Goal: Information Seeking & Learning: Learn about a topic

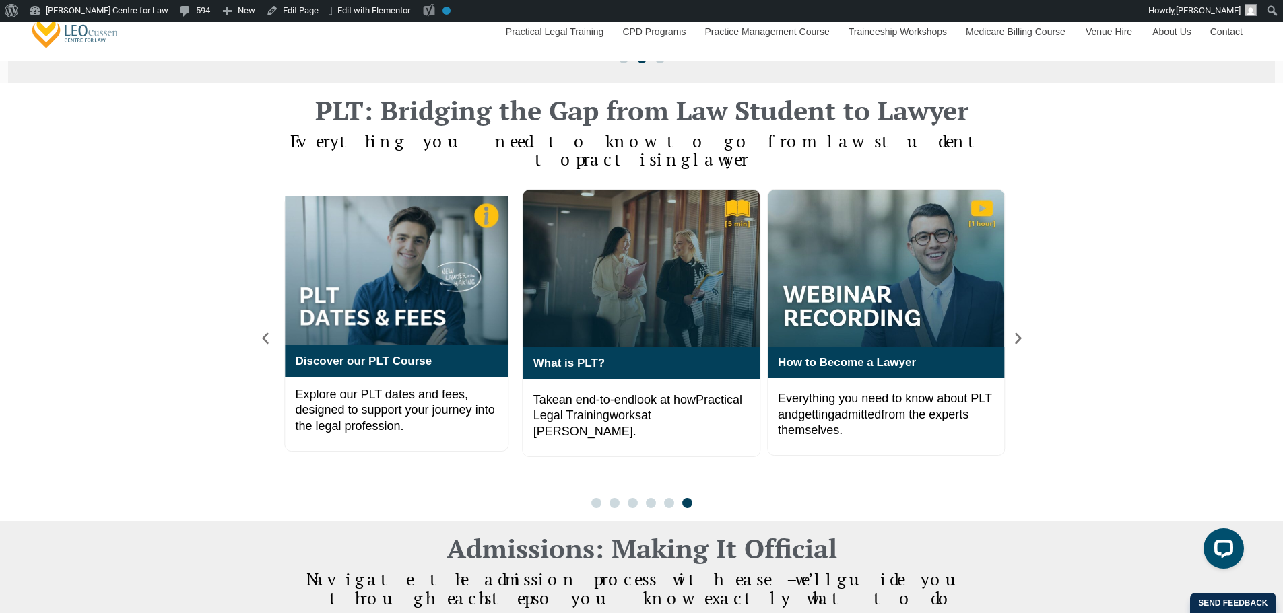
scroll to position [897, 0]
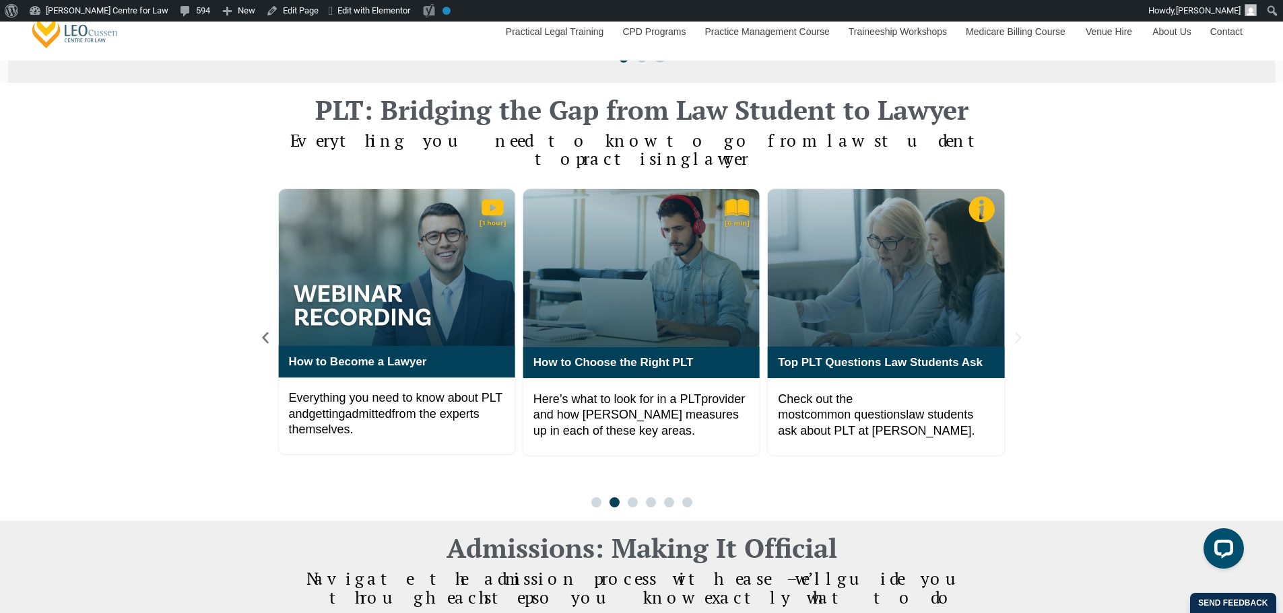
click at [1015, 331] on icon "Next slide" at bounding box center [1018, 338] width 15 height 15
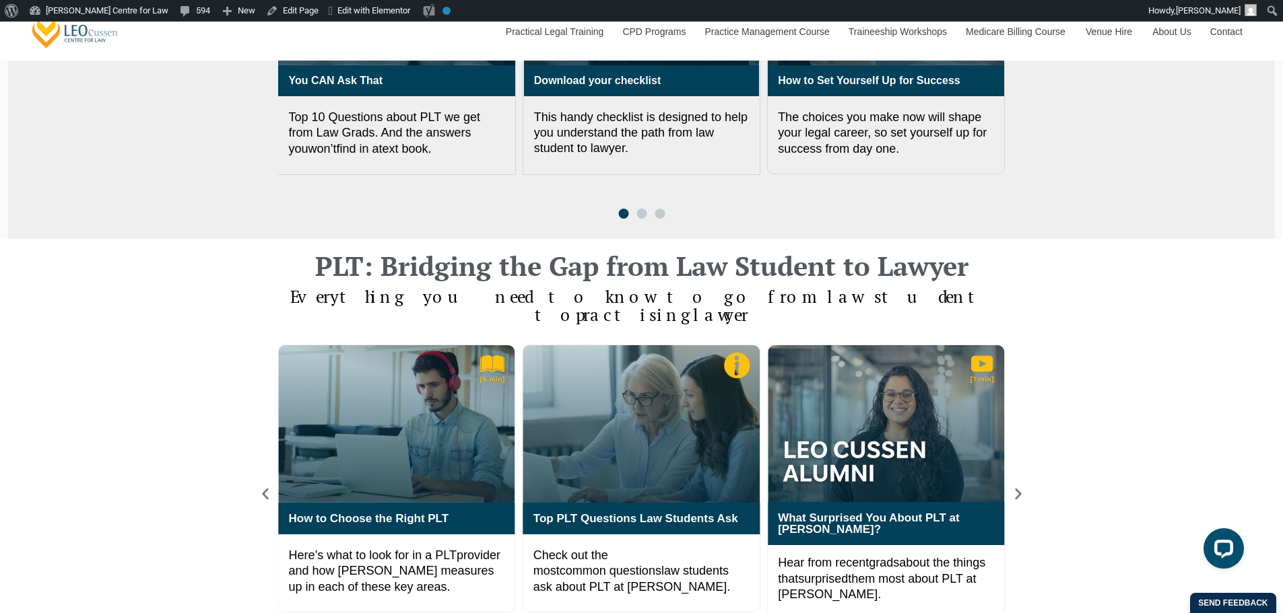
scroll to position [673, 0]
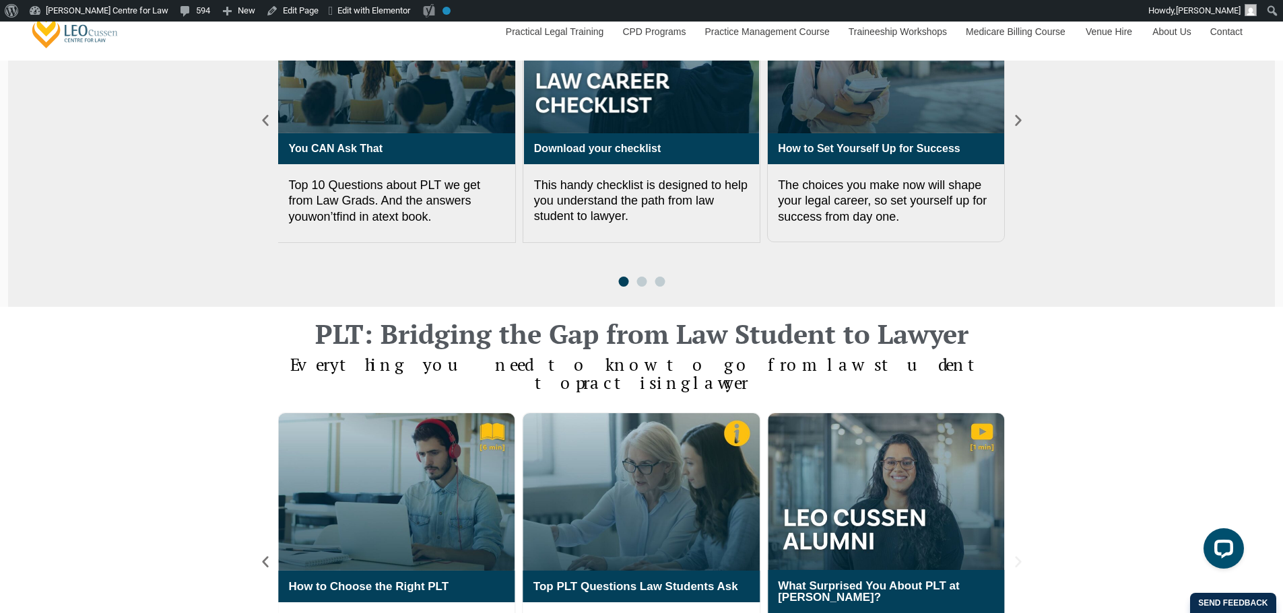
click at [1025, 555] on icon "Next slide" at bounding box center [1018, 562] width 15 height 15
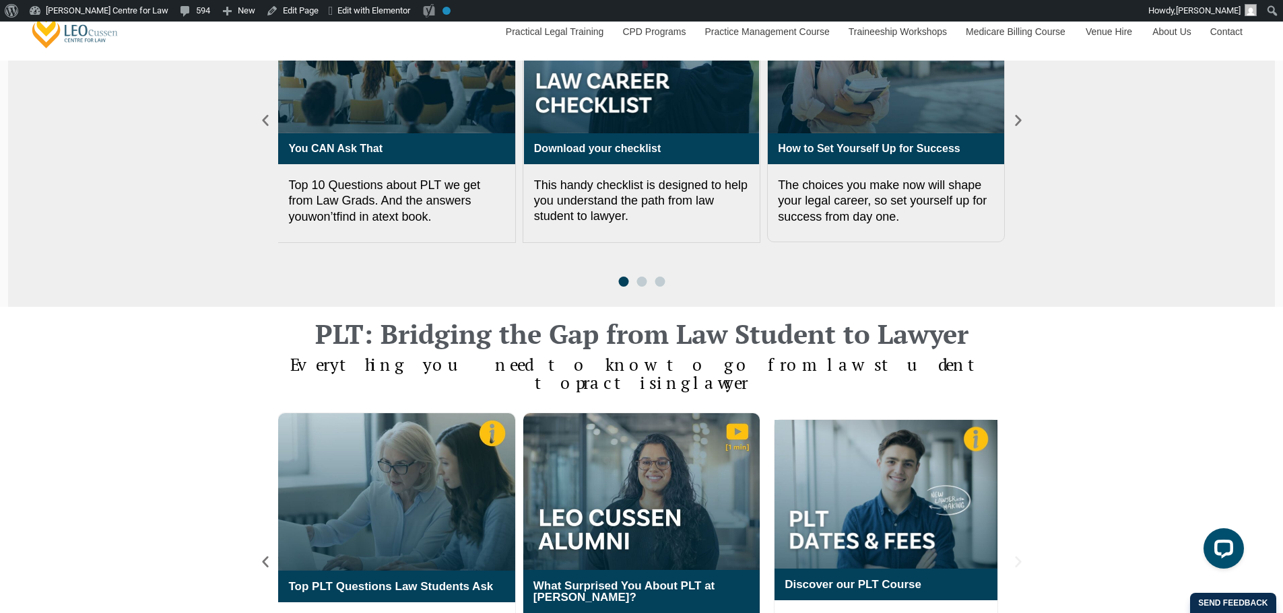
click at [1022, 555] on icon "Next slide" at bounding box center [1018, 562] width 15 height 15
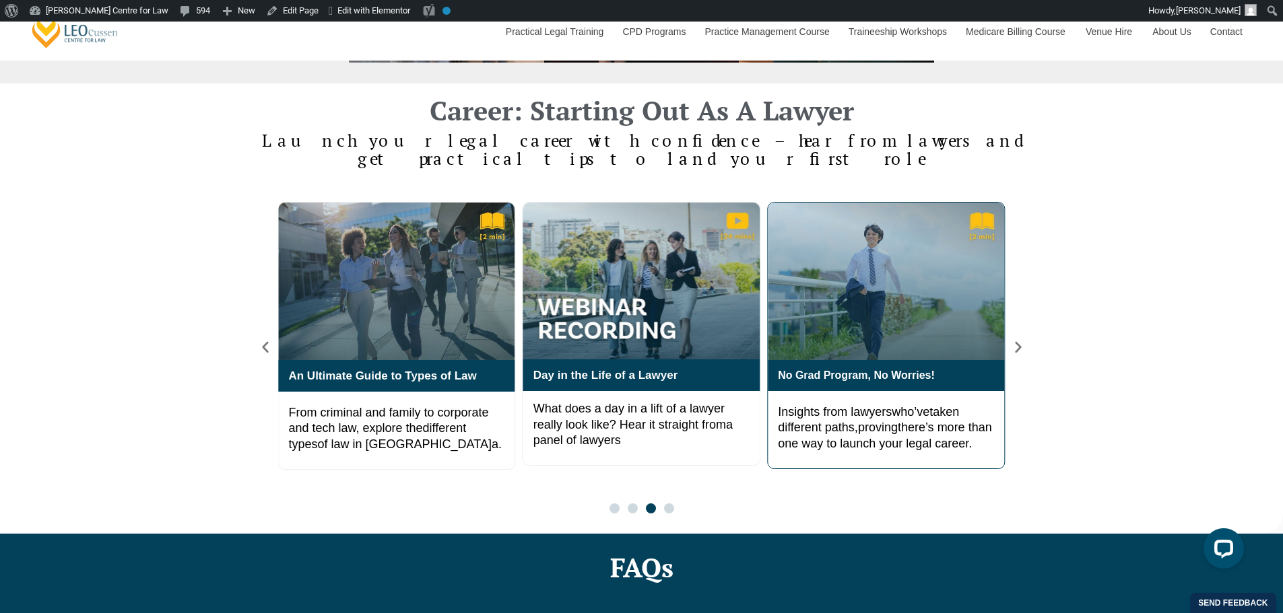
scroll to position [2244, 0]
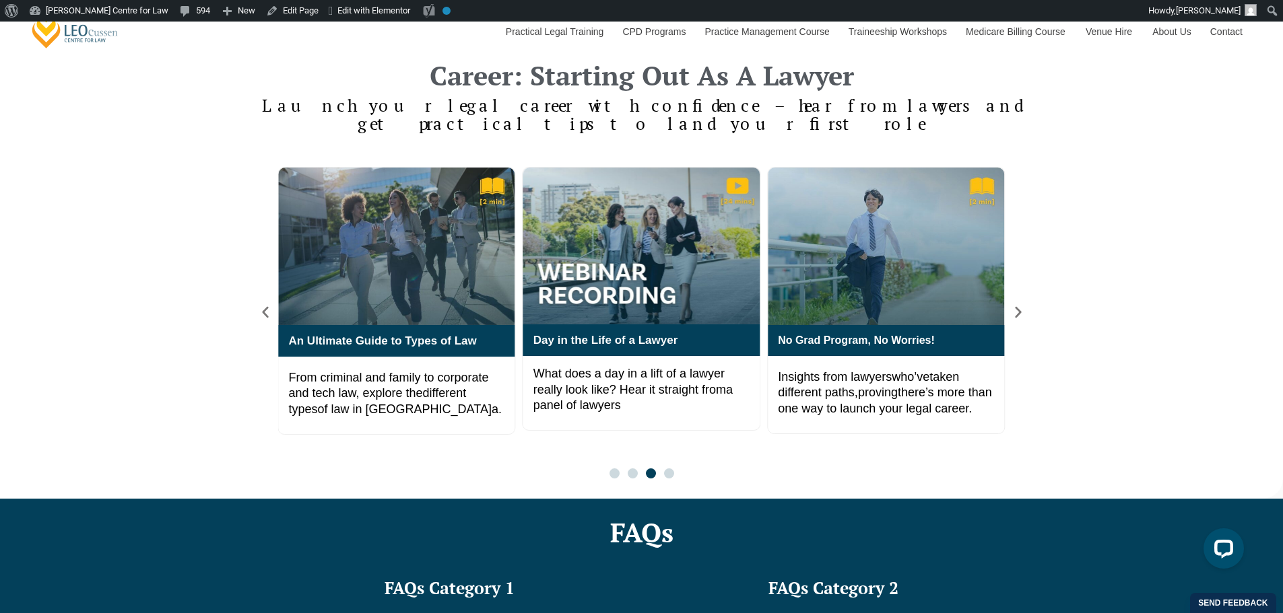
drag, startPoint x: 891, startPoint y: 260, endPoint x: 1182, endPoint y: 238, distance: 291.7
click at [1188, 232] on div "What Recruiters Wish You Knew Hear what firms actually want to see in a job or …" at bounding box center [641, 327] width 1283 height 346
drag, startPoint x: 895, startPoint y: 290, endPoint x: 651, endPoint y: 252, distance: 247.2
drag, startPoint x: 651, startPoint y: 252, endPoint x: 464, endPoint y: 248, distance: 187.2
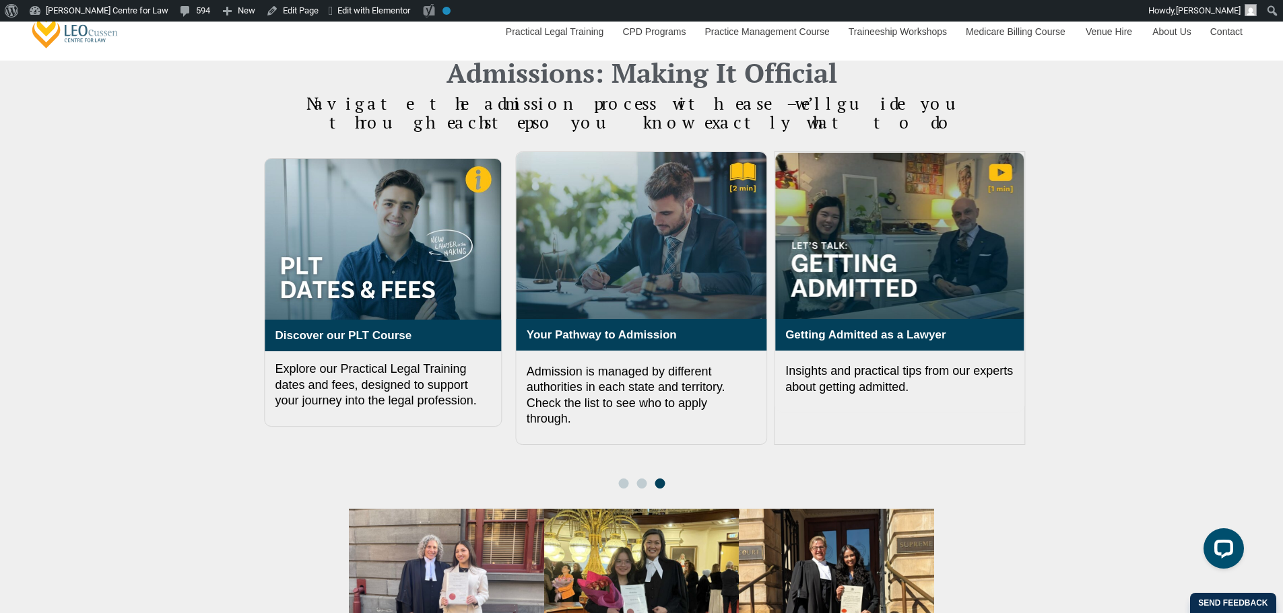
scroll to position [1347, 0]
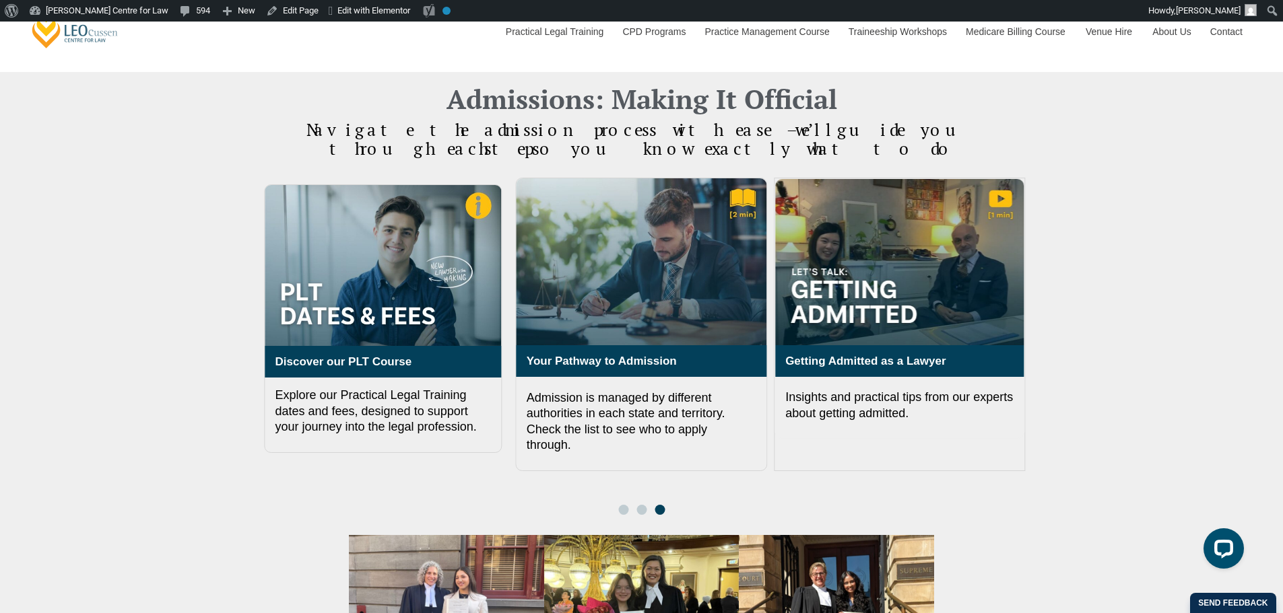
drag, startPoint x: 398, startPoint y: 275, endPoint x: 1104, endPoint y: 268, distance: 706.3
click at [1104, 268] on div "Admissions: Making It Official Navigate the admission process with ease – we’ll…" at bounding box center [641, 508] width 1283 height 873
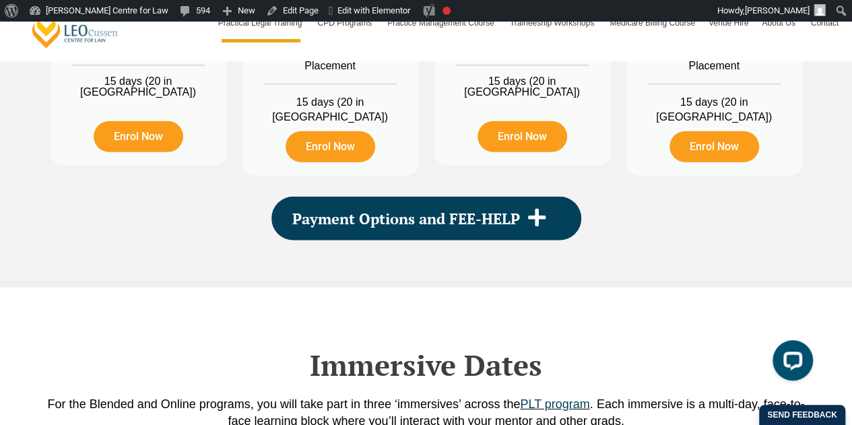
scroll to position [1571, 0]
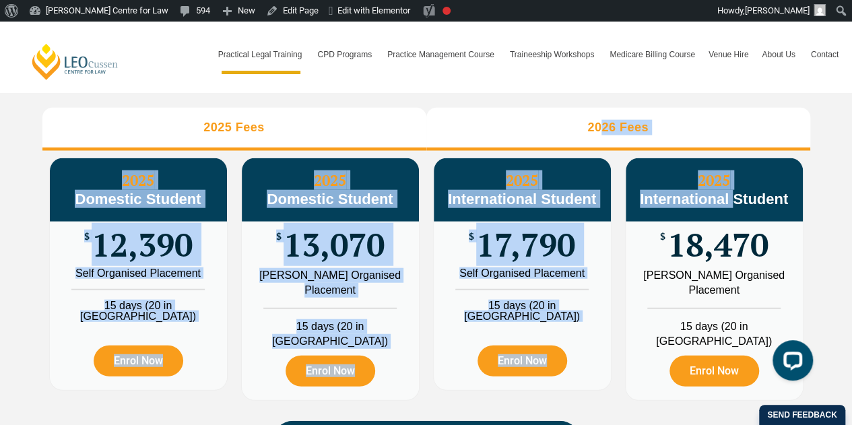
drag, startPoint x: 731, startPoint y: 204, endPoint x: 607, endPoint y: 122, distance: 149.2
click at [604, 121] on div "2025 Fees 2026 Fees 2025 Domestic Student $ 12,390 Self Organised Placement 15 …" at bounding box center [426, 258] width 768 height 300
click at [614, 135] on h3 "2026 Fees" at bounding box center [617, 127] width 61 height 15
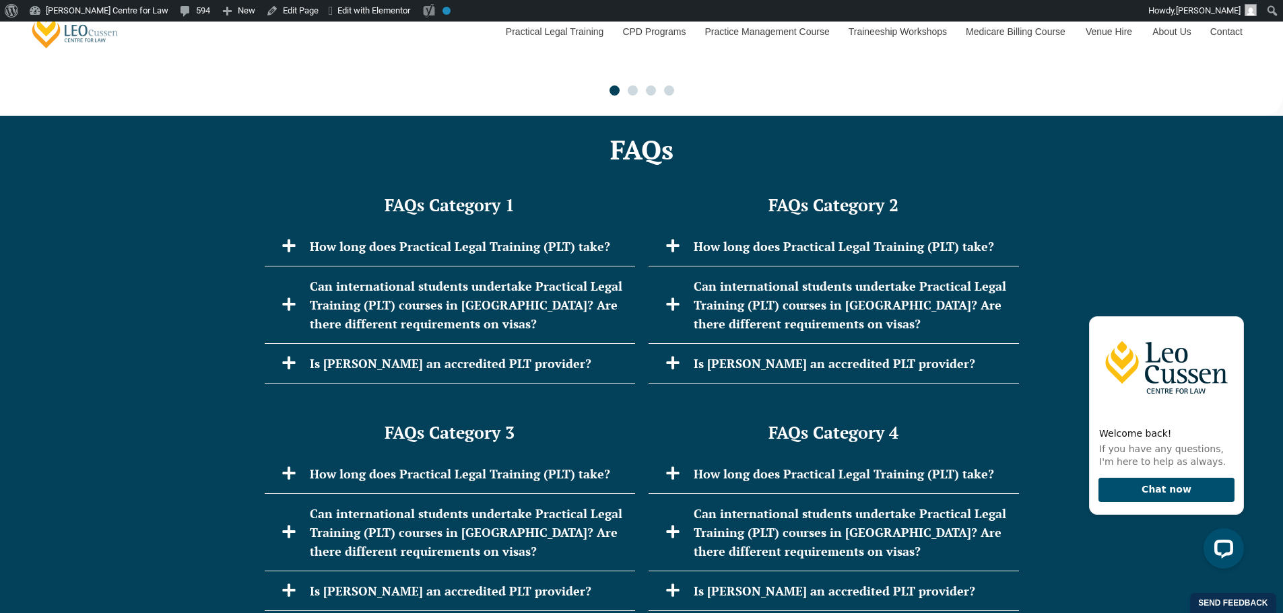
scroll to position [2693, 0]
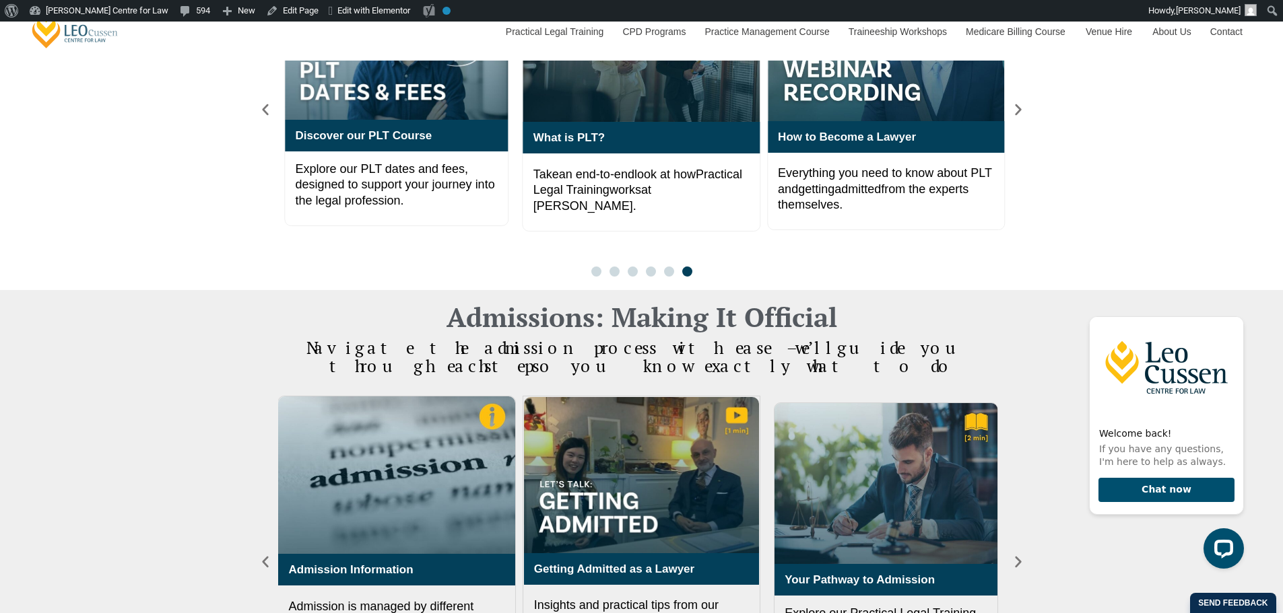
scroll to position [897, 0]
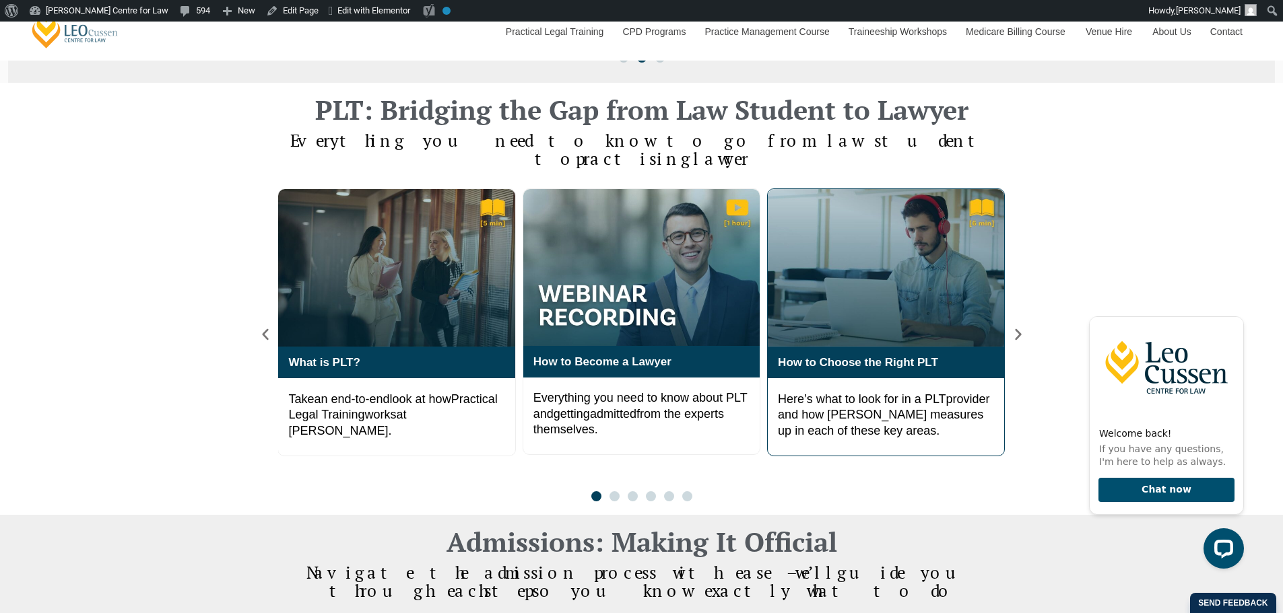
scroll to position [1122, 0]
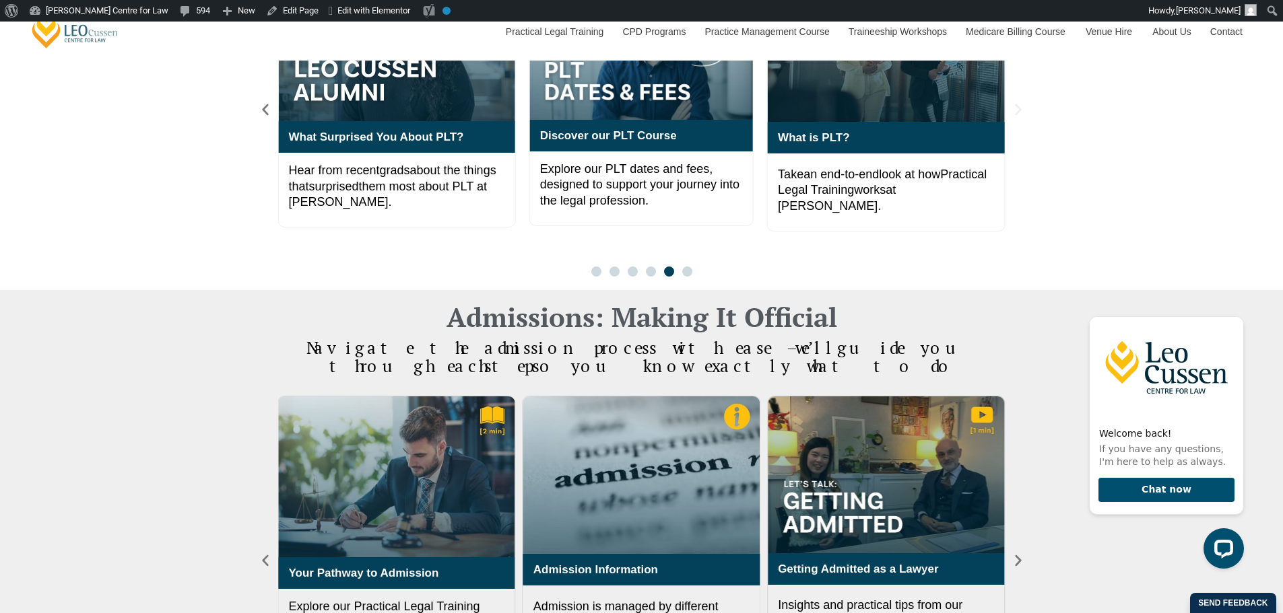
click at [1017, 104] on icon "Next slide" at bounding box center [1018, 109] width 6 height 11
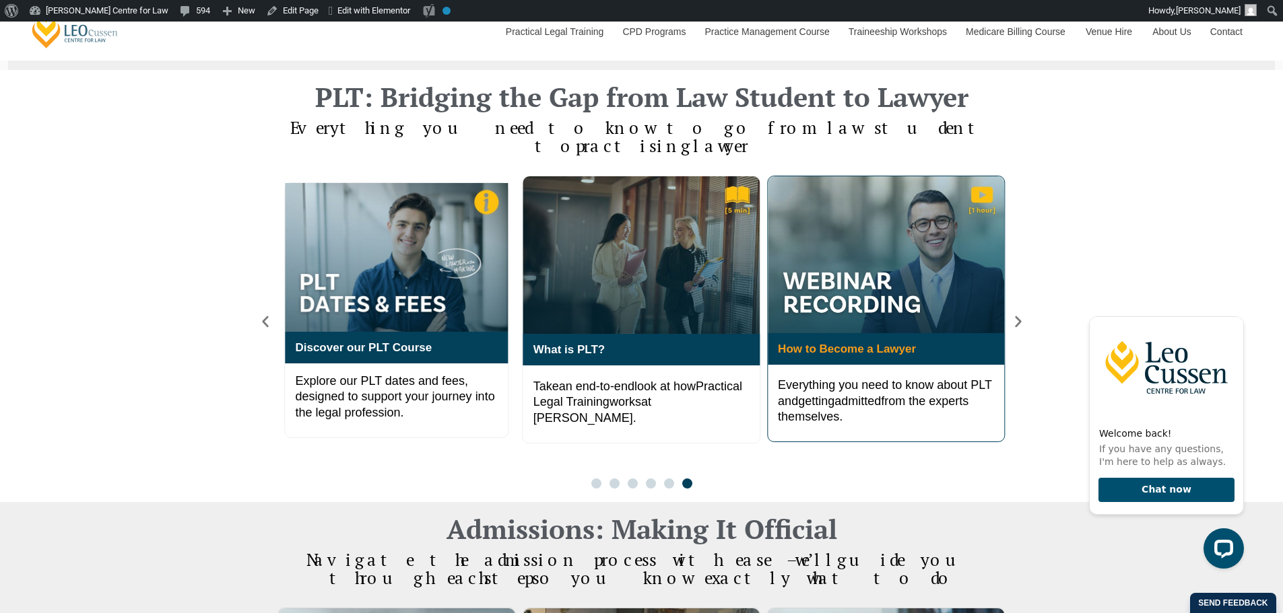
scroll to position [897, 0]
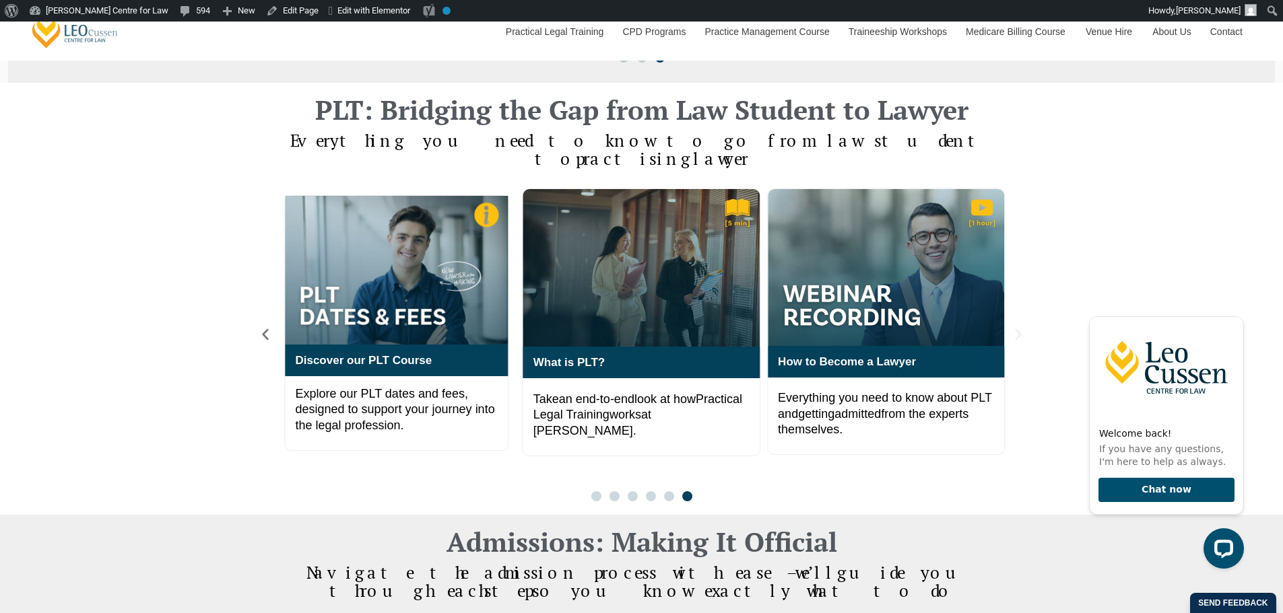
click at [1022, 327] on icon "Next slide" at bounding box center [1018, 334] width 15 height 15
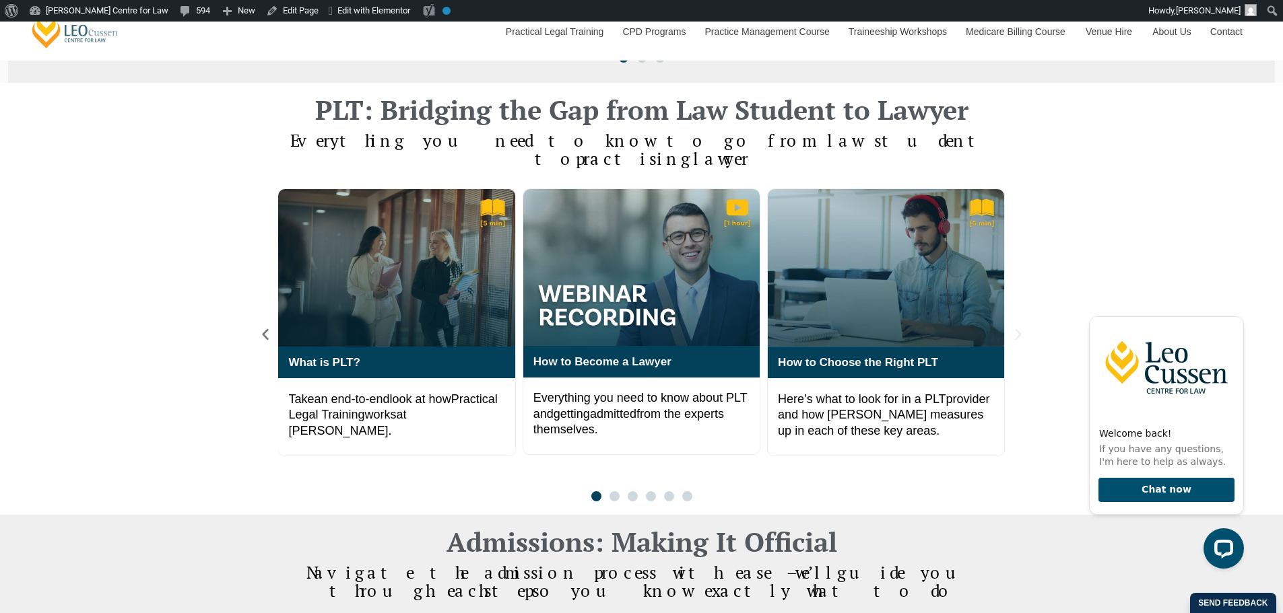
click at [1022, 327] on icon "Next slide" at bounding box center [1018, 334] width 15 height 15
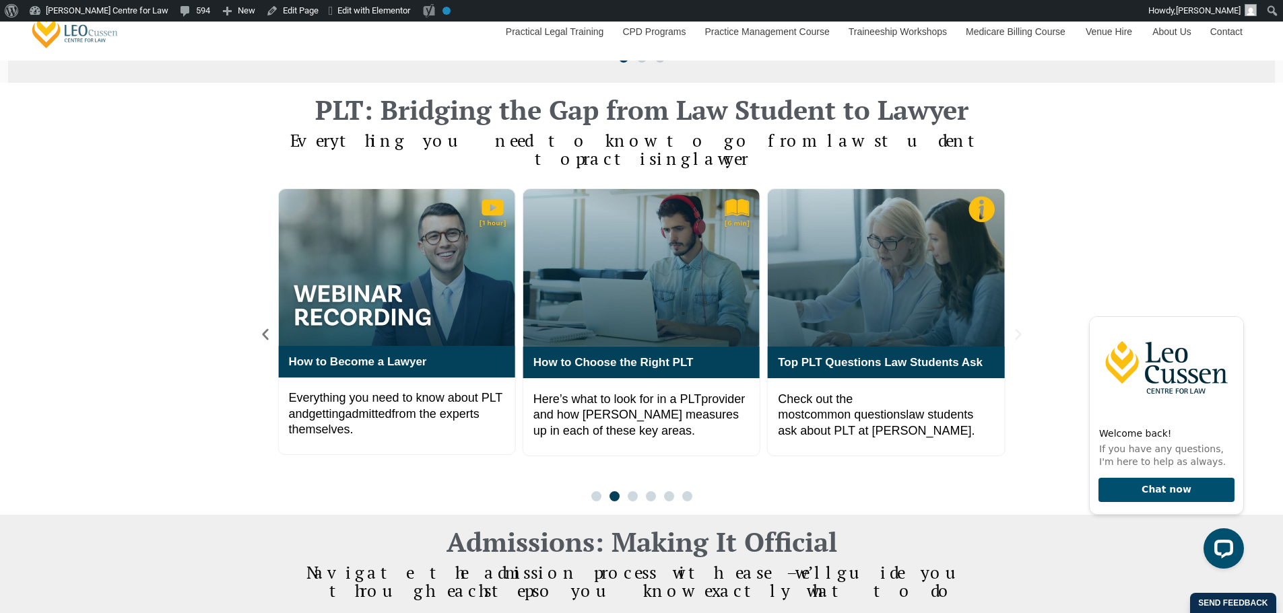
click at [1022, 327] on icon "Next slide" at bounding box center [1018, 334] width 15 height 15
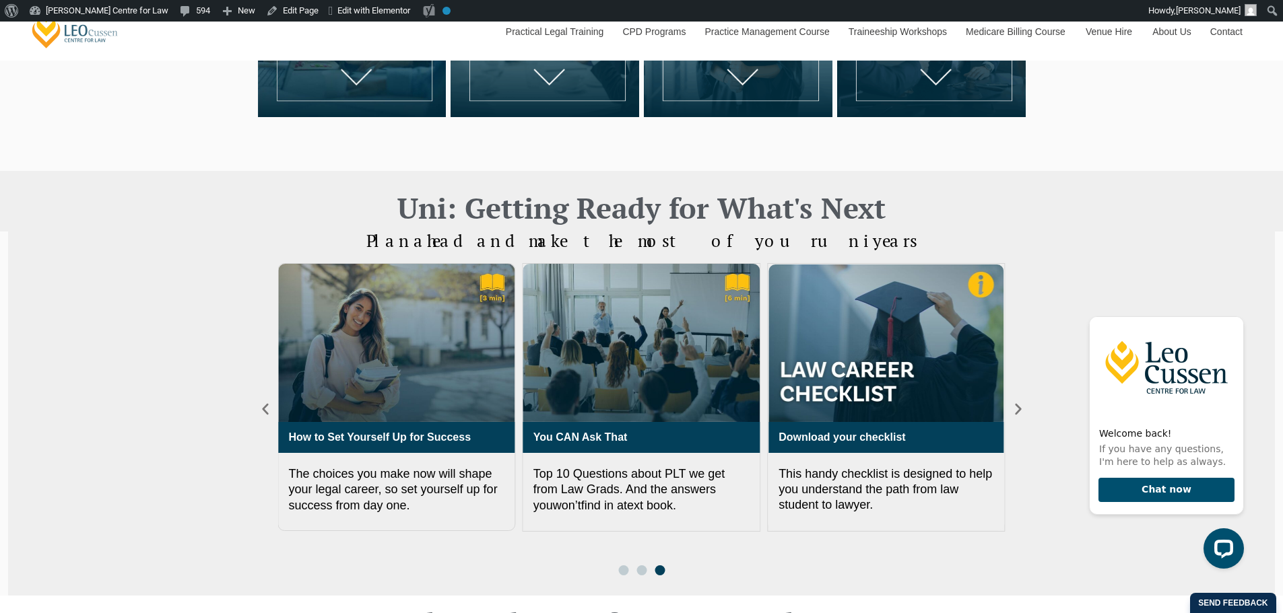
scroll to position [673, 0]
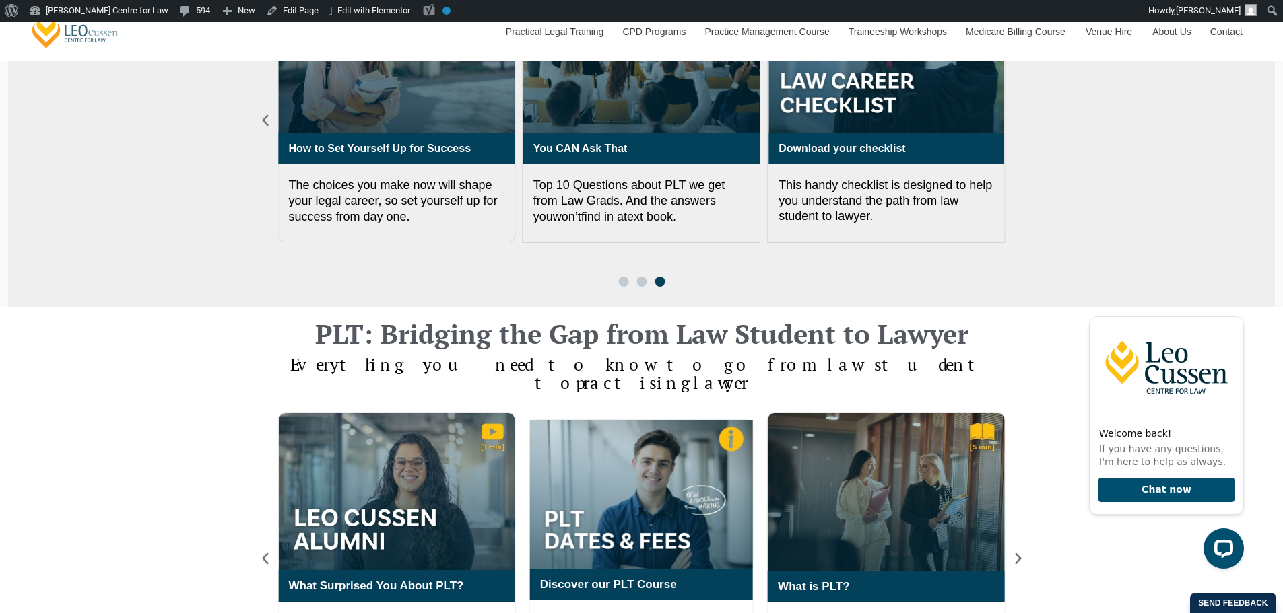
click at [1018, 118] on icon "Next slide" at bounding box center [1018, 120] width 6 height 11
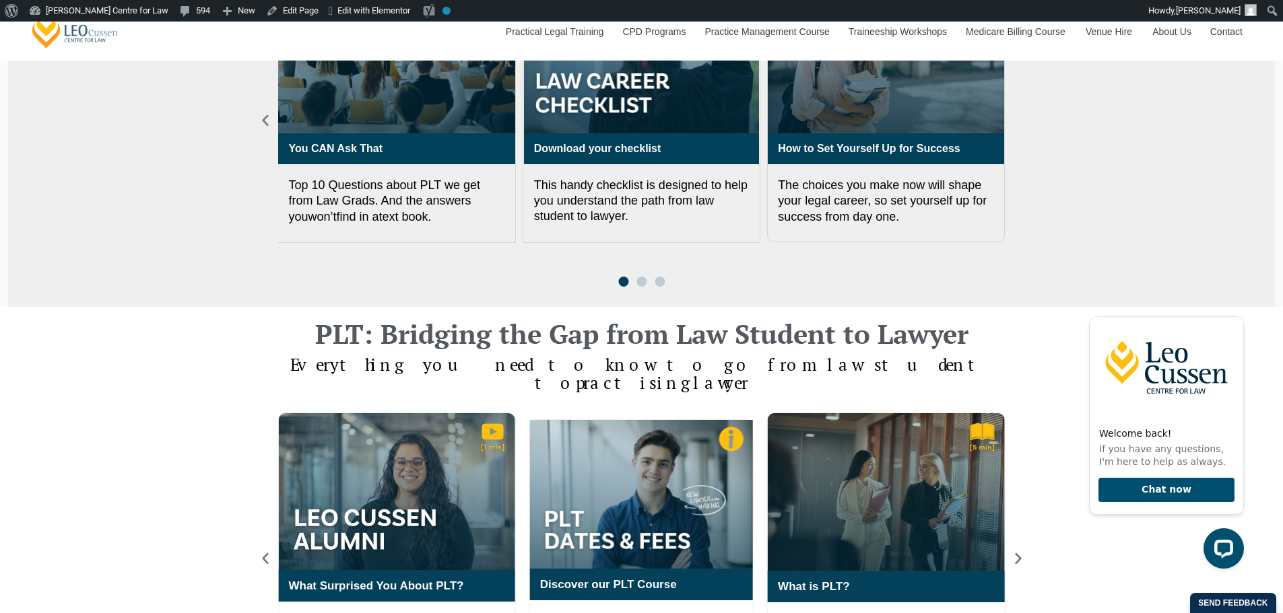
click at [1018, 118] on icon "Next slide" at bounding box center [1018, 120] width 6 height 11
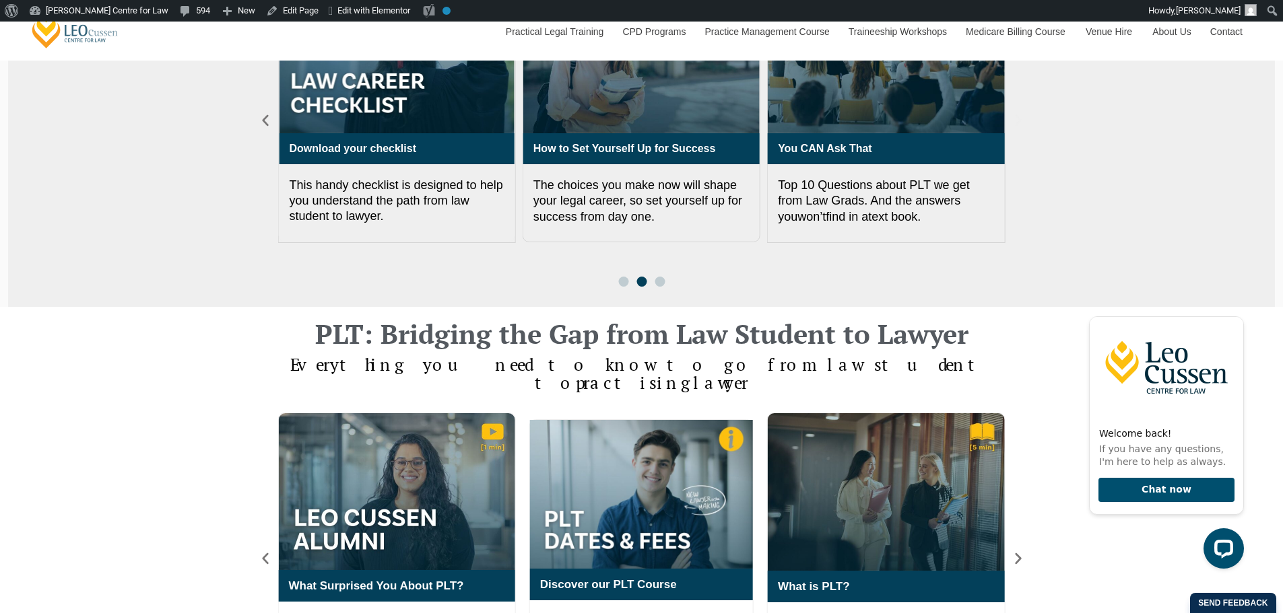
click at [1018, 118] on icon "Next slide" at bounding box center [1018, 120] width 6 height 11
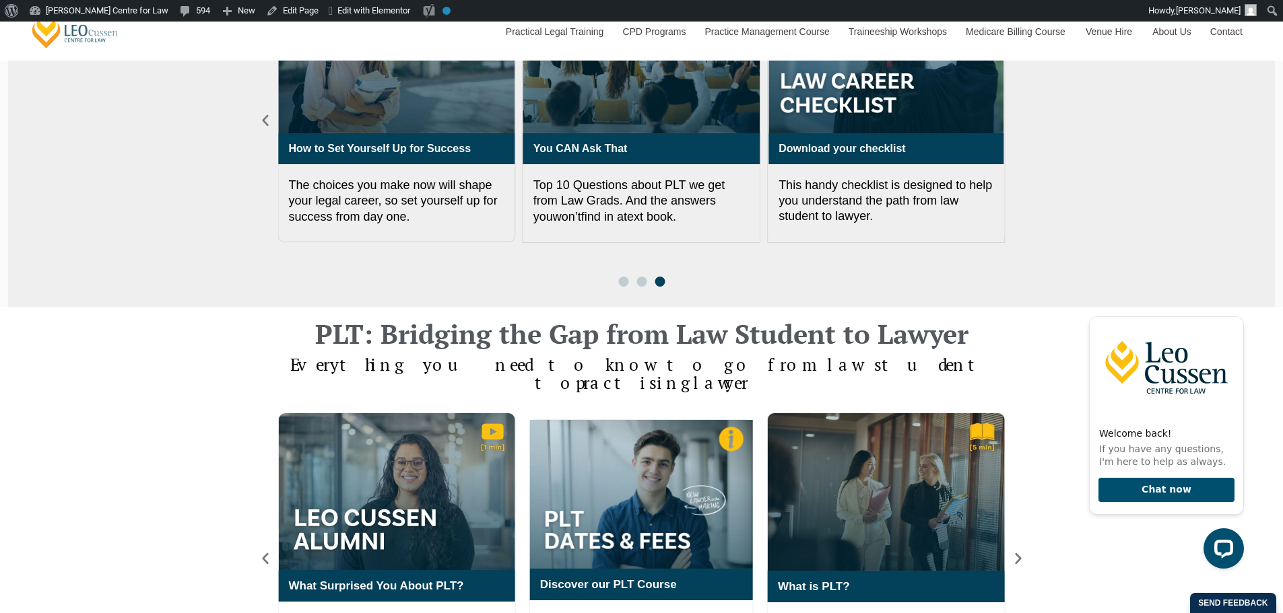
click at [1018, 118] on icon "Next slide" at bounding box center [1018, 120] width 6 height 11
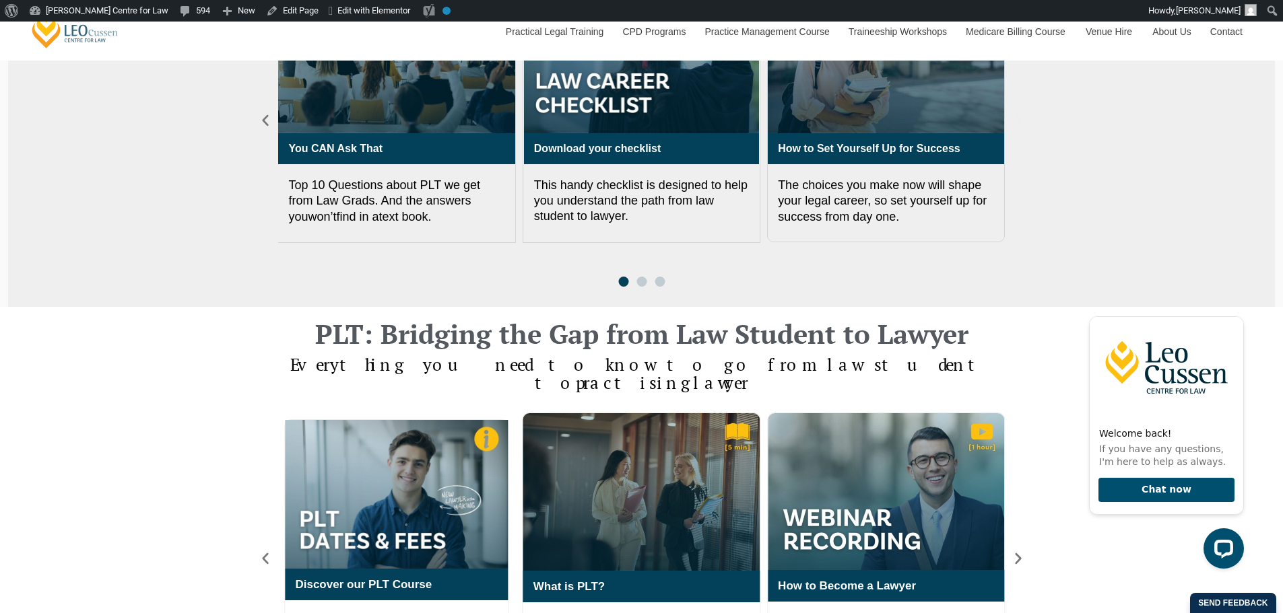
click at [1018, 118] on icon "Next slide" at bounding box center [1018, 120] width 6 height 11
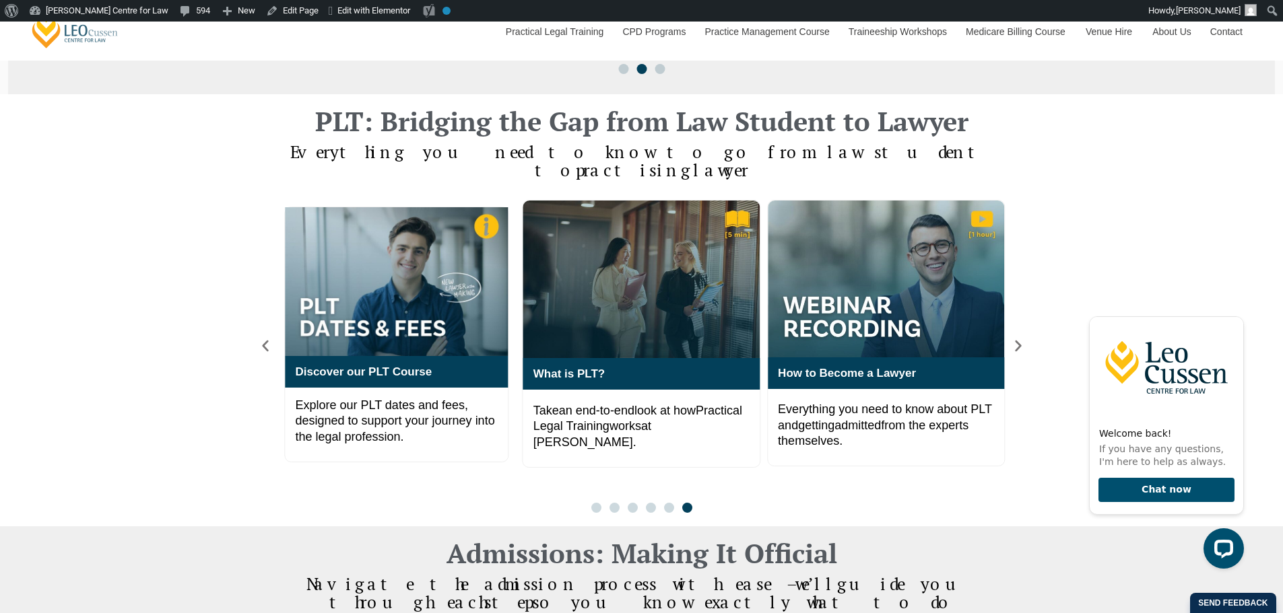
scroll to position [897, 0]
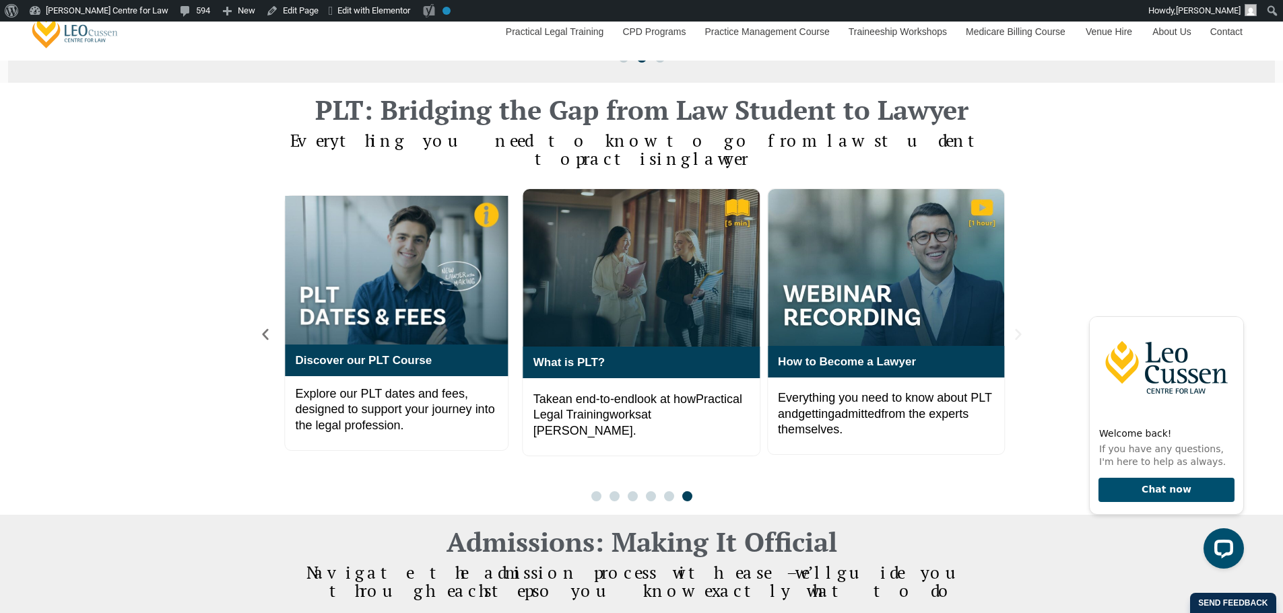
click at [1015, 327] on icon "Next slide" at bounding box center [1018, 334] width 15 height 15
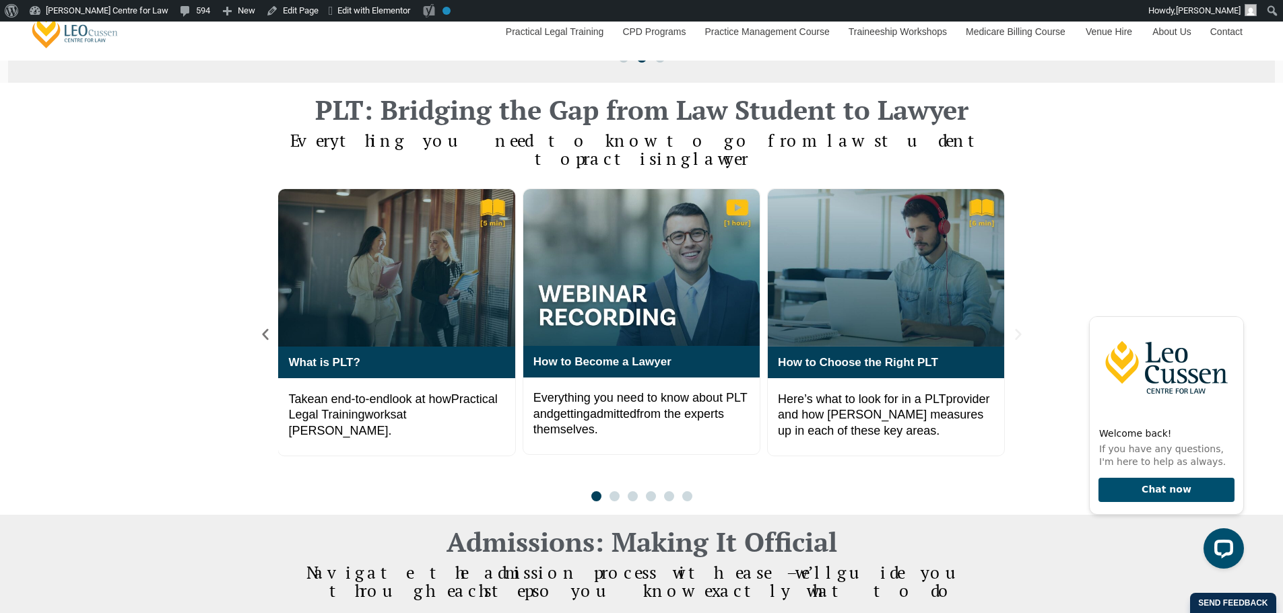
click at [1015, 327] on icon "Next slide" at bounding box center [1018, 334] width 15 height 15
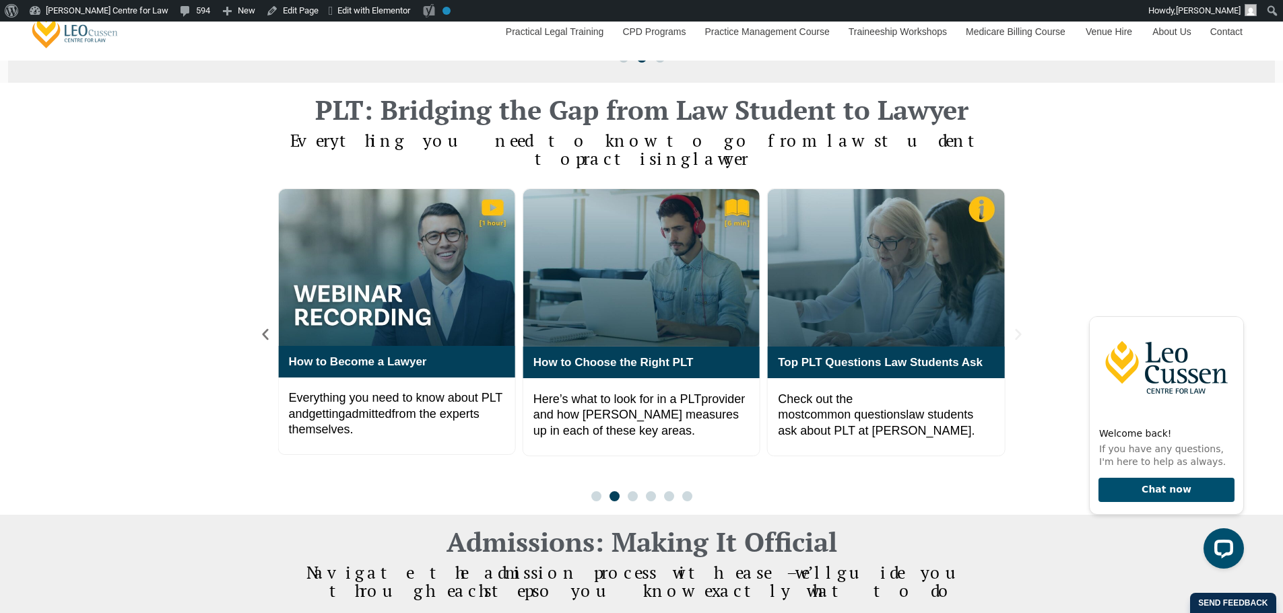
click at [1015, 327] on icon "Next slide" at bounding box center [1018, 334] width 15 height 15
click at [1021, 327] on icon "Next slide" at bounding box center [1018, 334] width 15 height 15
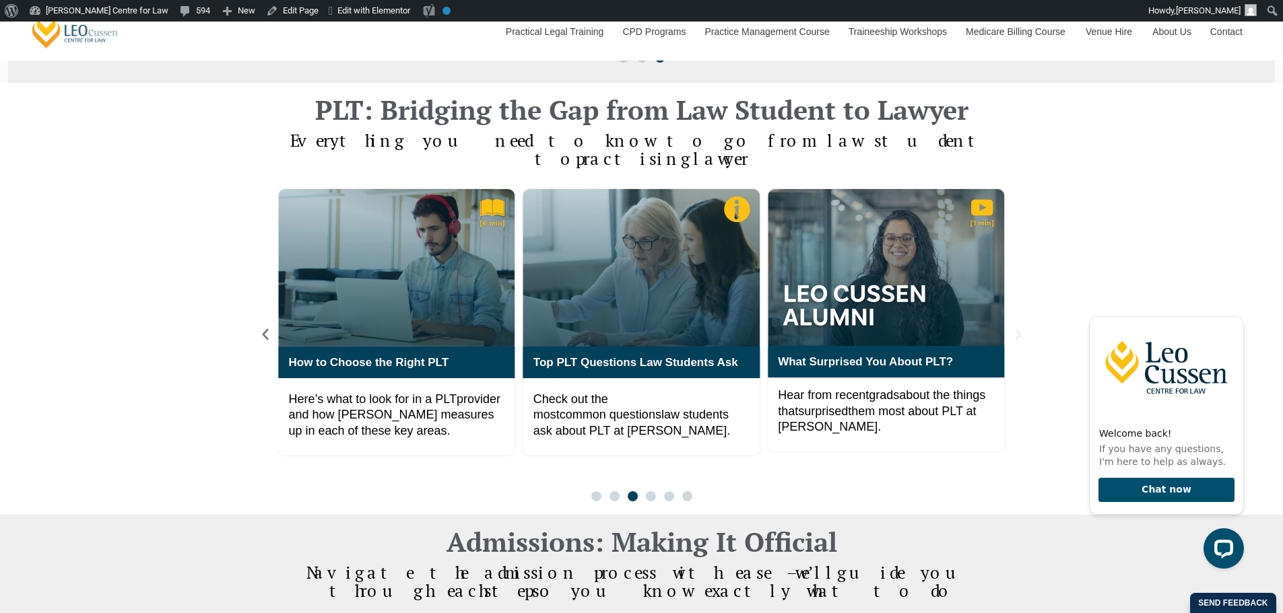
click at [1021, 327] on icon "Next slide" at bounding box center [1018, 334] width 15 height 15
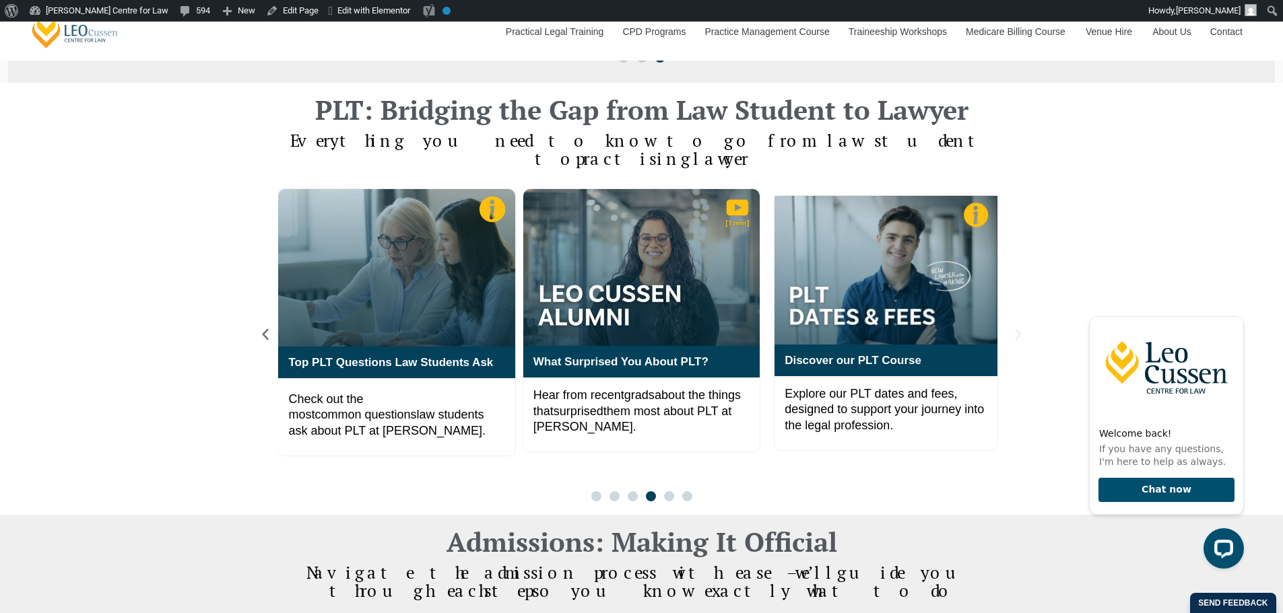
click at [1021, 327] on icon "Next slide" at bounding box center [1018, 334] width 15 height 15
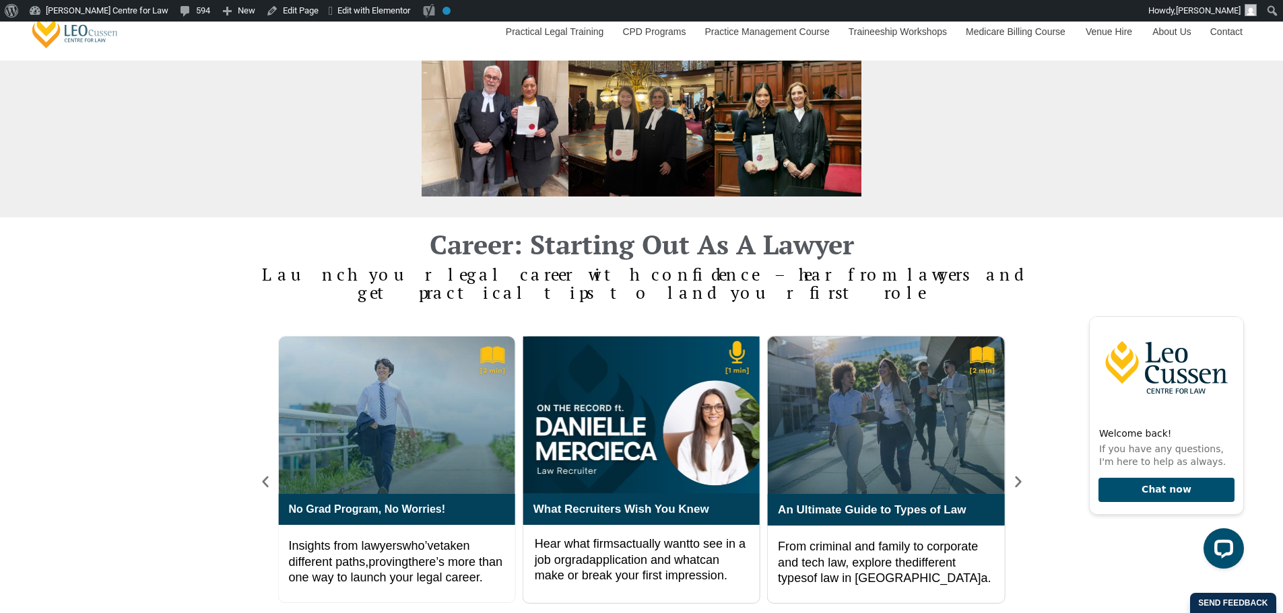
scroll to position [2244, 0]
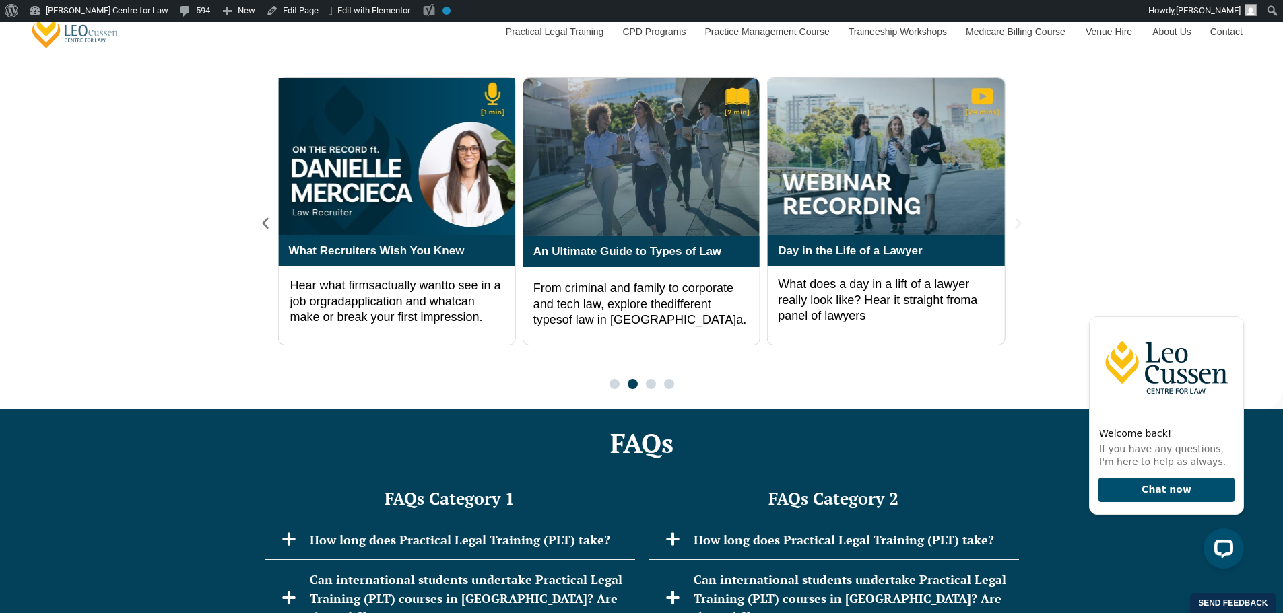
click at [1014, 216] on icon "Next slide" at bounding box center [1018, 223] width 15 height 15
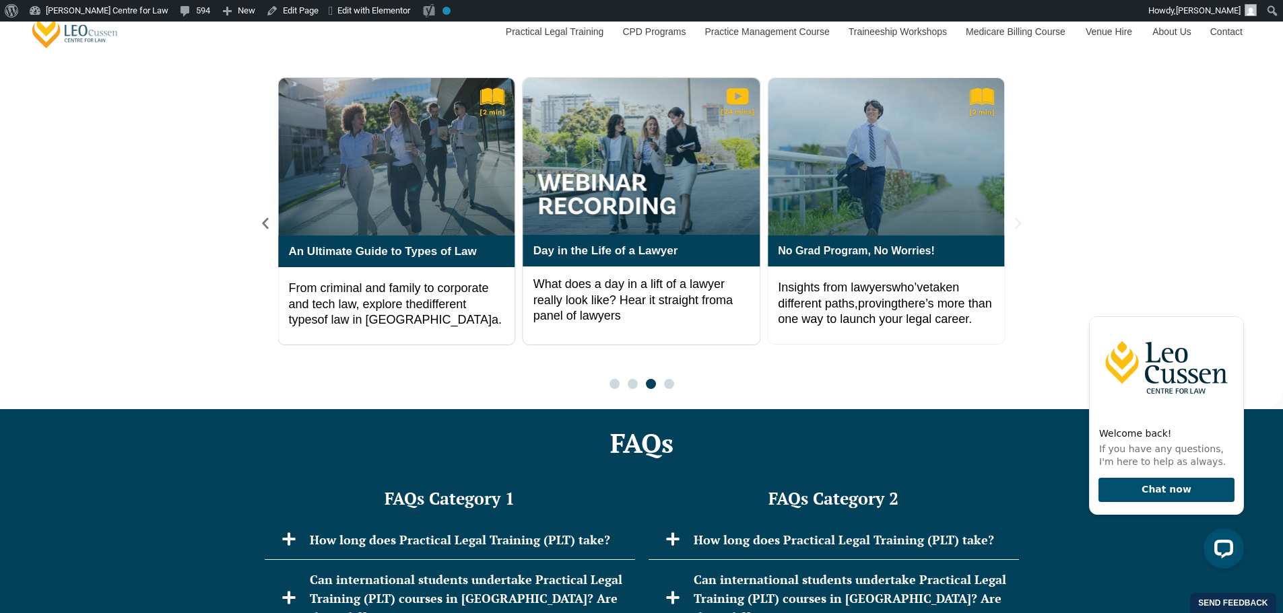
click at [1014, 216] on icon "Next slide" at bounding box center [1018, 223] width 15 height 15
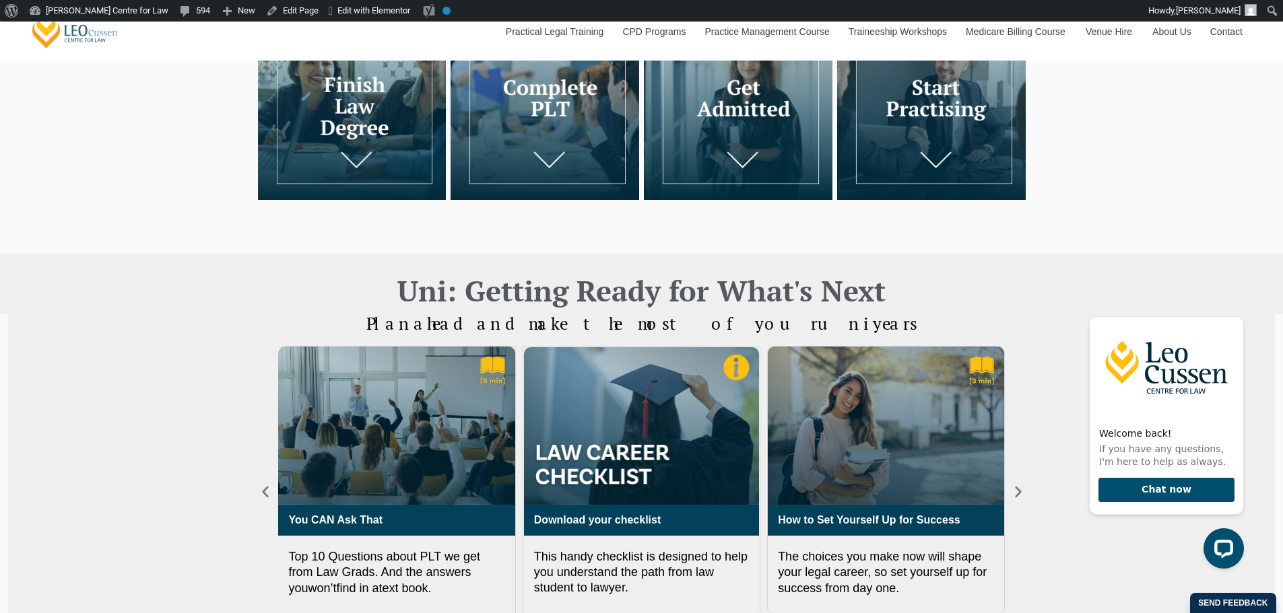
scroll to position [449, 0]
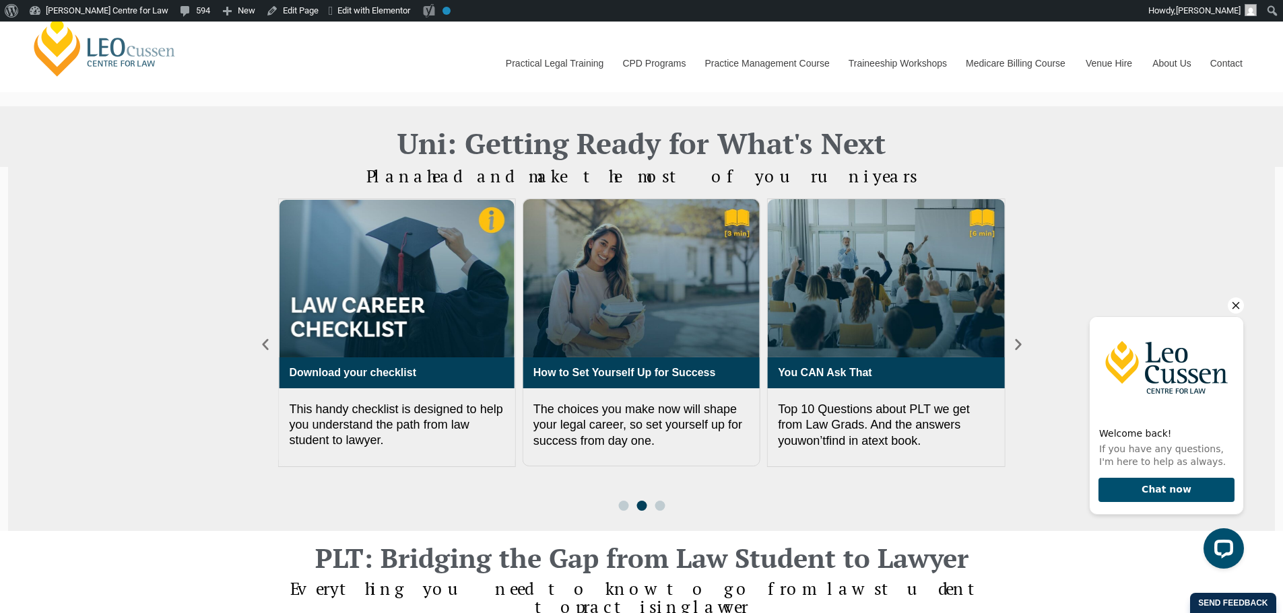
click at [1232, 303] on icon "Hide greeting" at bounding box center [1235, 305] width 7 height 7
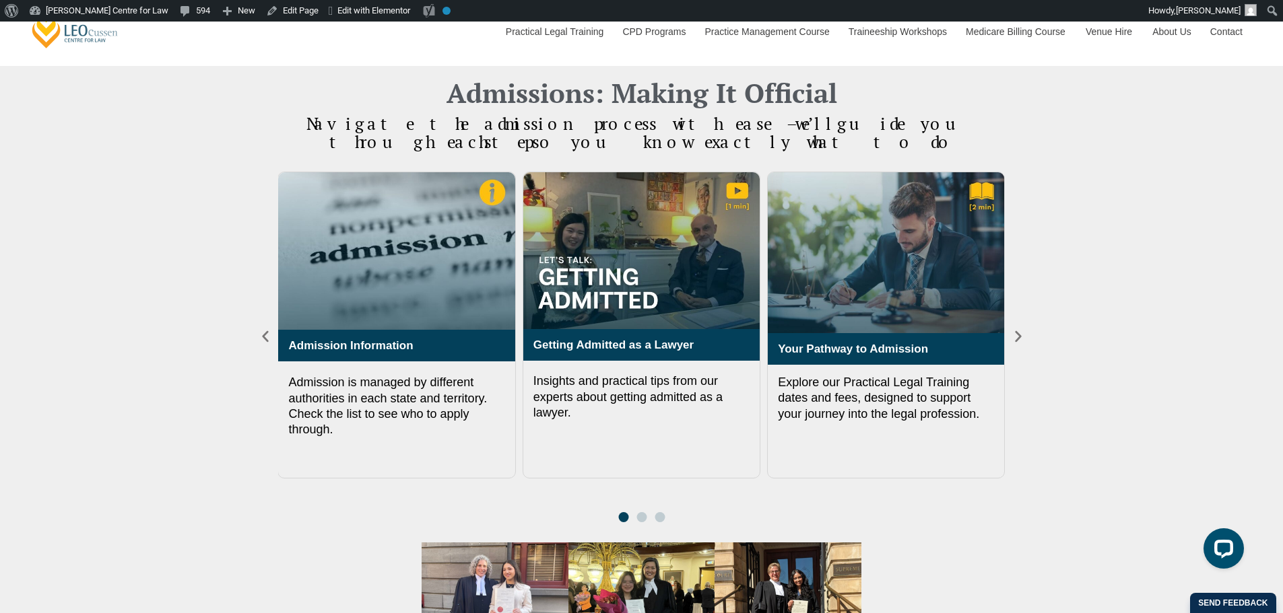
scroll to position [897, 0]
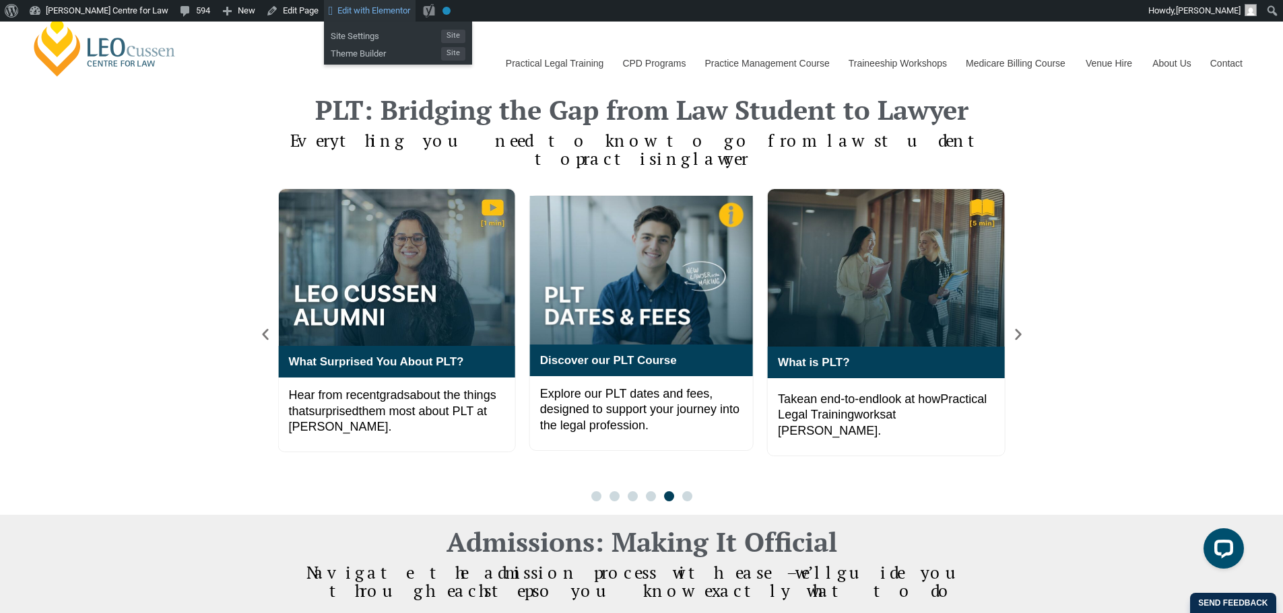
click at [339, 12] on span "Edit with Elementor" at bounding box center [373, 10] width 73 height 10
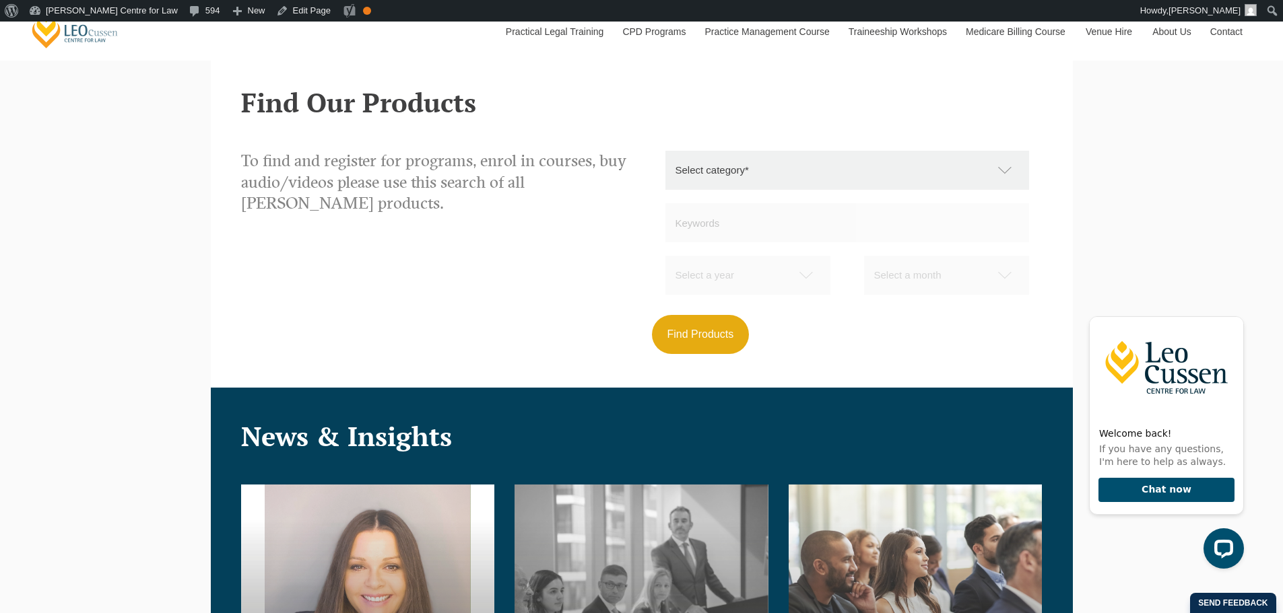
scroll to position [1796, 0]
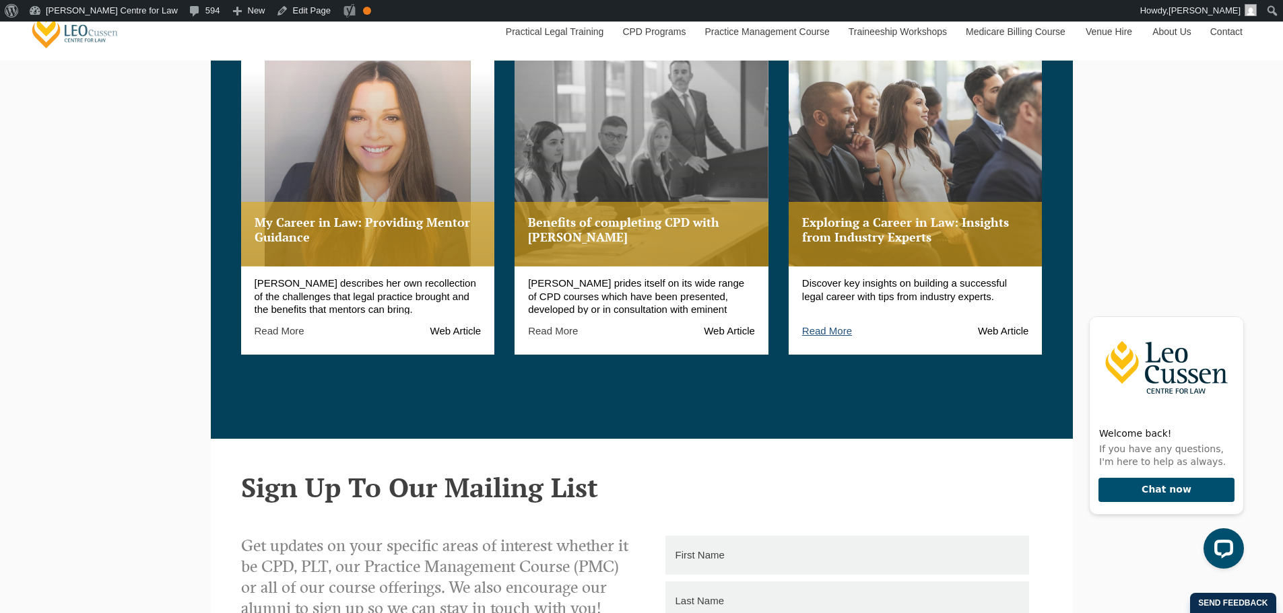
click at [831, 331] on link "Read More" at bounding box center [827, 330] width 50 height 11
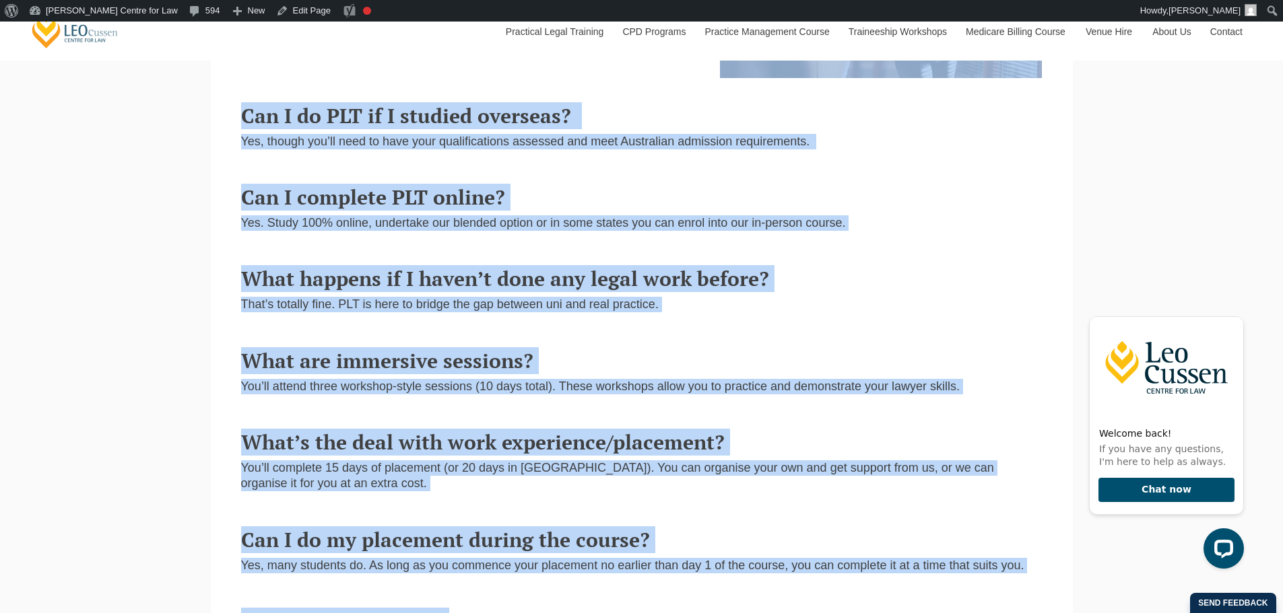
scroll to position [1343, 0]
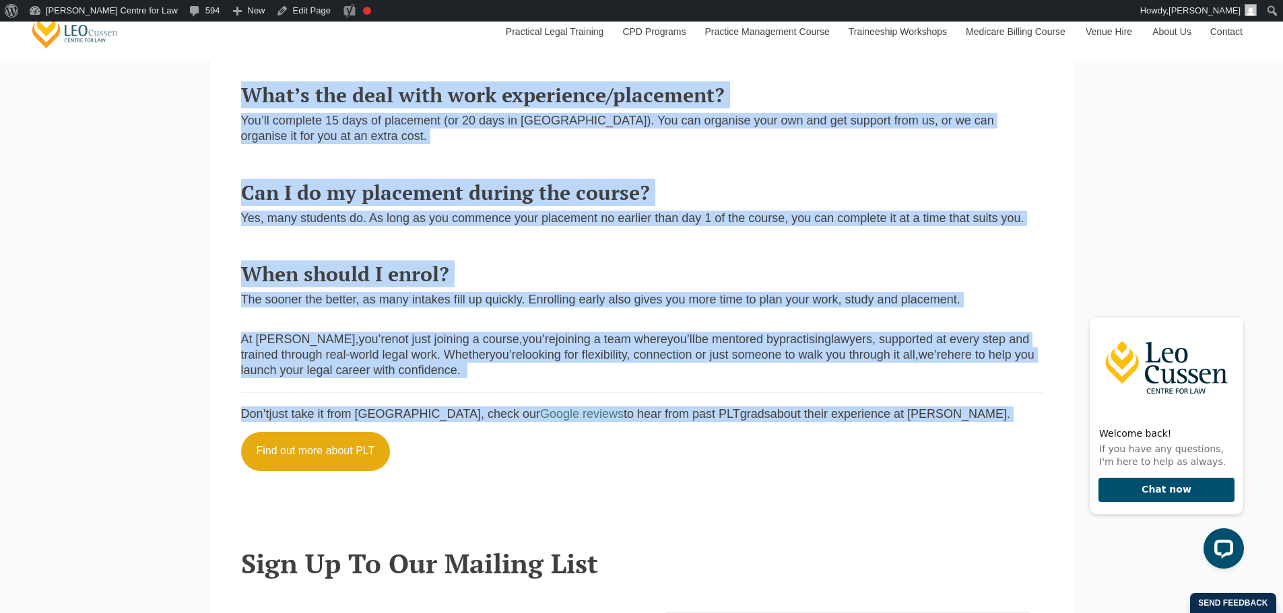
drag, startPoint x: 240, startPoint y: 84, endPoint x: 916, endPoint y: 418, distance: 753.3
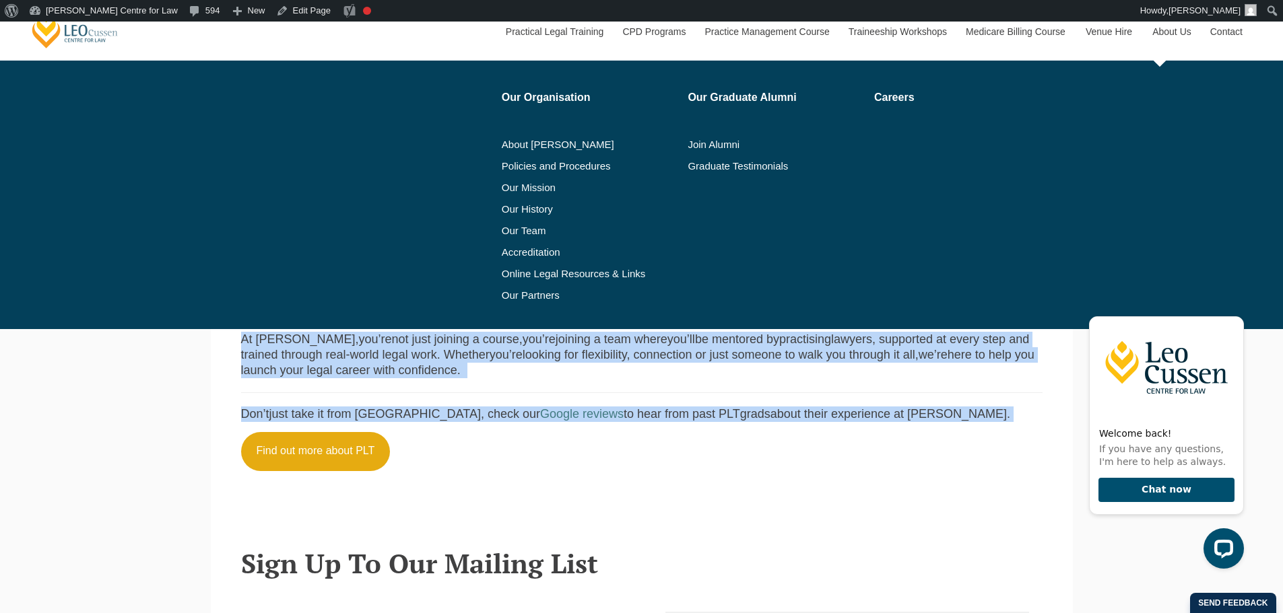
copy main "Starting PLT can feel like a big next step and it’s normal to have questions (o…"
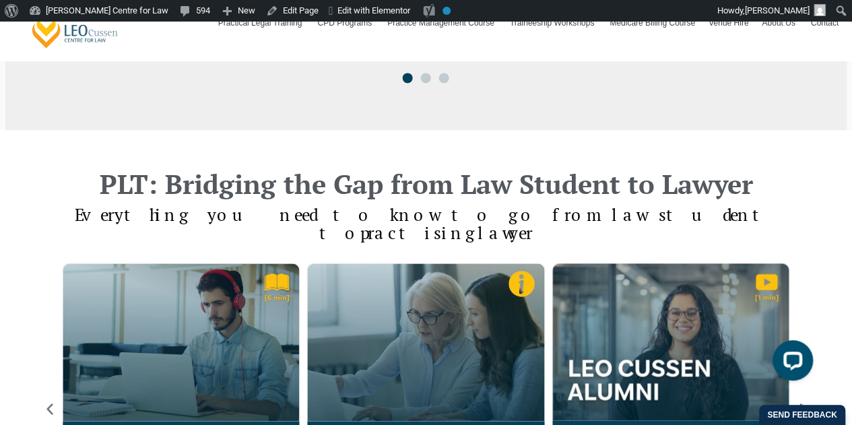
scroll to position [1122, 0]
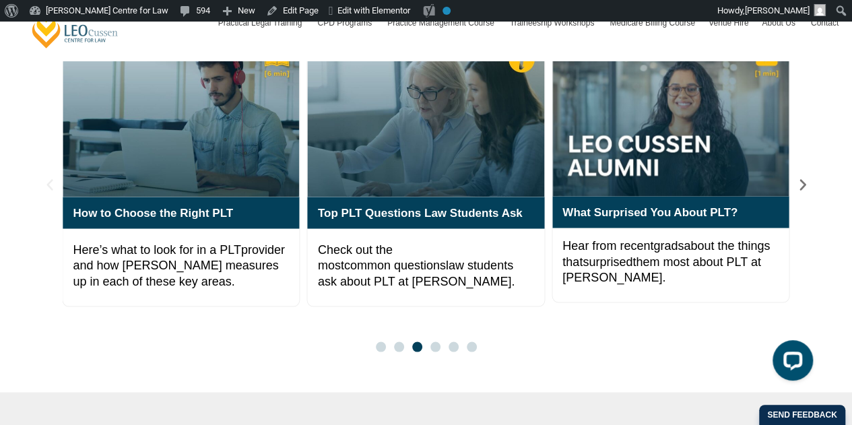
click at [48, 177] on icon "Previous slide" at bounding box center [49, 184] width 15 height 15
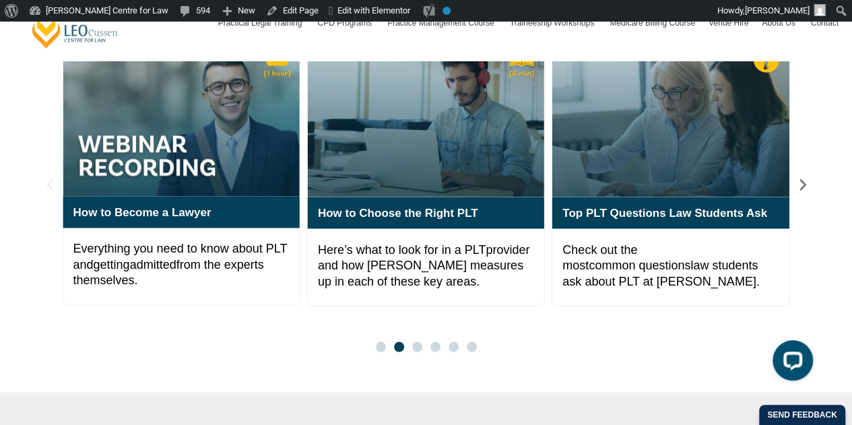
click at [48, 177] on icon "Previous slide" at bounding box center [49, 184] width 15 height 15
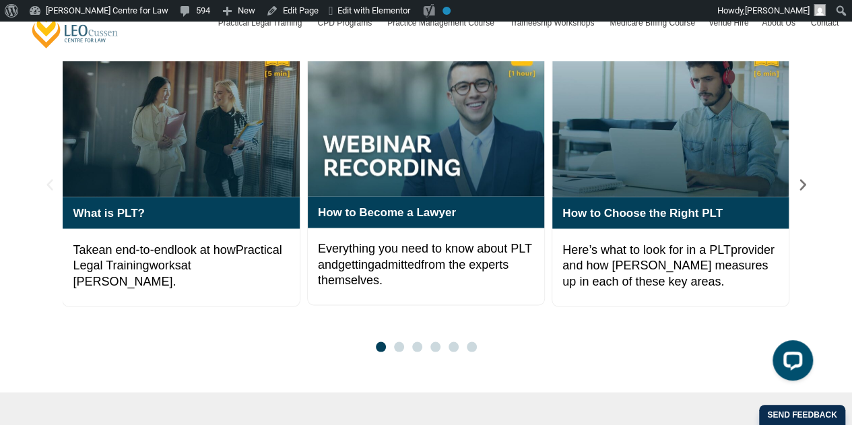
click at [48, 177] on icon "Previous slide" at bounding box center [49, 184] width 15 height 15
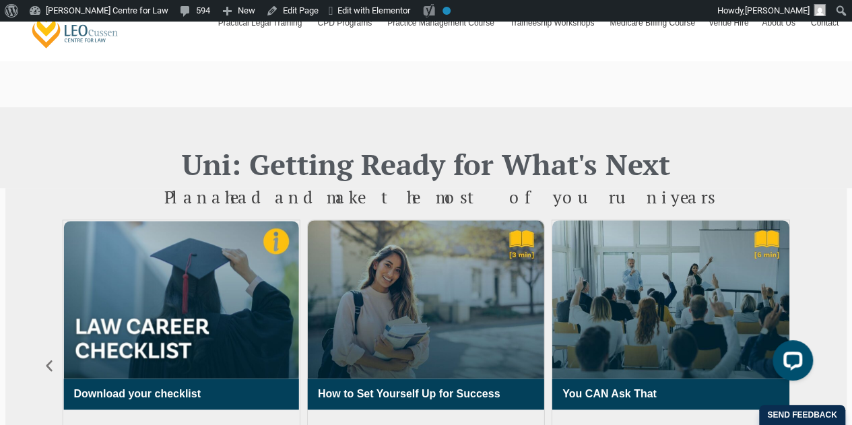
scroll to position [673, 0]
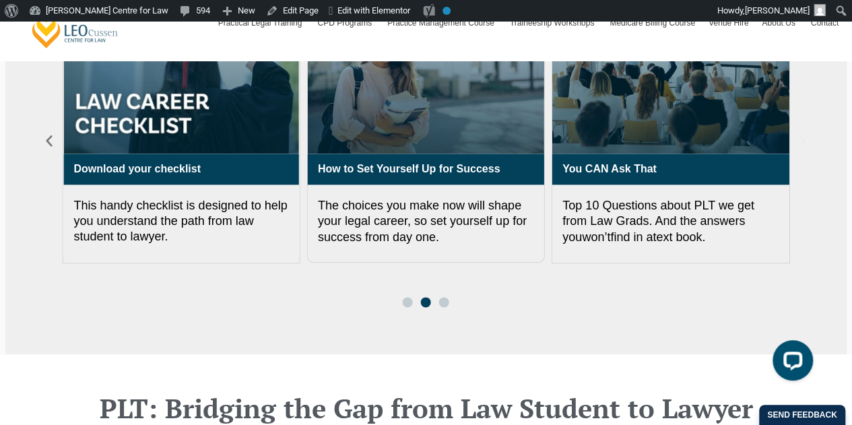
click at [807, 143] on icon "Next slide" at bounding box center [801, 140] width 15 height 15
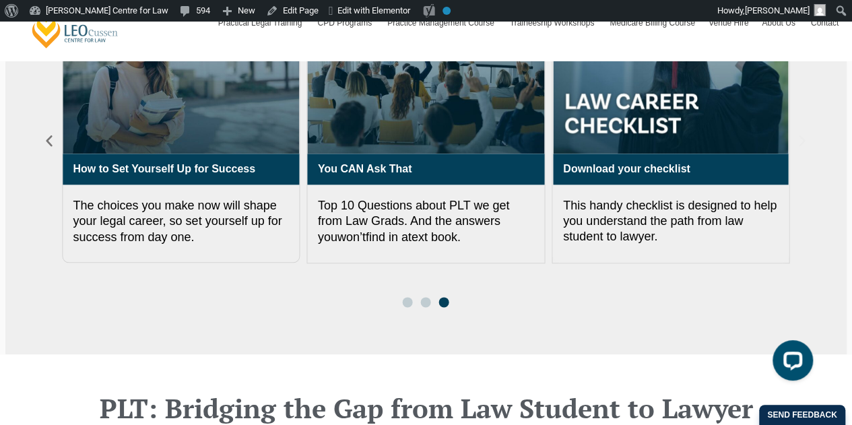
click at [807, 143] on icon "Next slide" at bounding box center [801, 140] width 15 height 15
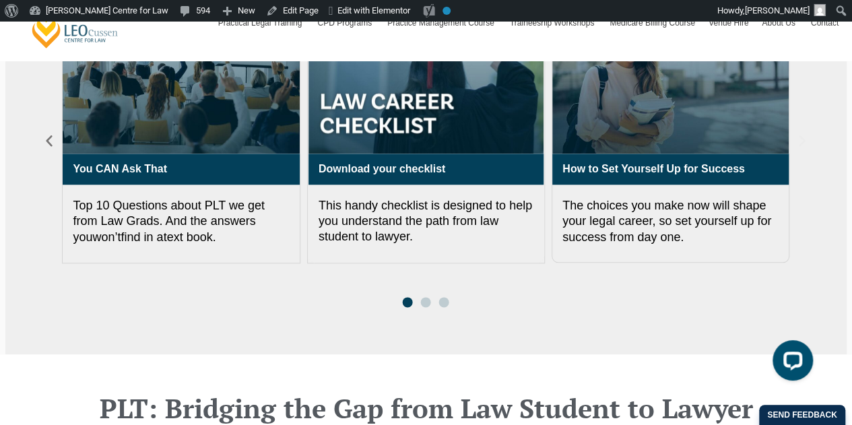
click at [807, 143] on icon "Next slide" at bounding box center [801, 140] width 15 height 15
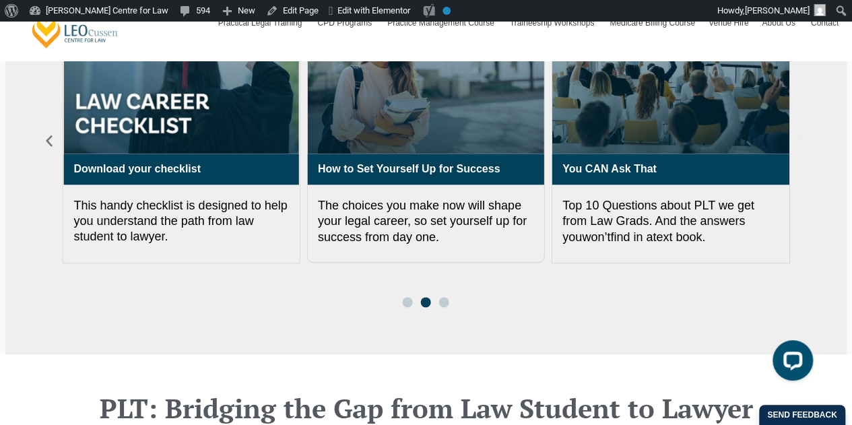
click at [807, 143] on icon "Next slide" at bounding box center [801, 140] width 15 height 15
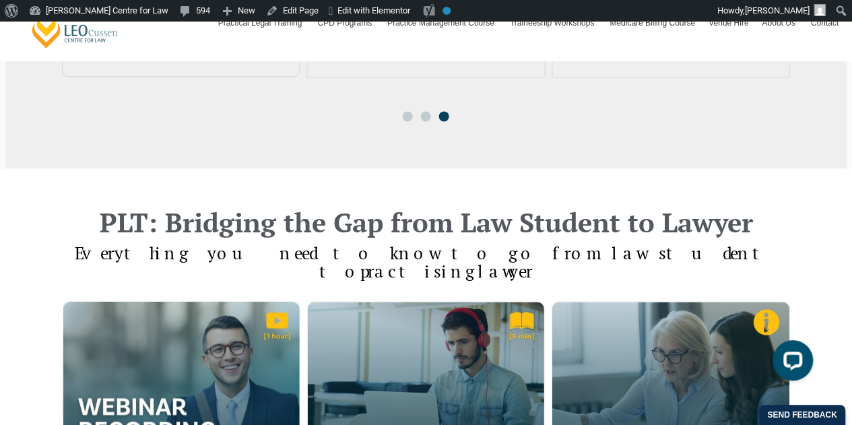
scroll to position [1122, 0]
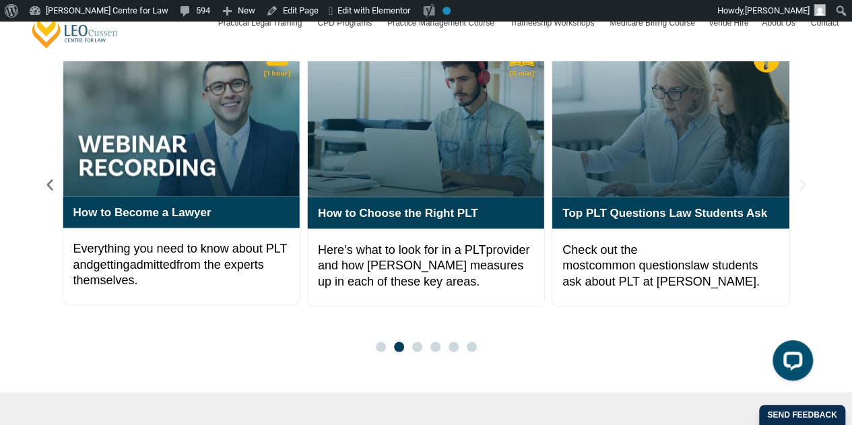
click at [798, 177] on icon "Next slide" at bounding box center [802, 184] width 15 height 15
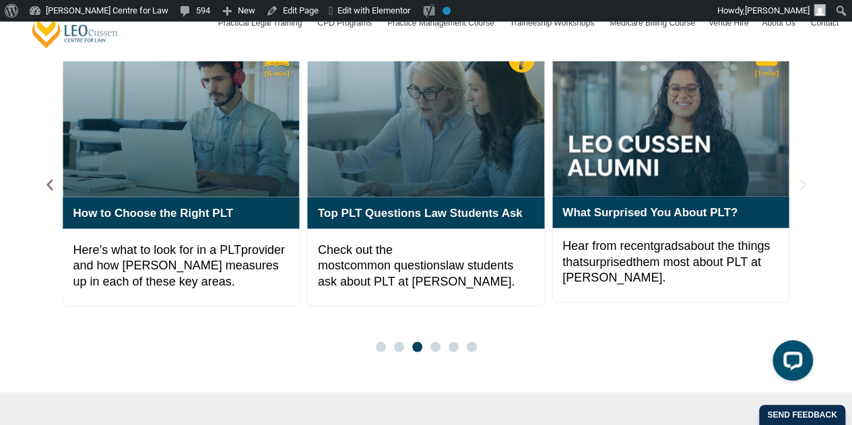
click at [798, 177] on icon "Next slide" at bounding box center [802, 184] width 15 height 15
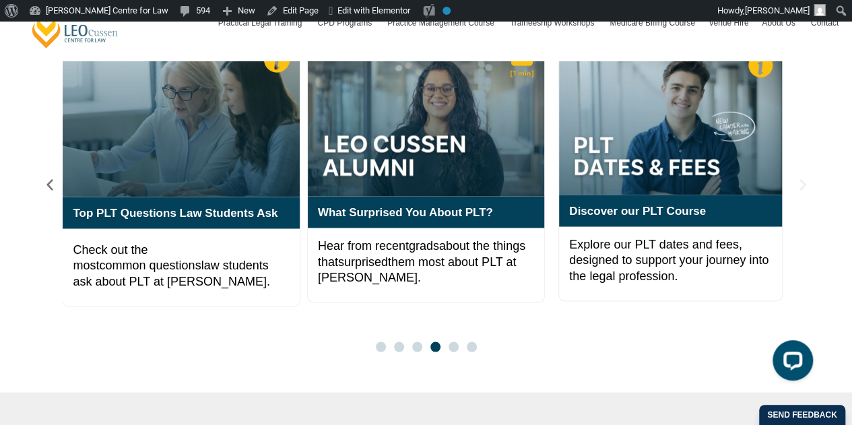
click at [798, 177] on icon "Next slide" at bounding box center [802, 184] width 15 height 15
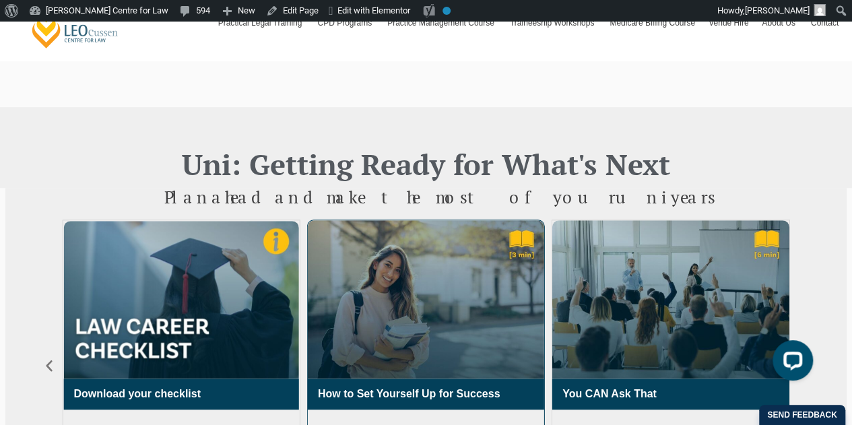
scroll to position [673, 0]
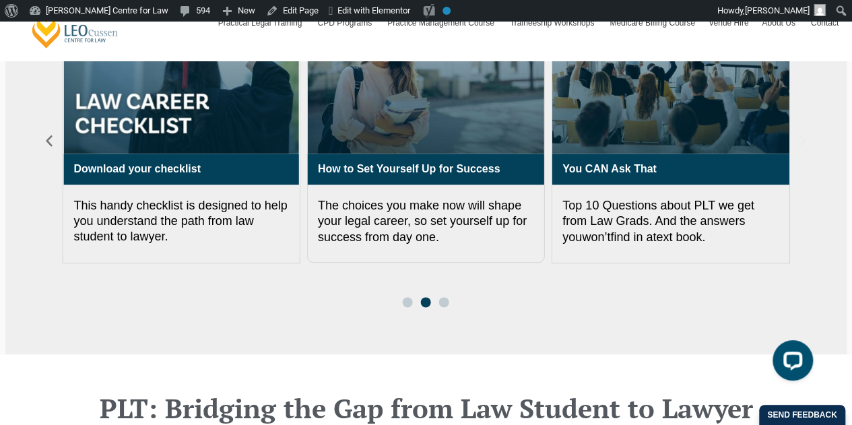
click at [803, 141] on icon "Next slide" at bounding box center [801, 140] width 15 height 15
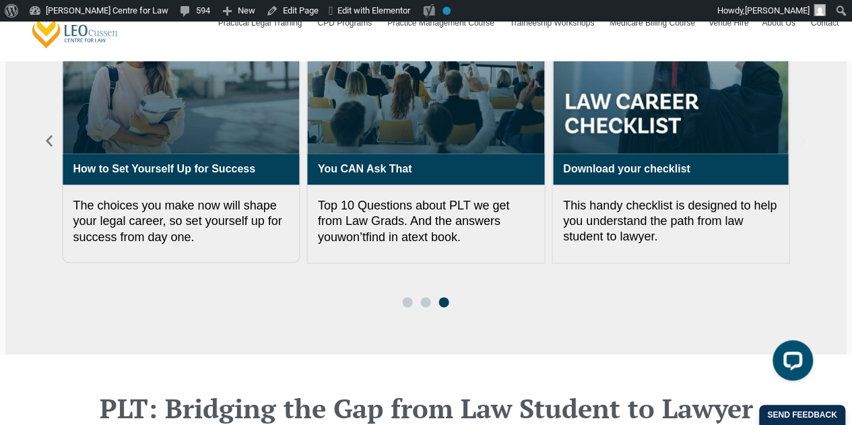
click at [803, 141] on icon "Next slide" at bounding box center [801, 140] width 15 height 15
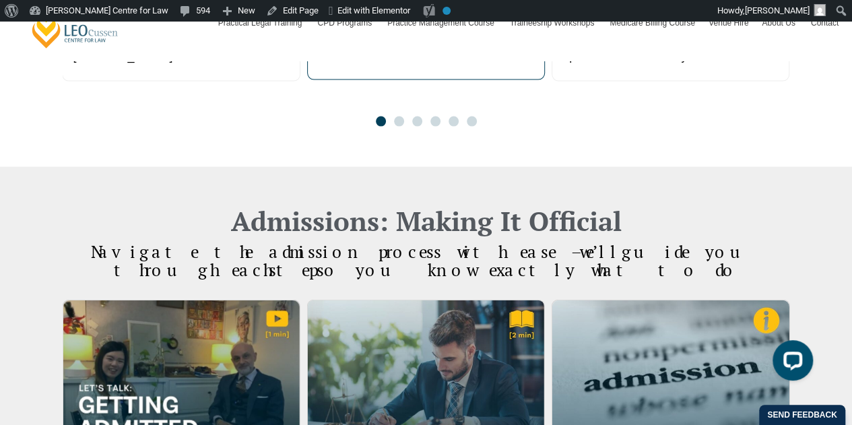
scroll to position [1122, 0]
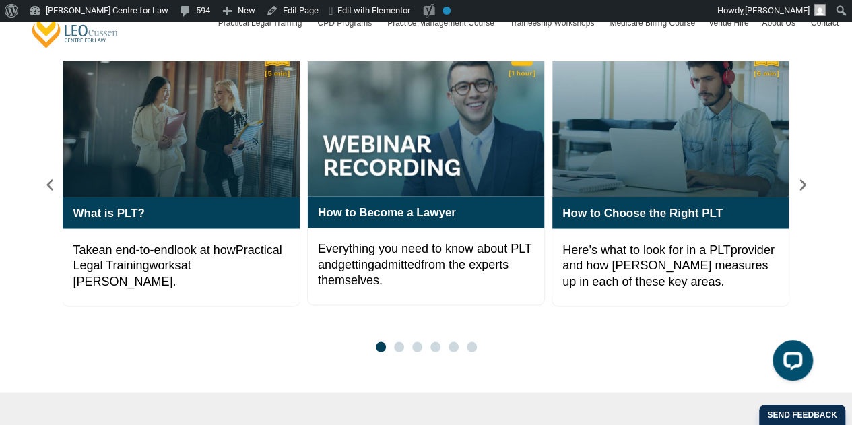
click at [803, 154] on div "Top PLT Questions Law Students Ask Check out the most common questions law stud…" at bounding box center [426, 194] width 768 height 313
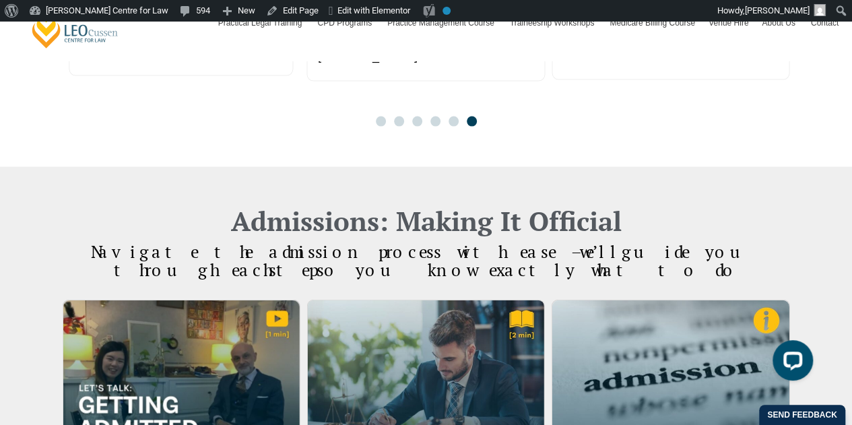
scroll to position [1571, 0]
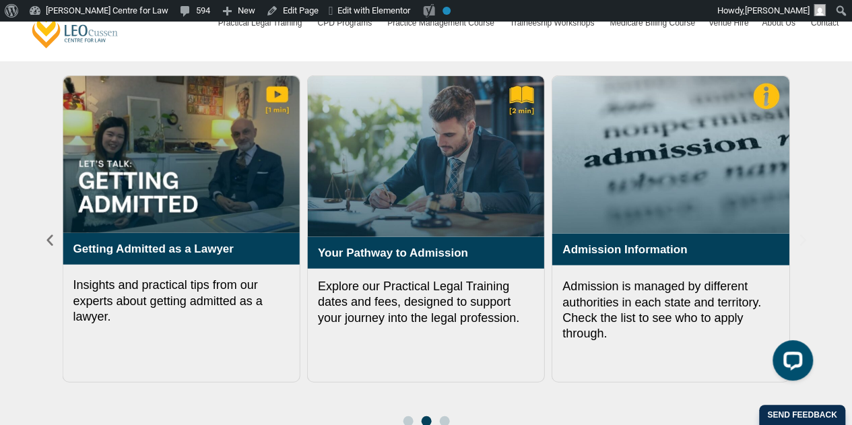
click at [803, 235] on icon "Next slide" at bounding box center [802, 240] width 6 height 11
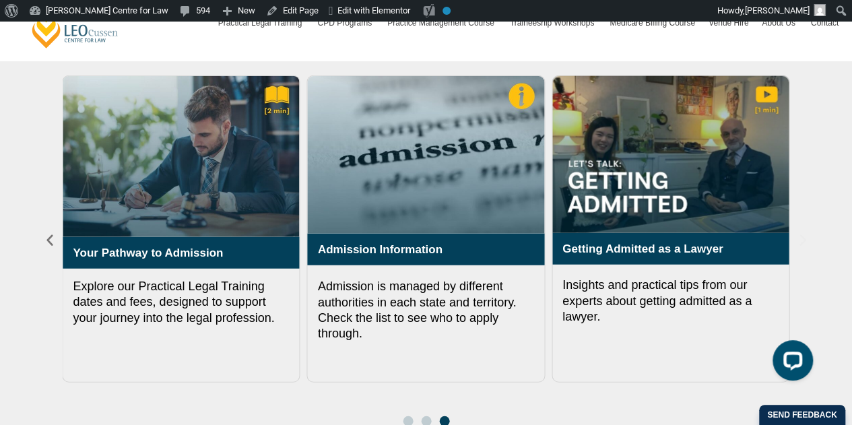
click at [803, 235] on icon "Next slide" at bounding box center [802, 240] width 6 height 11
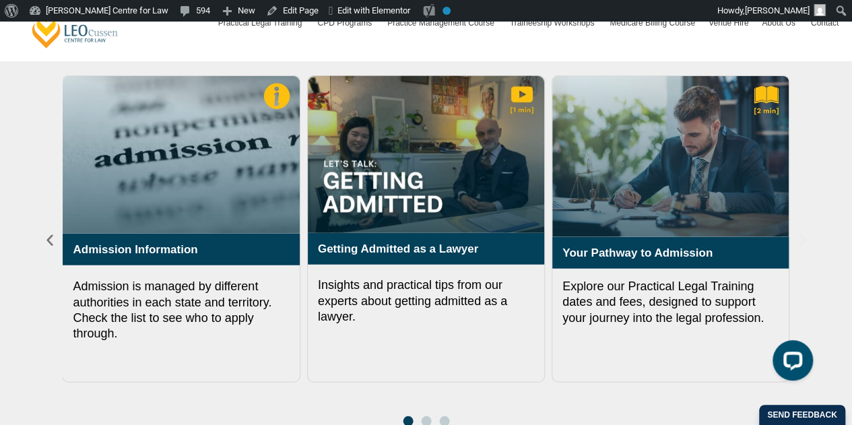
click at [803, 235] on icon "Next slide" at bounding box center [802, 240] width 6 height 11
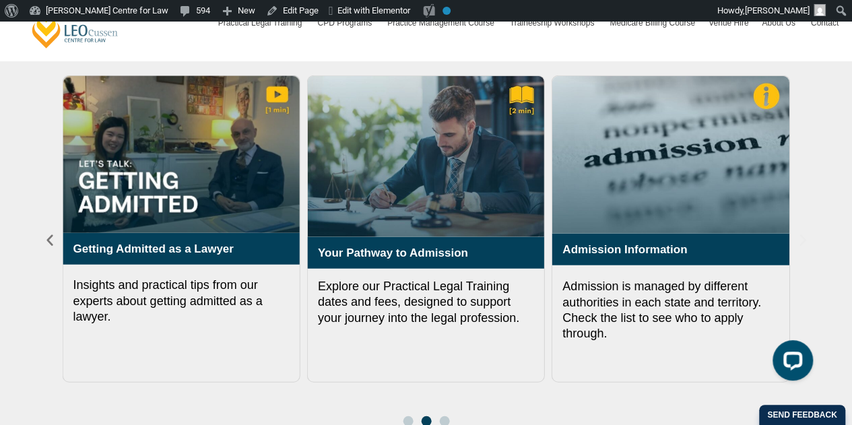
click at [803, 235] on icon "Next slide" at bounding box center [802, 240] width 6 height 11
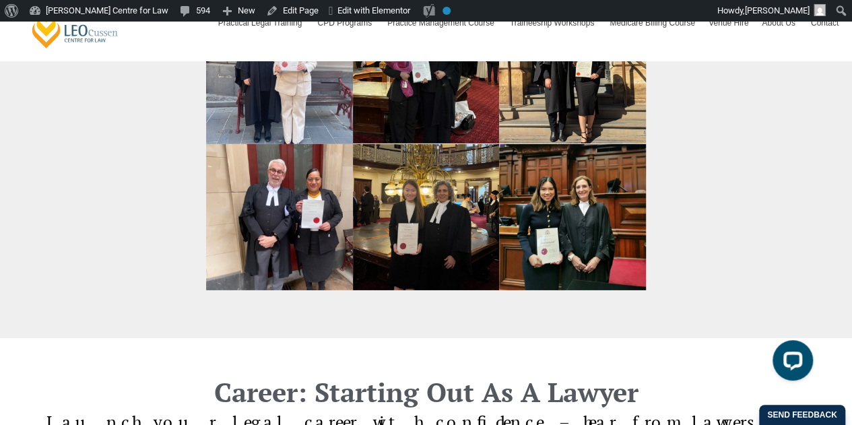
scroll to position [2468, 0]
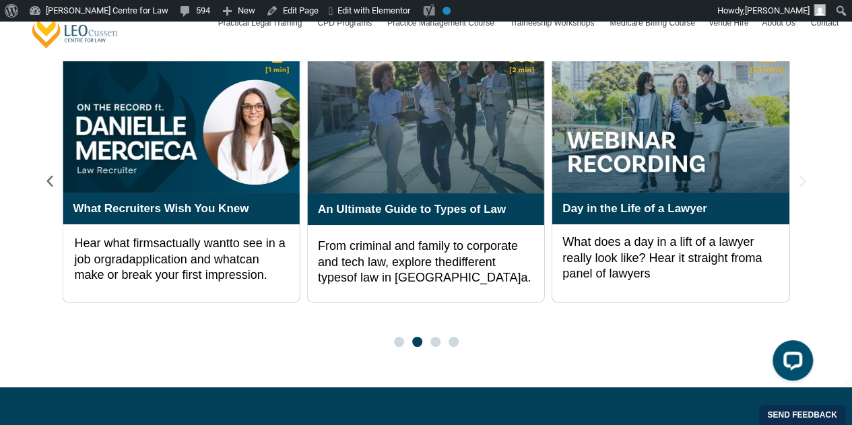
click at [801, 175] on icon "Next slide" at bounding box center [802, 180] width 6 height 11
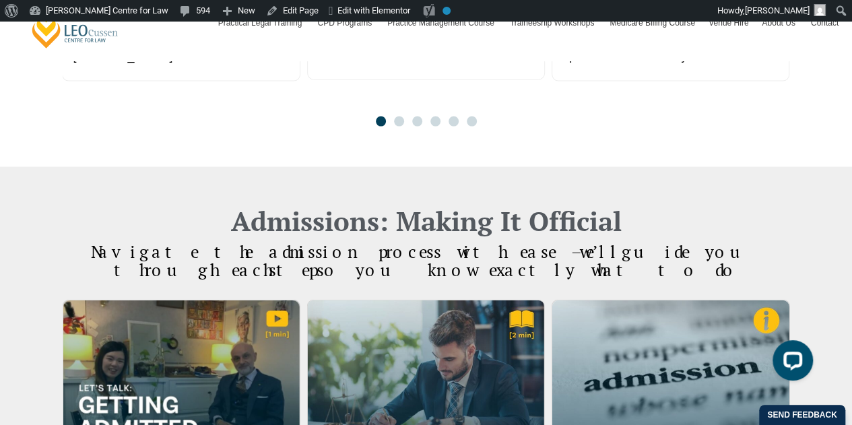
scroll to position [1571, 0]
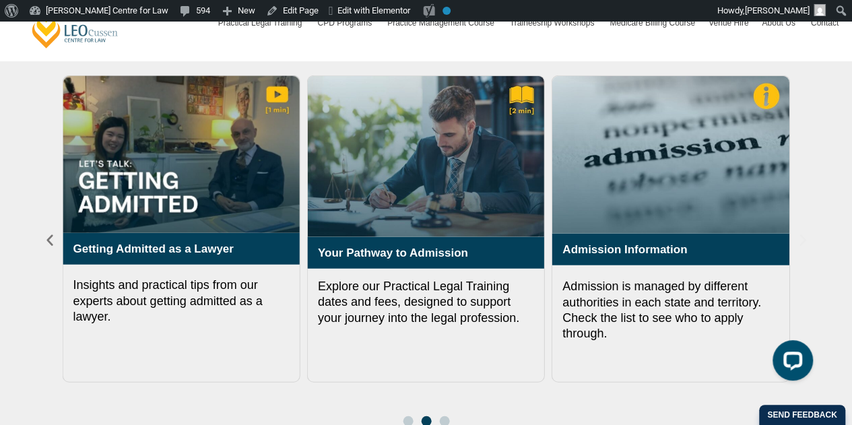
click at [800, 233] on icon "Next slide" at bounding box center [802, 240] width 15 height 15
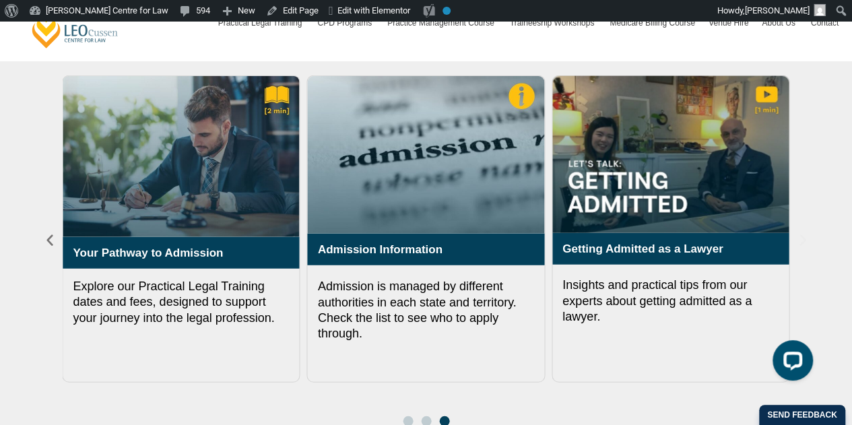
click at [802, 233] on icon "Next slide" at bounding box center [802, 240] width 15 height 15
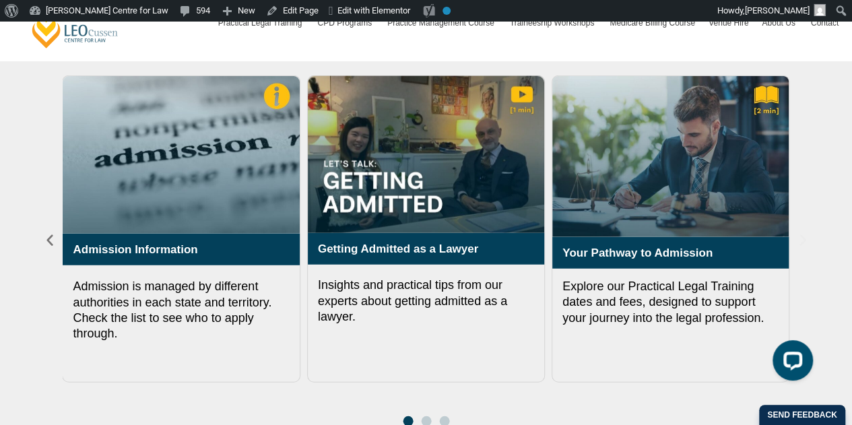
click at [802, 233] on icon "Next slide" at bounding box center [802, 240] width 15 height 15
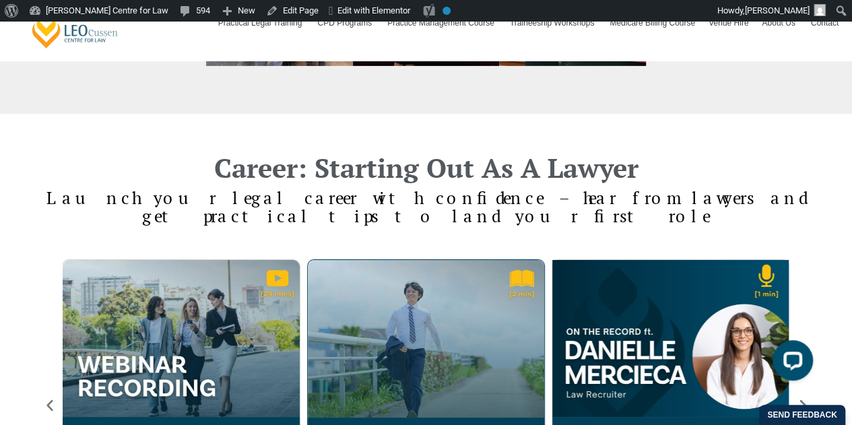
scroll to position [2468, 0]
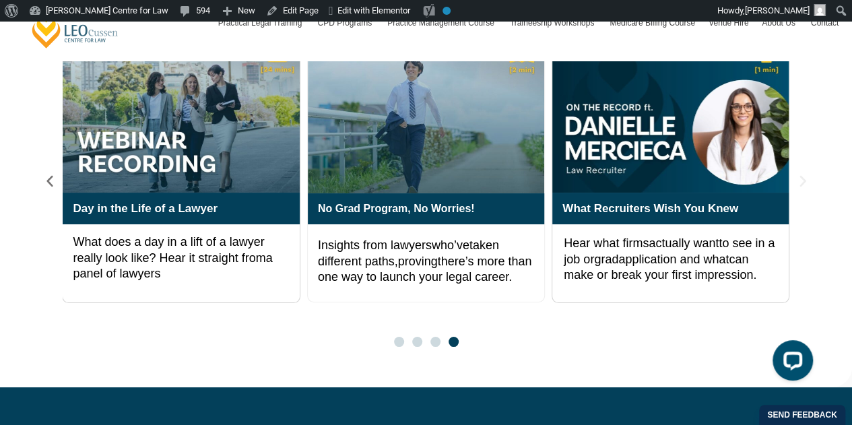
click at [799, 174] on icon "Next slide" at bounding box center [802, 181] width 15 height 15
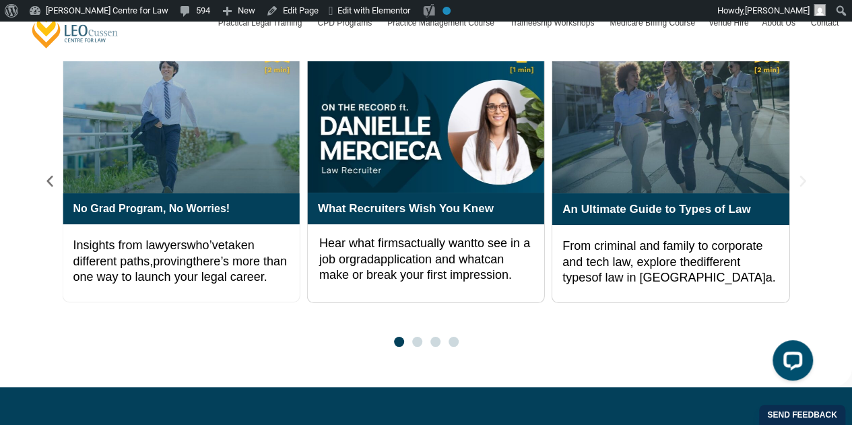
click at [796, 174] on icon "Next slide" at bounding box center [802, 181] width 15 height 15
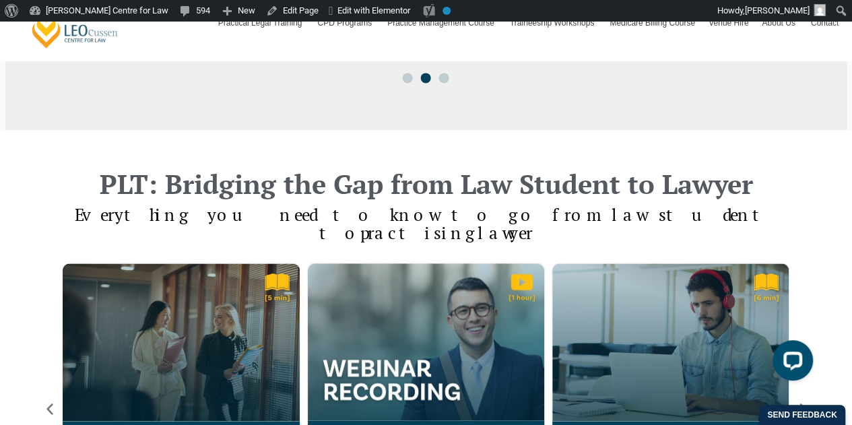
scroll to position [1122, 0]
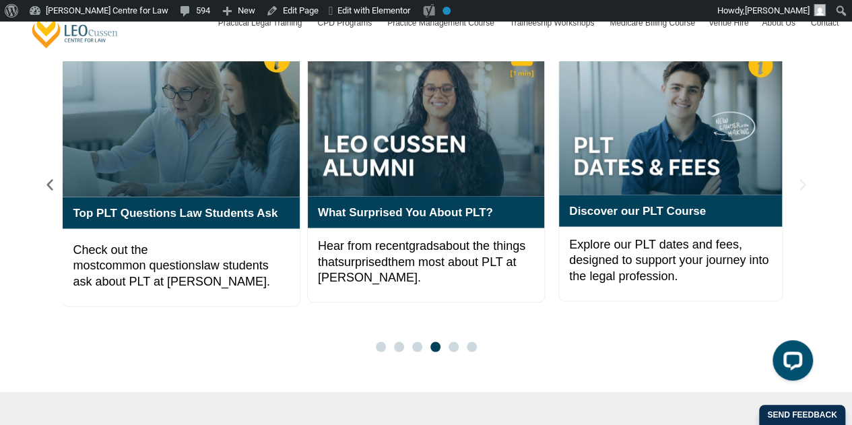
click at [797, 177] on icon "Next slide" at bounding box center [802, 184] width 15 height 15
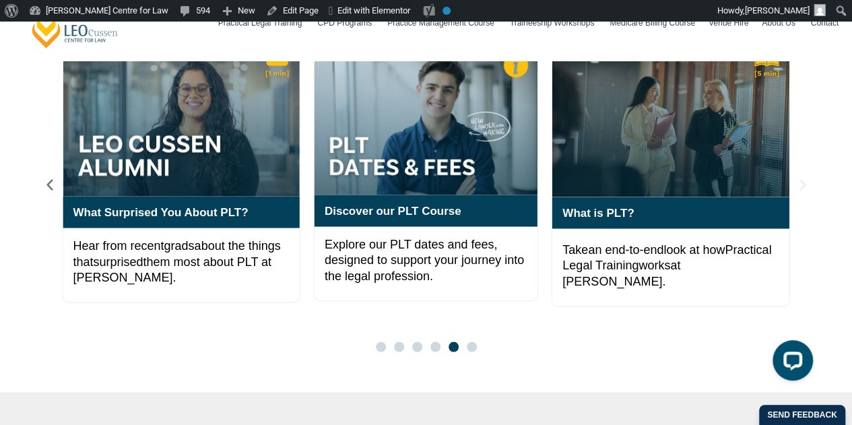
click at [798, 177] on icon "Next slide" at bounding box center [802, 184] width 15 height 15
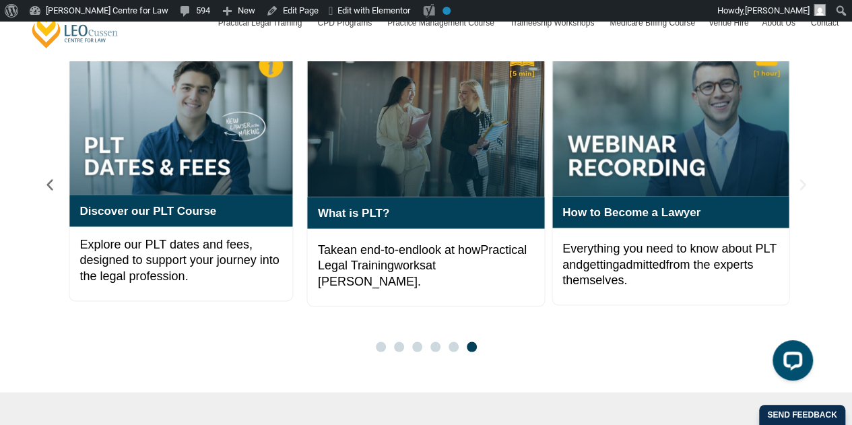
click at [798, 177] on icon "Next slide" at bounding box center [802, 184] width 15 height 15
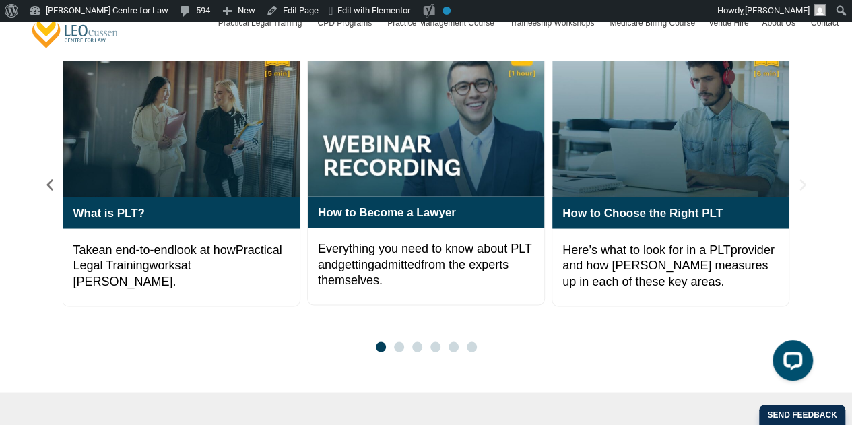
click at [801, 179] on icon "Next slide" at bounding box center [802, 184] width 6 height 11
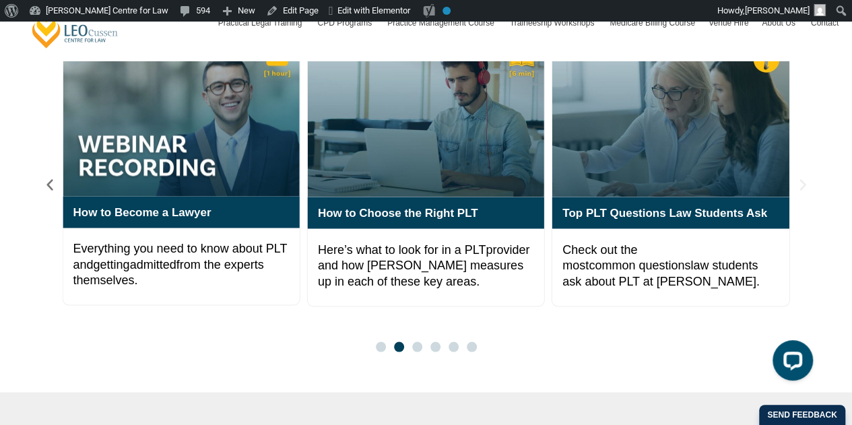
click at [802, 179] on icon "Next slide" at bounding box center [802, 184] width 6 height 11
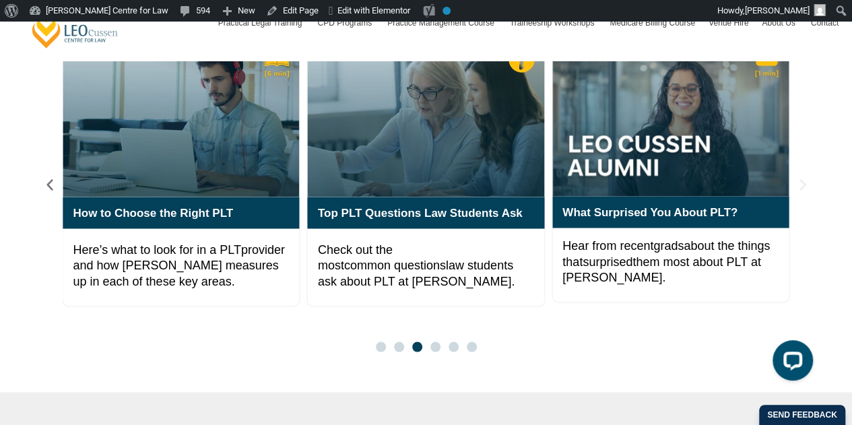
click at [796, 177] on icon "Next slide" at bounding box center [802, 184] width 15 height 15
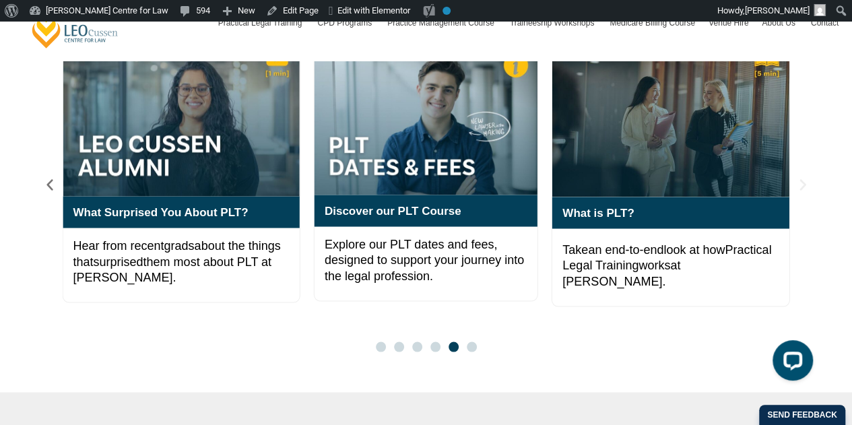
click at [799, 177] on icon "Next slide" at bounding box center [802, 184] width 15 height 15
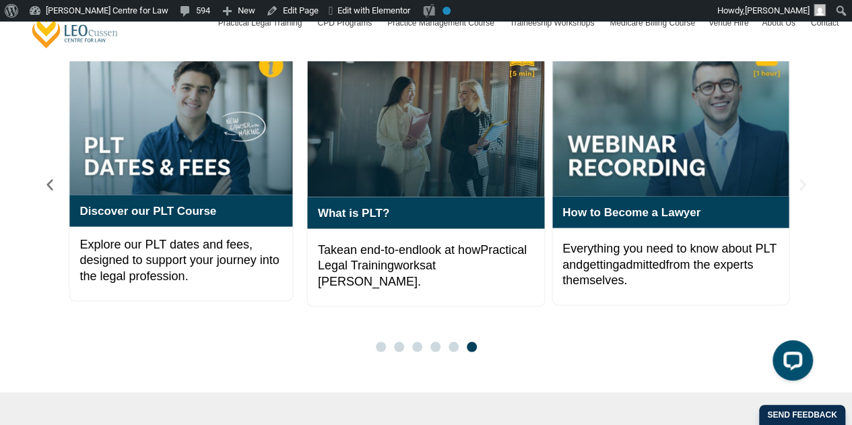
click at [796, 177] on icon "Next slide" at bounding box center [802, 184] width 15 height 15
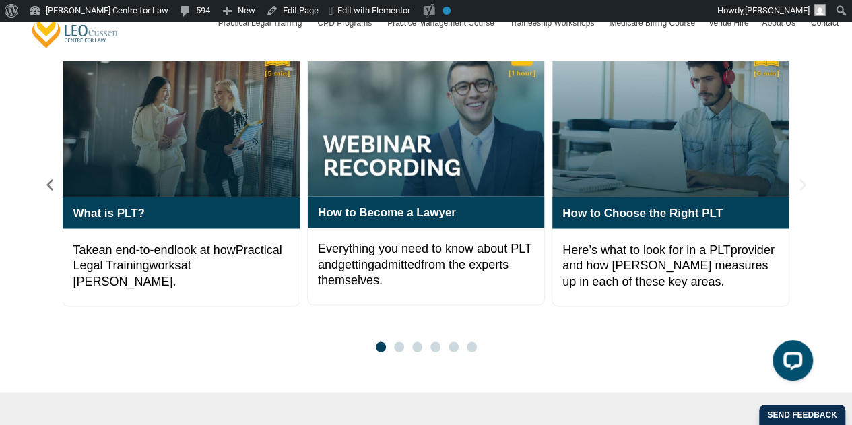
click at [800, 179] on icon "Next slide" at bounding box center [802, 184] width 6 height 11
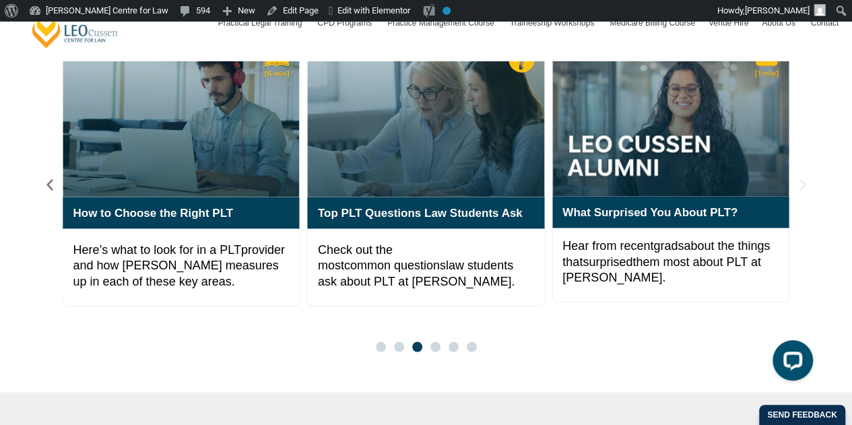
click at [797, 177] on icon "Next slide" at bounding box center [802, 184] width 15 height 15
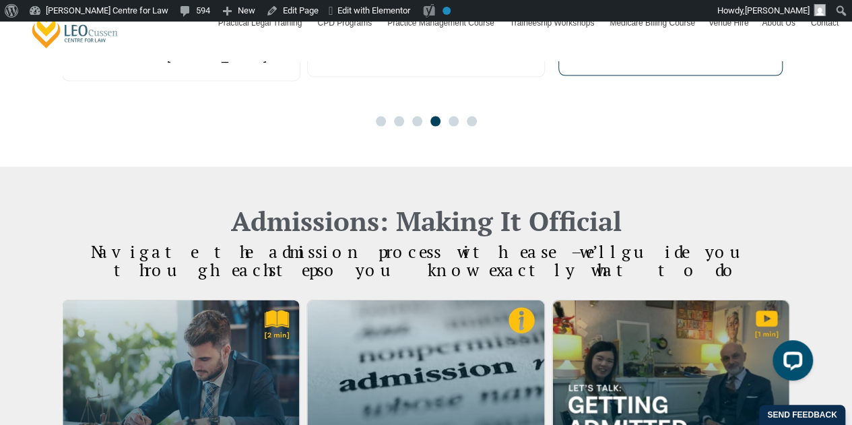
scroll to position [1571, 0]
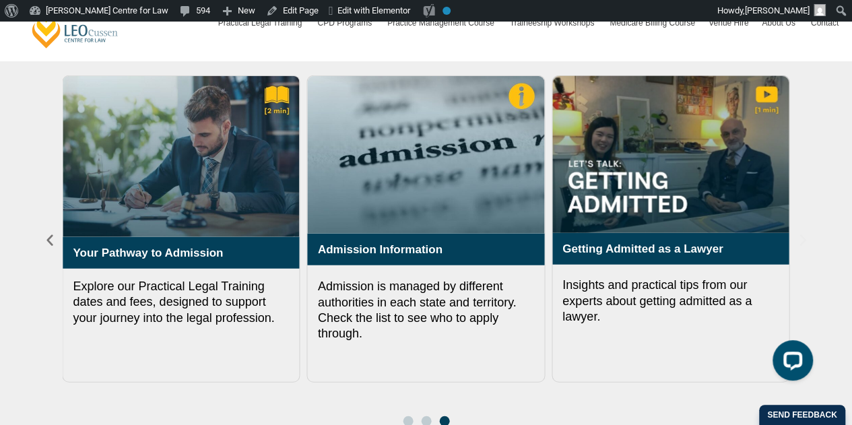
click at [803, 235] on icon "Next slide" at bounding box center [802, 240] width 6 height 11
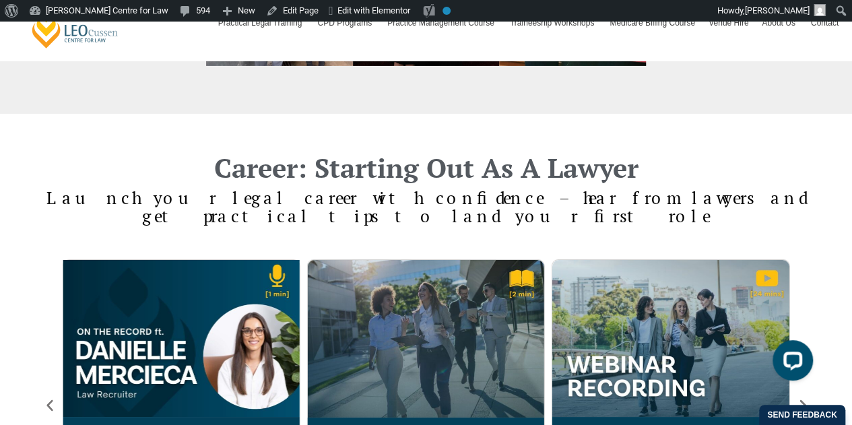
scroll to position [2468, 0]
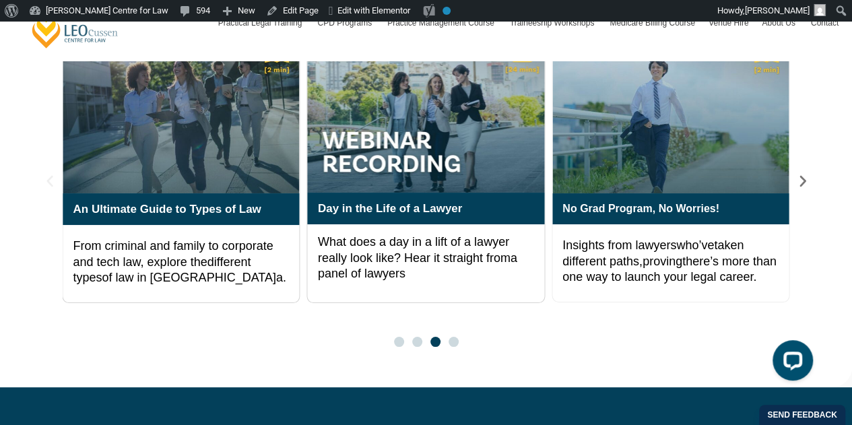
click at [44, 174] on icon "Previous slide" at bounding box center [49, 181] width 15 height 15
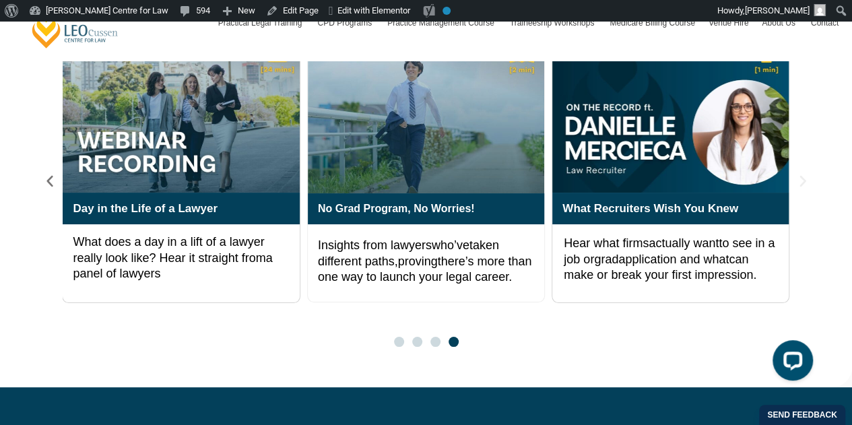
click at [807, 174] on icon "Next slide" at bounding box center [802, 181] width 15 height 15
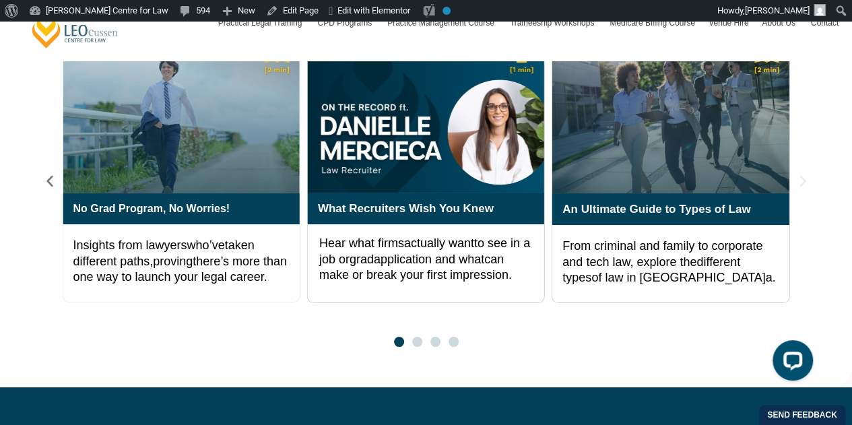
click at [807, 174] on icon "Next slide" at bounding box center [802, 181] width 15 height 15
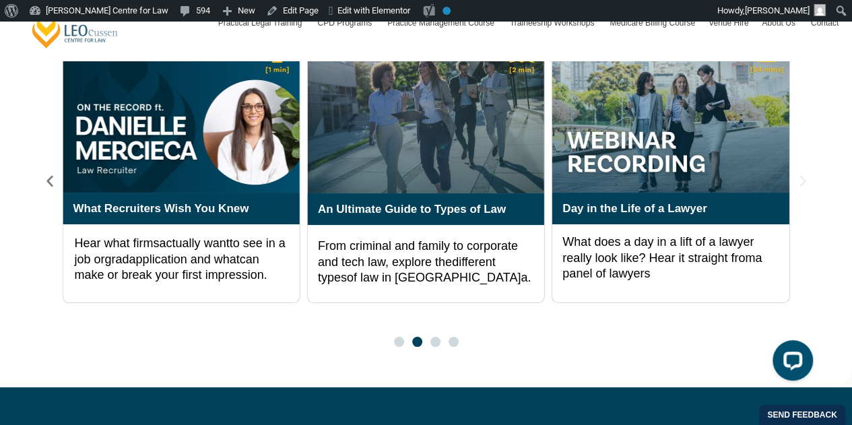
click at [807, 174] on icon "Next slide" at bounding box center [802, 181] width 15 height 15
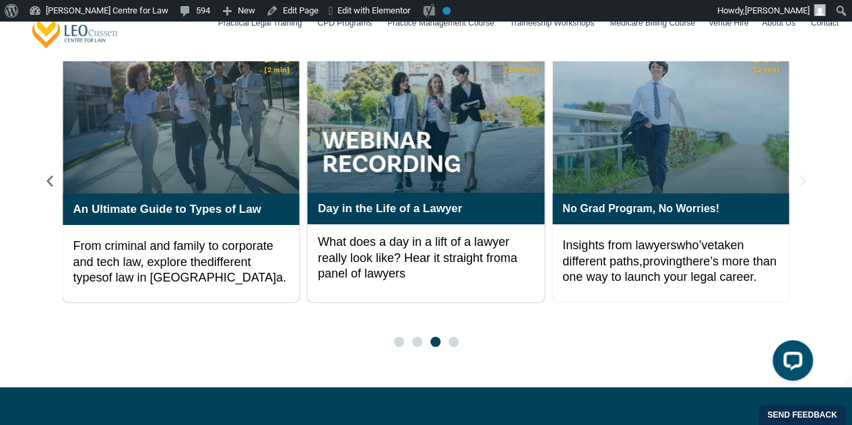
click at [803, 175] on icon "Next slide" at bounding box center [802, 180] width 6 height 11
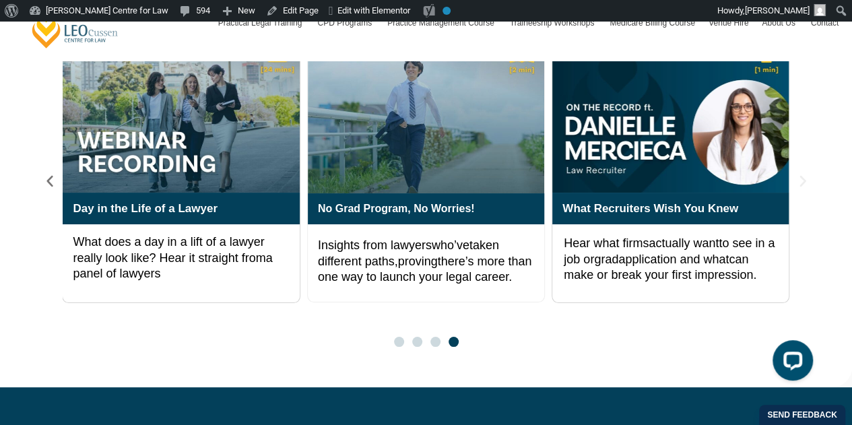
click at [803, 175] on icon "Next slide" at bounding box center [802, 180] width 6 height 11
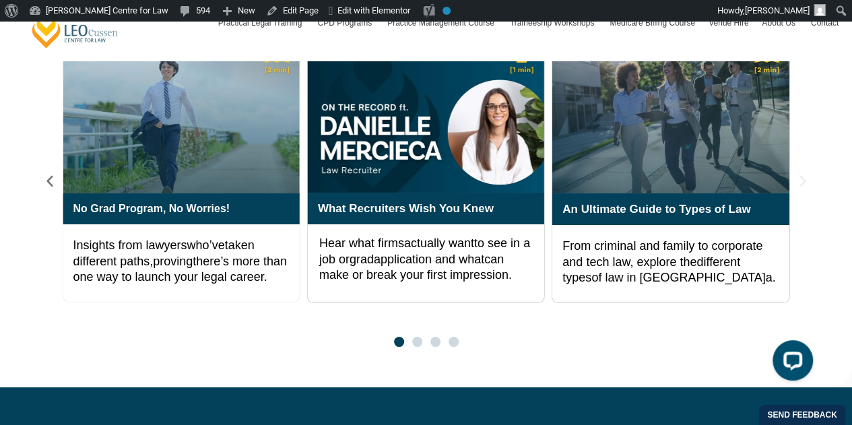
click at [809, 174] on icon "Next slide" at bounding box center [802, 181] width 15 height 15
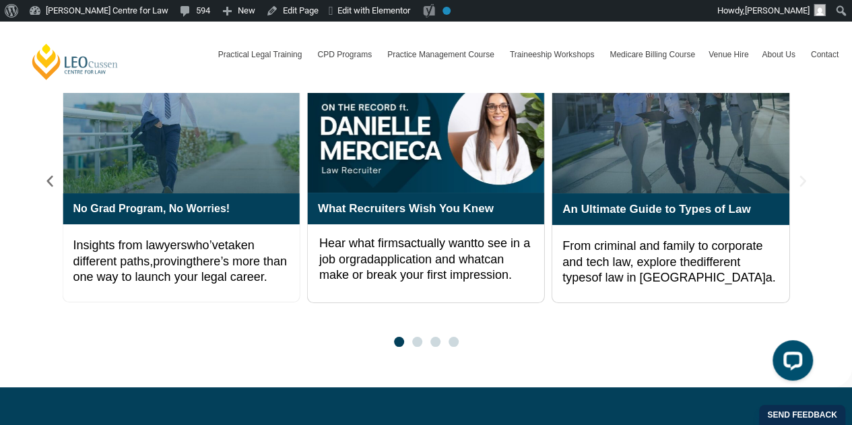
click at [801, 174] on icon "Next slide" at bounding box center [802, 181] width 15 height 15
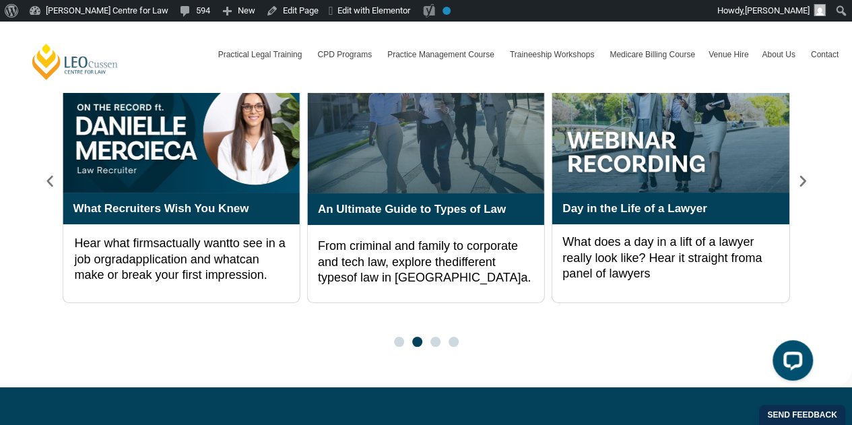
drag, startPoint x: 801, startPoint y: 173, endPoint x: 801, endPoint y: 200, distance: 26.9
click at [801, 200] on div "What Recruiters Wish You Knew Hear what firms actually want to see in a job or …" at bounding box center [426, 191] width 768 height 312
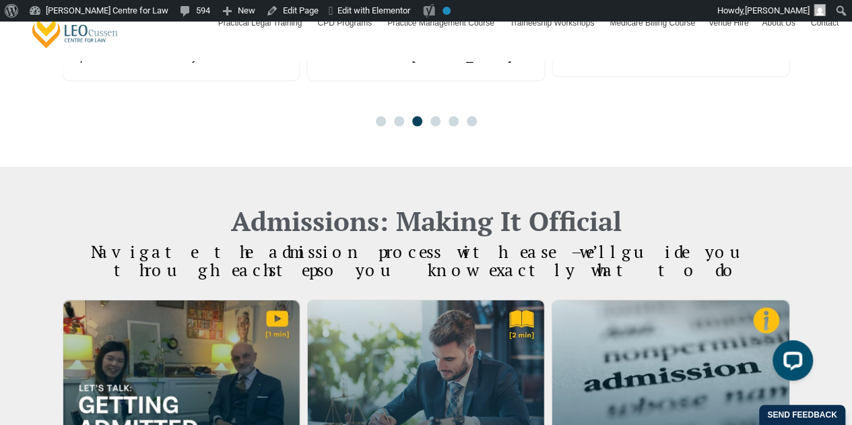
scroll to position [1122, 0]
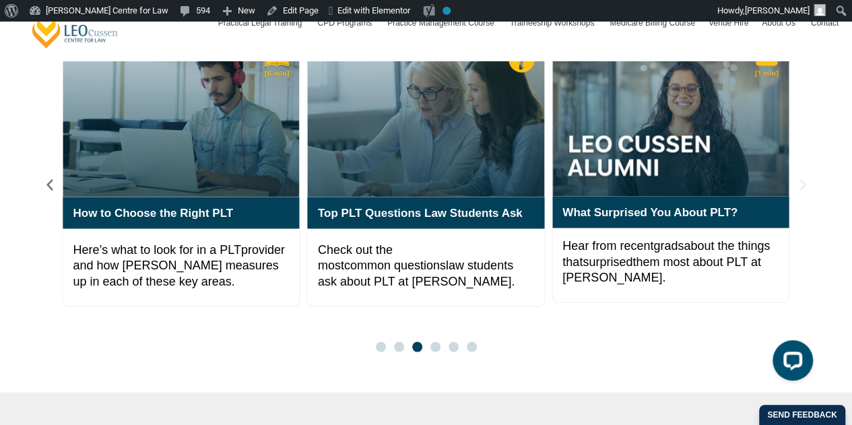
click at [808, 177] on icon "Next slide" at bounding box center [802, 184] width 15 height 15
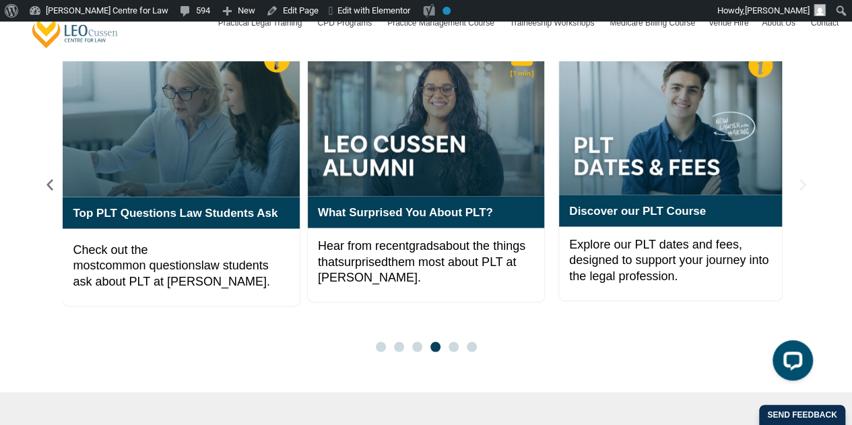
click at [804, 177] on icon "Next slide" at bounding box center [802, 184] width 15 height 15
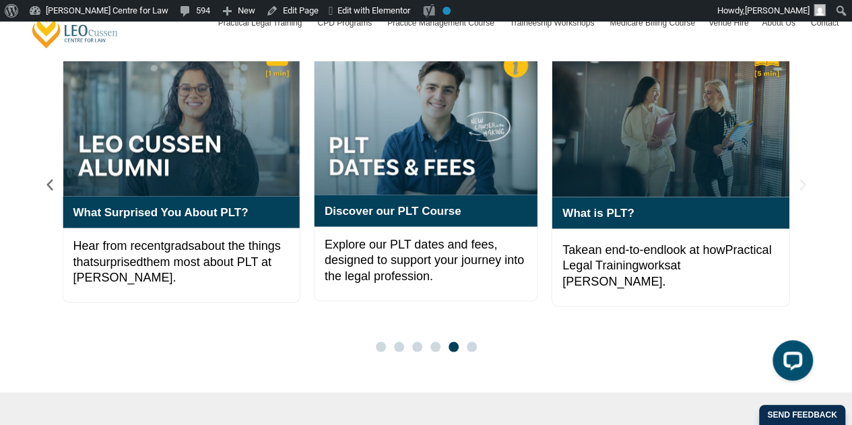
click at [804, 177] on icon "Next slide" at bounding box center [802, 184] width 15 height 15
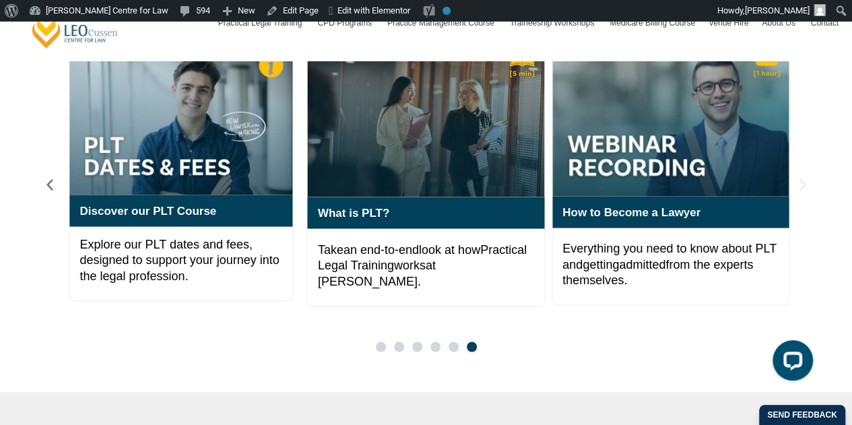
click at [804, 177] on icon "Next slide" at bounding box center [802, 184] width 15 height 15
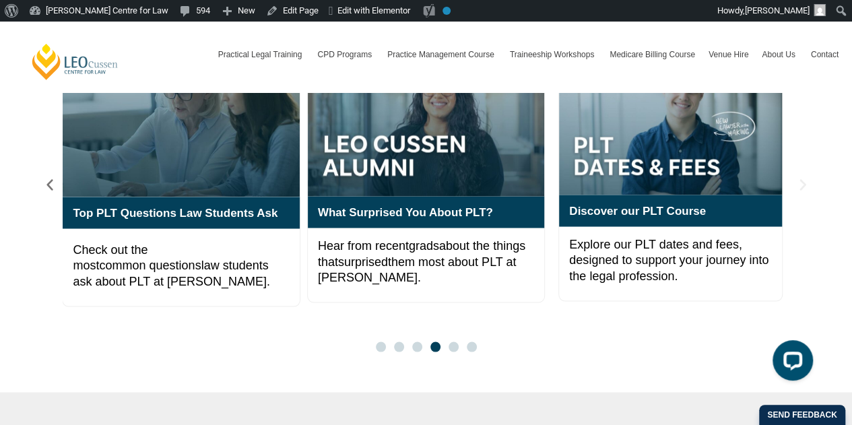
click at [800, 177] on icon "Next slide" at bounding box center [802, 184] width 15 height 15
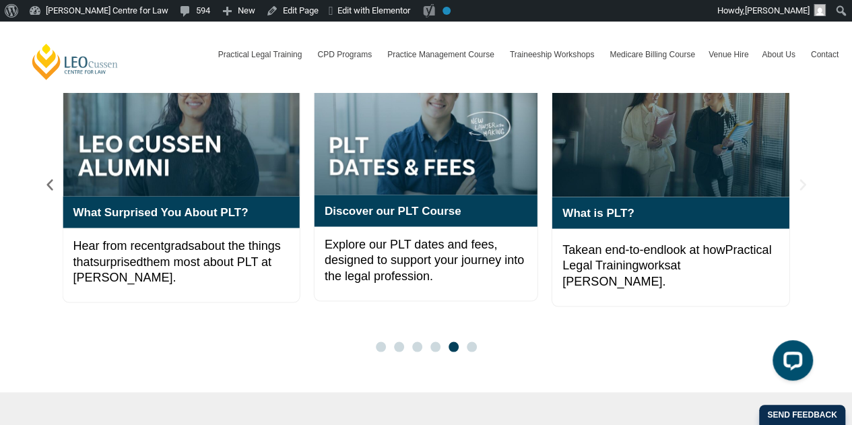
click at [800, 177] on icon "Next slide" at bounding box center [802, 184] width 15 height 15
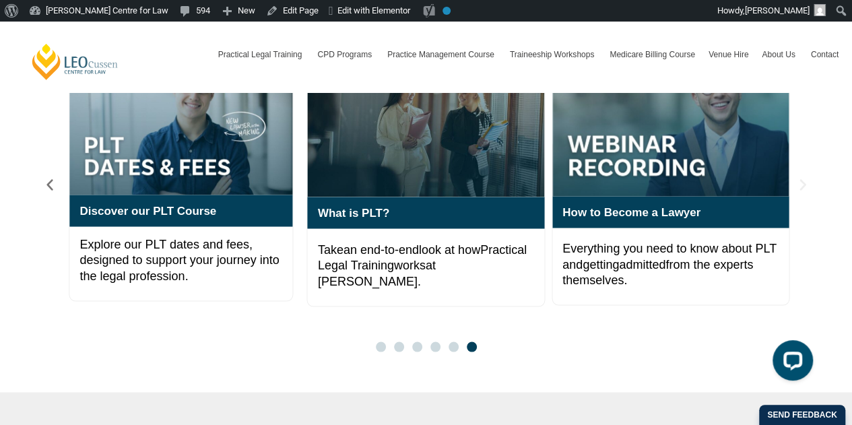
click at [800, 177] on icon "Next slide" at bounding box center [802, 184] width 15 height 15
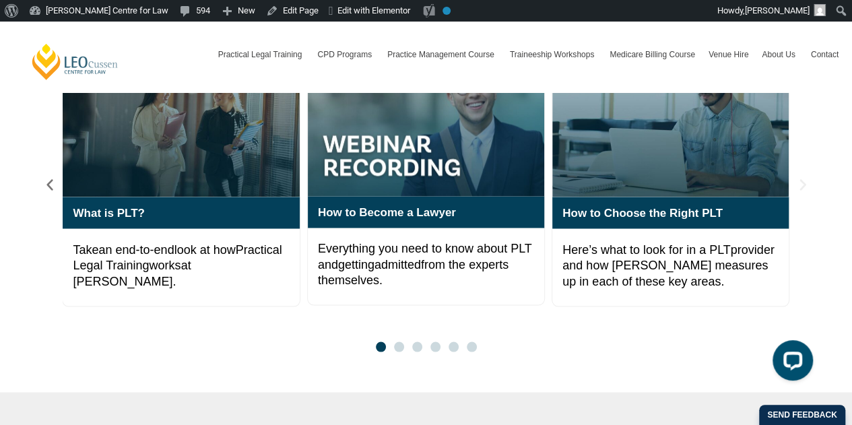
click at [800, 177] on icon "Next slide" at bounding box center [802, 184] width 15 height 15
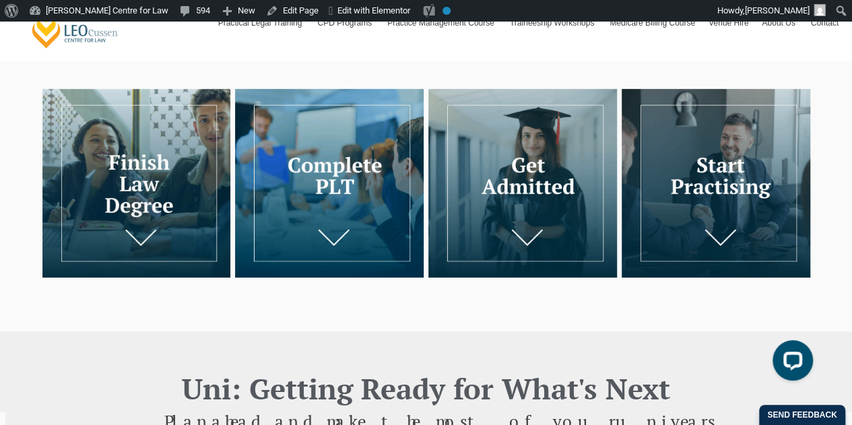
scroll to position [0, 0]
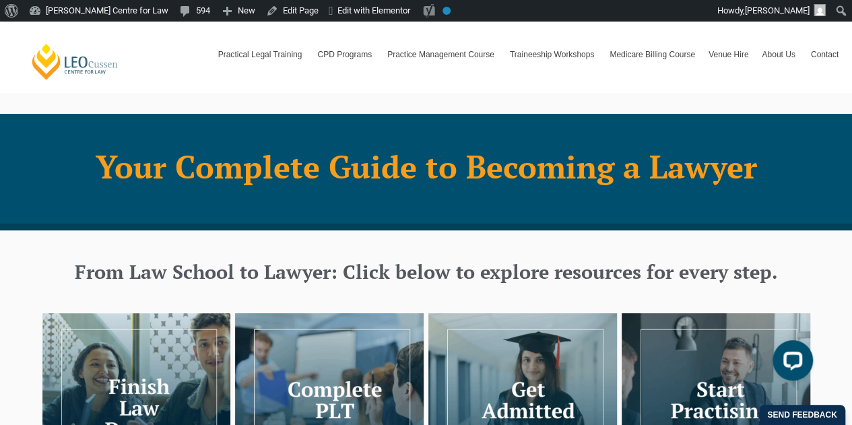
click at [244, 174] on h1 "Your Complete Guide to Becoming a Lawyer" at bounding box center [426, 166] width 754 height 34
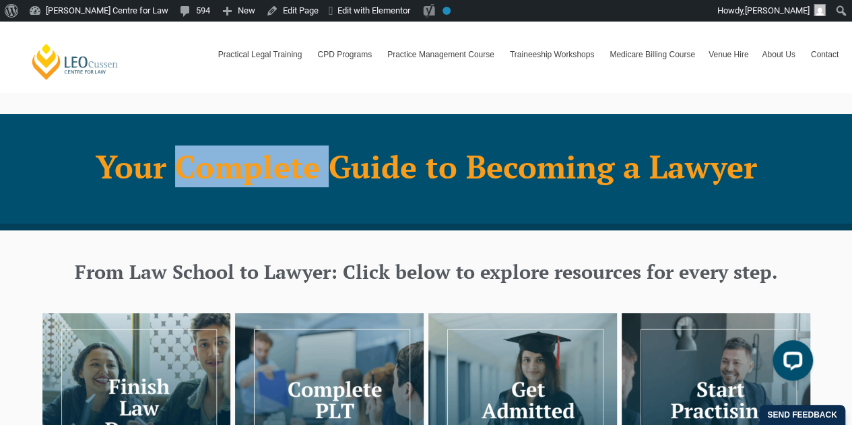
click at [244, 174] on h1 "Your Complete Guide to Becoming a Lawyer" at bounding box center [426, 166] width 754 height 34
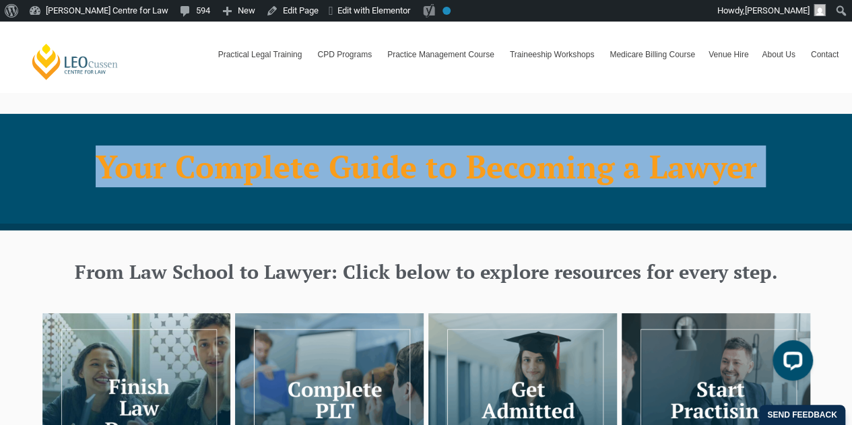
click at [244, 174] on h1 "Your Complete Guide to Becoming a Lawyer" at bounding box center [426, 166] width 754 height 34
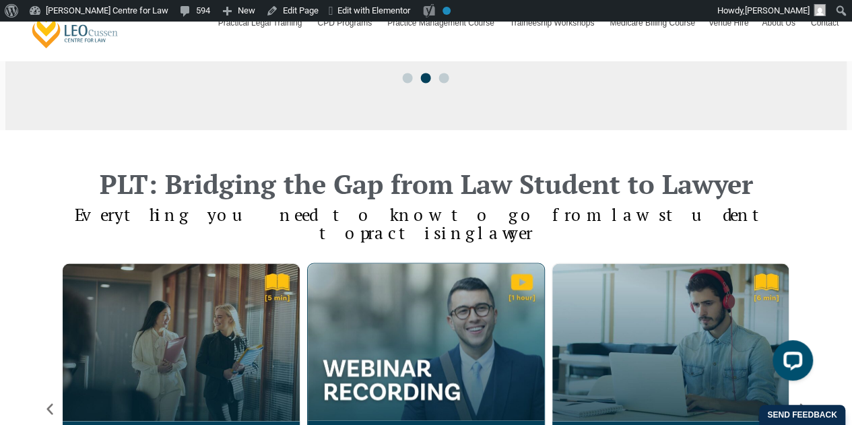
scroll to position [1122, 0]
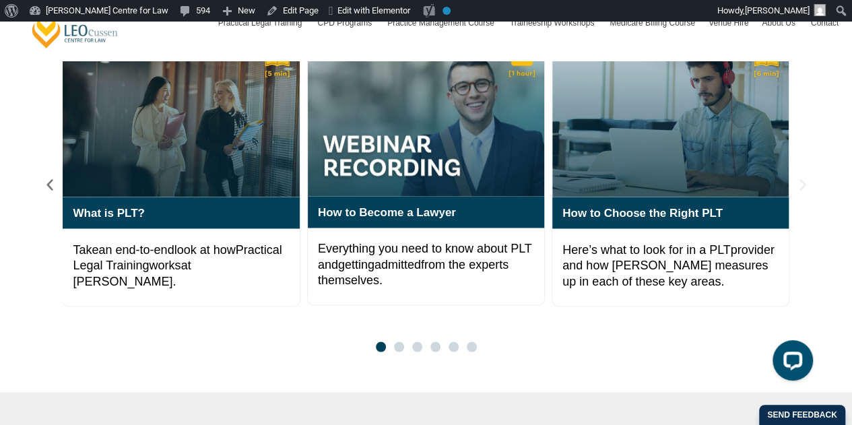
click at [803, 179] on icon "Next slide" at bounding box center [802, 184] width 6 height 11
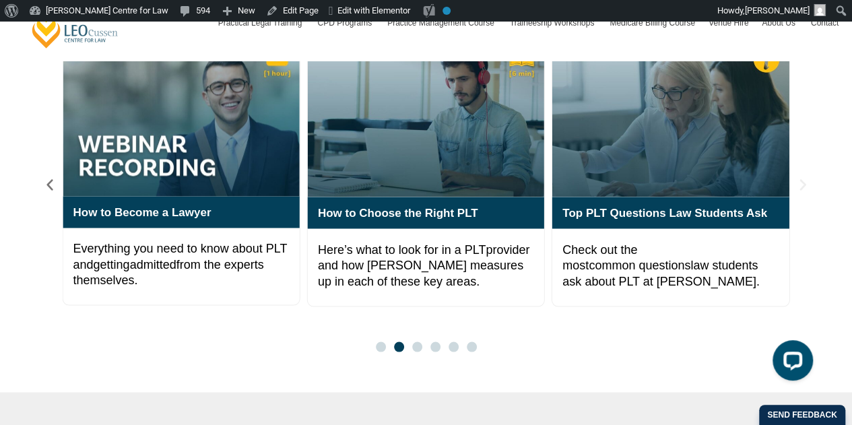
click at [803, 179] on icon "Next slide" at bounding box center [802, 184] width 6 height 11
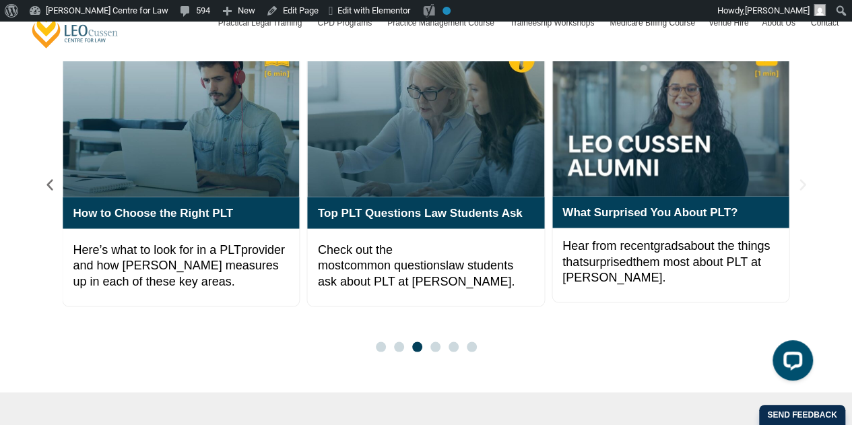
click at [803, 179] on icon "Next slide" at bounding box center [802, 184] width 6 height 11
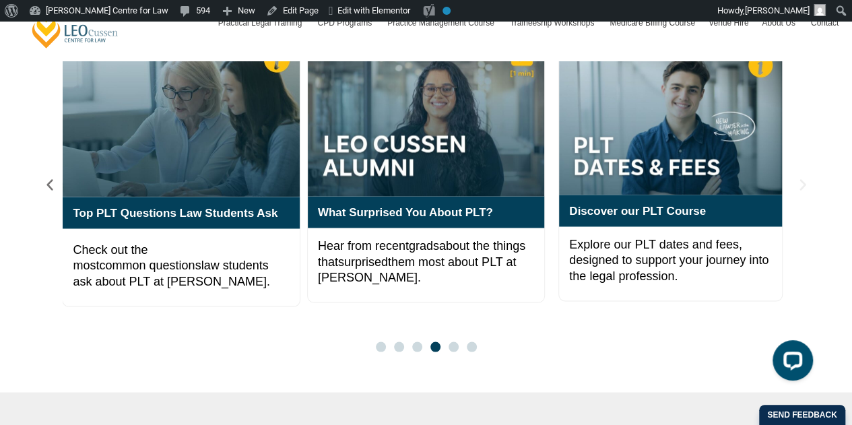
click at [803, 179] on icon "Next slide" at bounding box center [802, 184] width 6 height 11
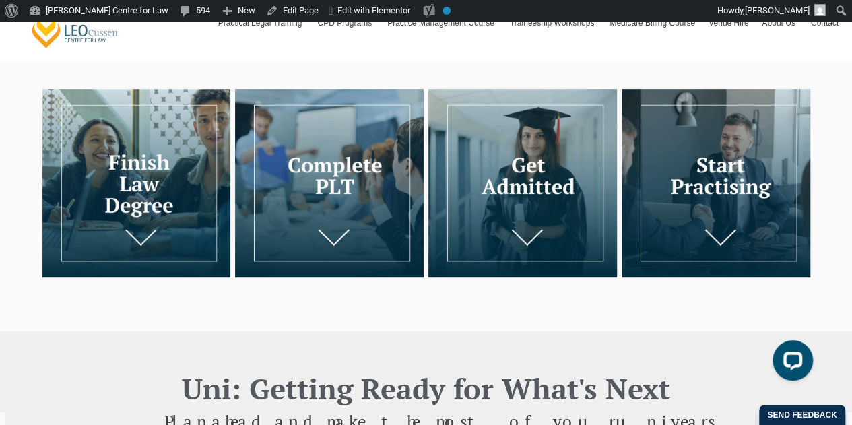
scroll to position [448, 0]
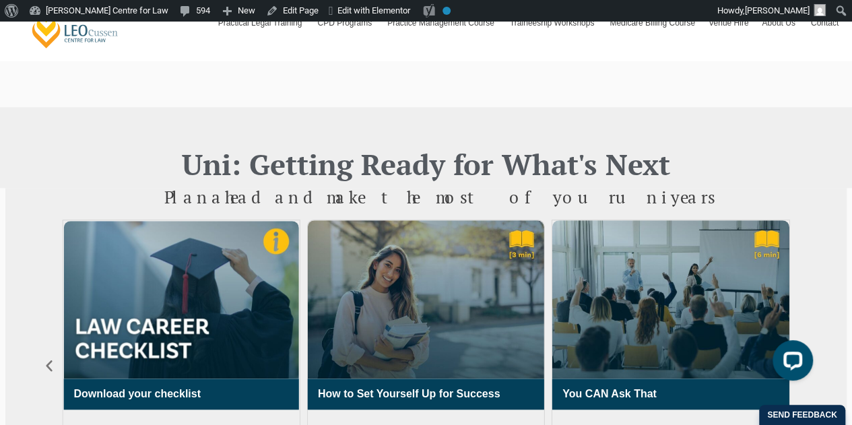
click at [448, 202] on span "ahead and make the most of your" at bounding box center [413, 197] width 404 height 22
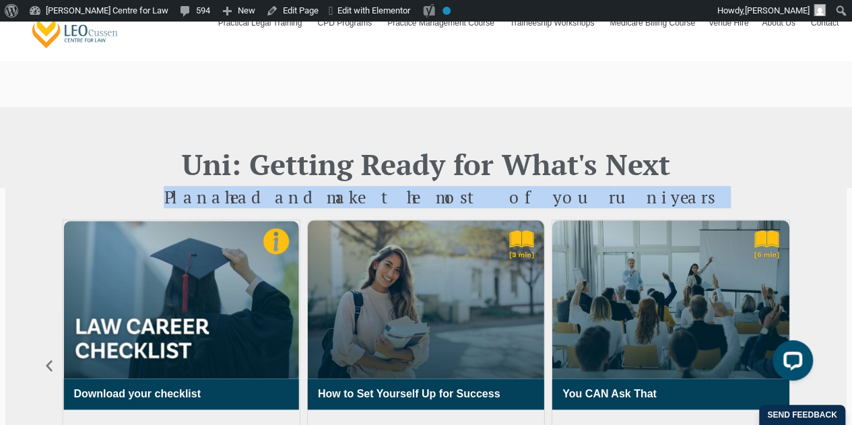
click at [448, 202] on span "ahead and make the most of your" at bounding box center [413, 197] width 404 height 22
copy div "Plan ahead and make the most of your uni years You CAN Ask That Top 10 Question…"
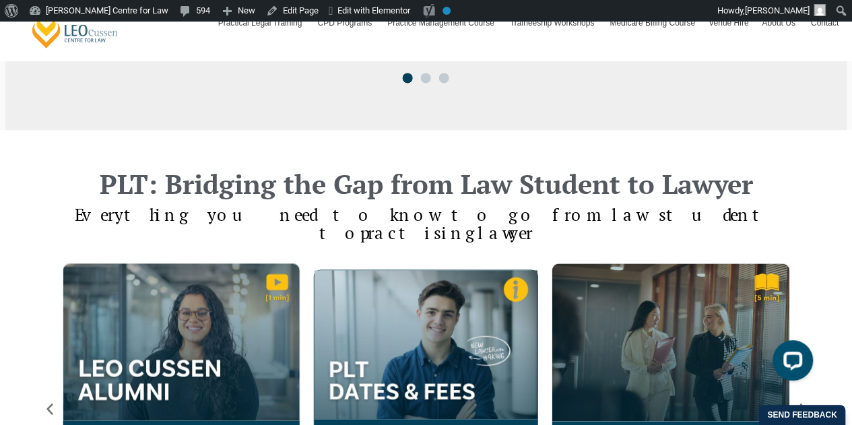
scroll to position [1122, 0]
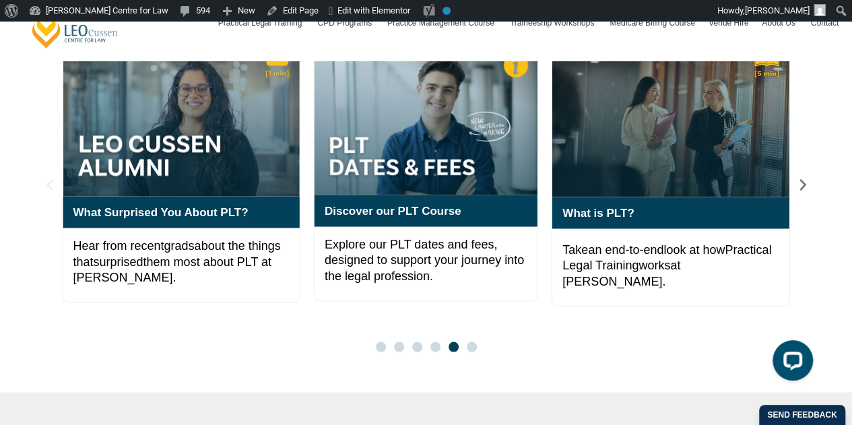
click at [52, 177] on icon "Previous slide" at bounding box center [49, 184] width 15 height 15
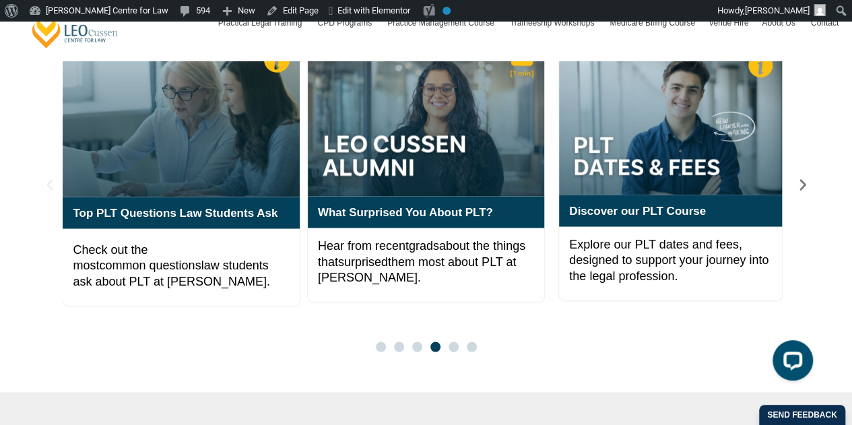
click at [52, 177] on icon "Previous slide" at bounding box center [49, 184] width 15 height 15
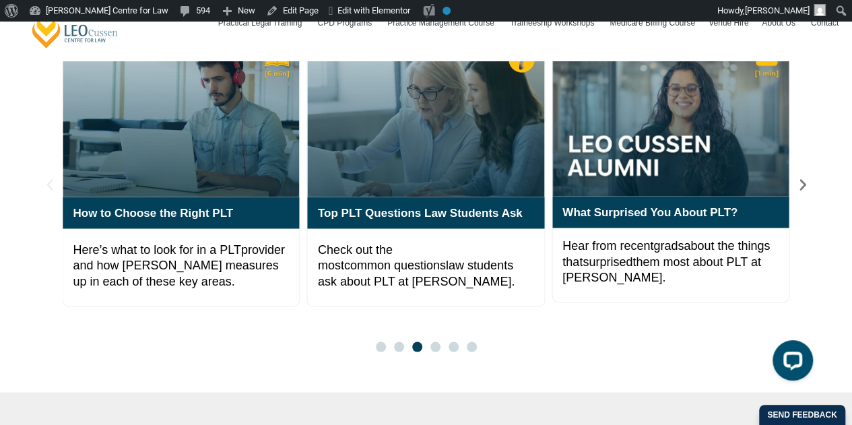
click at [52, 177] on icon "Previous slide" at bounding box center [49, 184] width 15 height 15
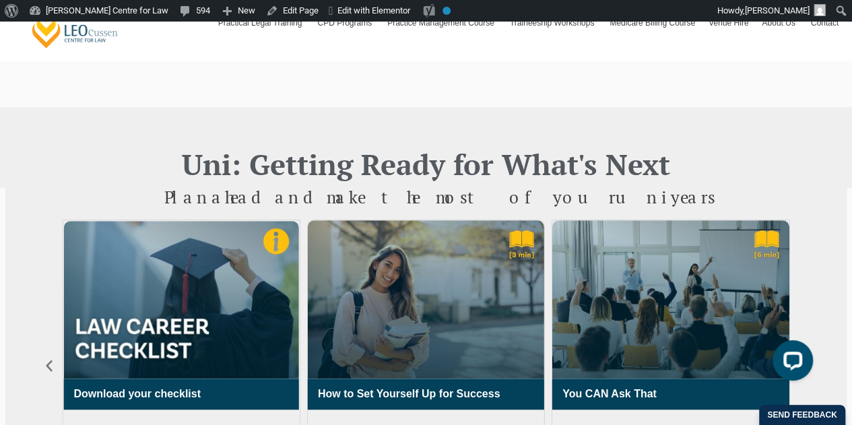
scroll to position [673, 0]
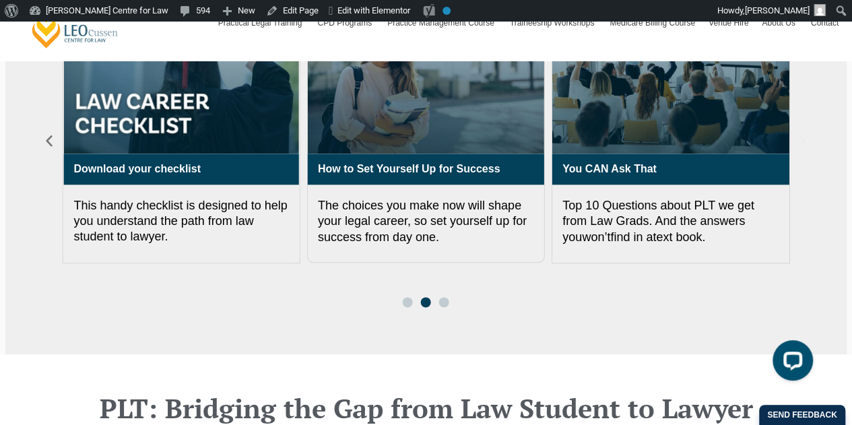
click at [801, 139] on icon "Next slide" at bounding box center [801, 140] width 15 height 15
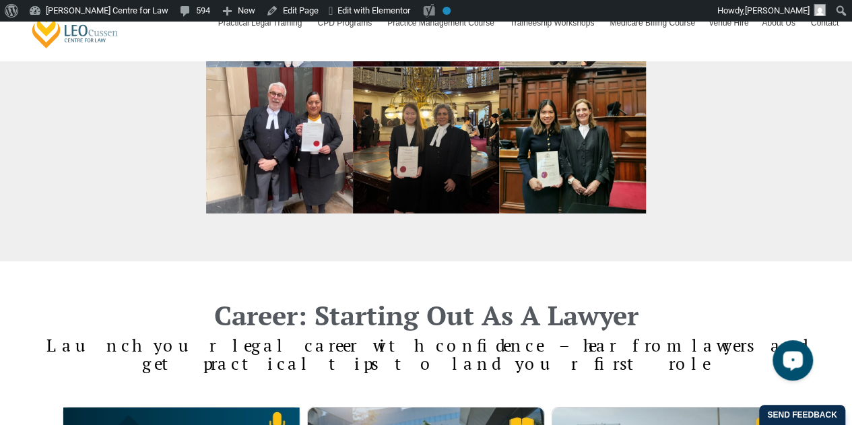
scroll to position [2244, 0]
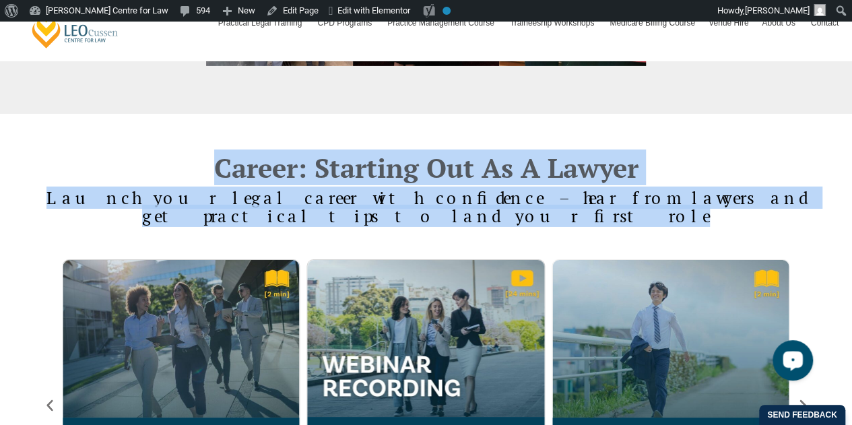
drag, startPoint x: 456, startPoint y: 199, endPoint x: 30, endPoint y: 171, distance: 427.1
click at [30, 171] on div "Career: Starting Out As A Lawyer Launch your legal career with confidence – hea…" at bounding box center [426, 180] width 852 height 132
click at [135, 189] on span "Launch your legal career with confidence – hear from lawyers and get practical …" at bounding box center [425, 206] width 759 height 41
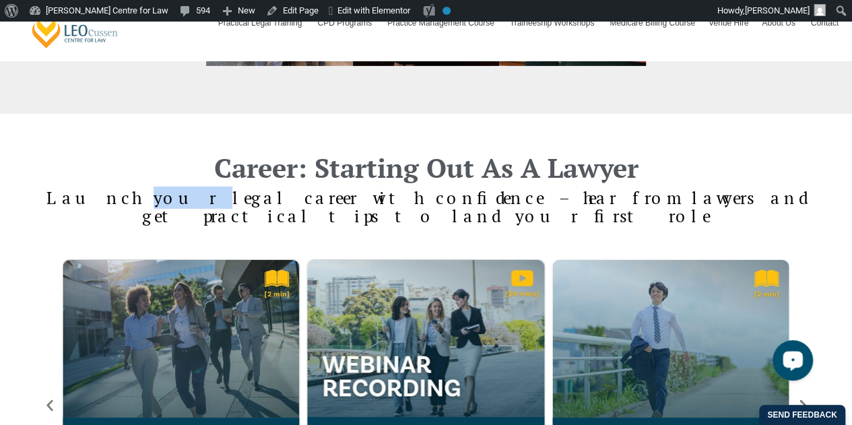
click at [135, 189] on span "Launch your legal career with confidence – hear from lawyers and get practical …" at bounding box center [425, 206] width 759 height 41
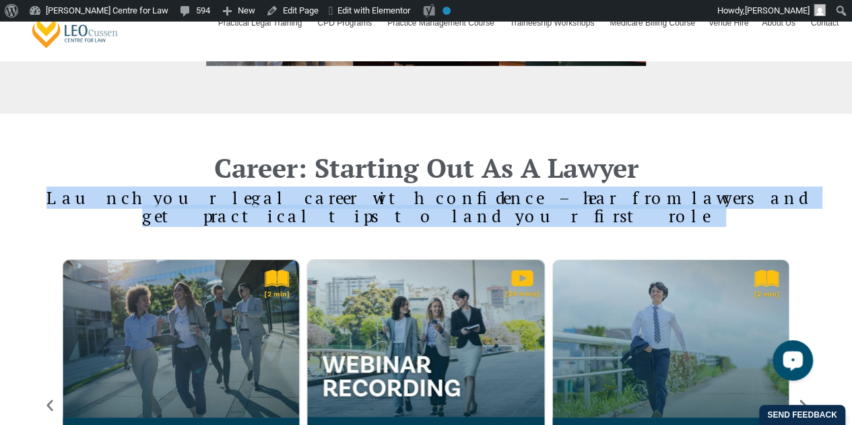
click at [135, 189] on span "Launch your legal career with confidence – hear from lawyers and get practical …" at bounding box center [425, 206] width 759 height 41
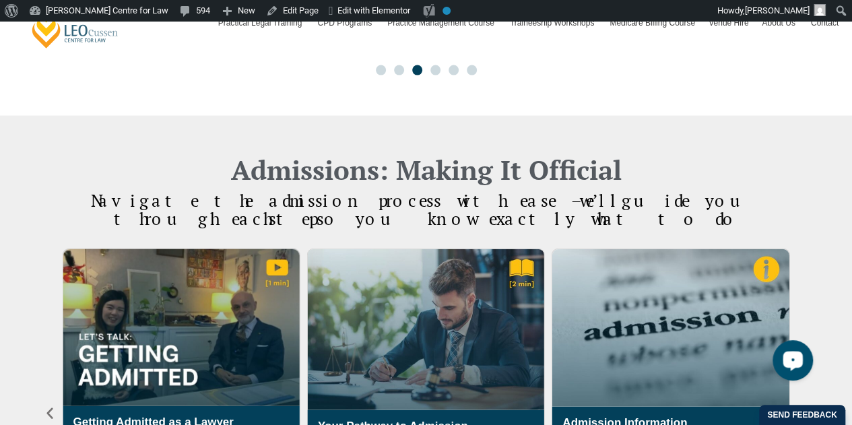
scroll to position [1347, 0]
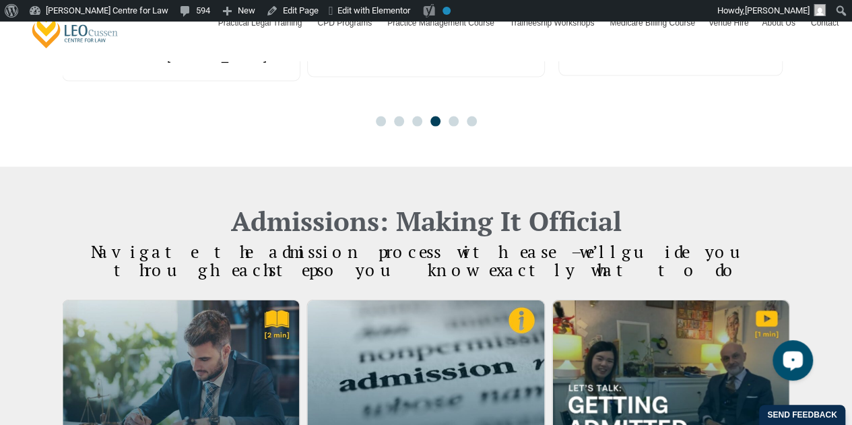
drag, startPoint x: 489, startPoint y: 252, endPoint x: 65, endPoint y: 235, distance: 424.5
click at [65, 242] on h4 "Navigate the admission process with ease – we’ll guide you through each step so…" at bounding box center [426, 260] width 768 height 37
copy span "Navigate the admission process with ease – we’ll guide you through each step so…"
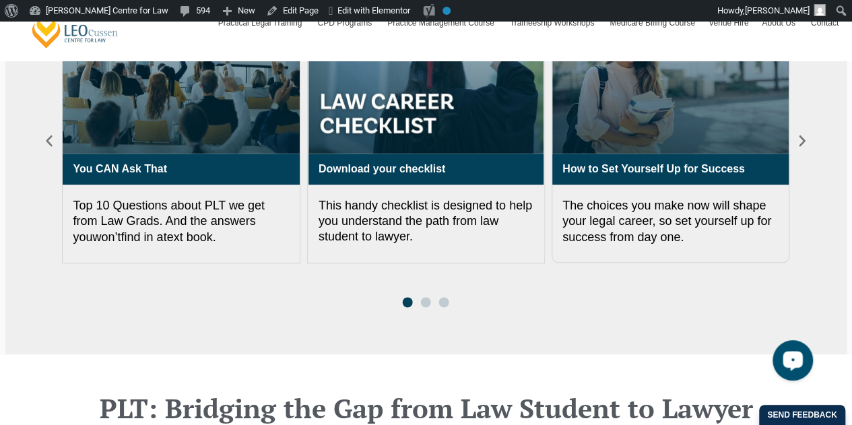
scroll to position [897, 0]
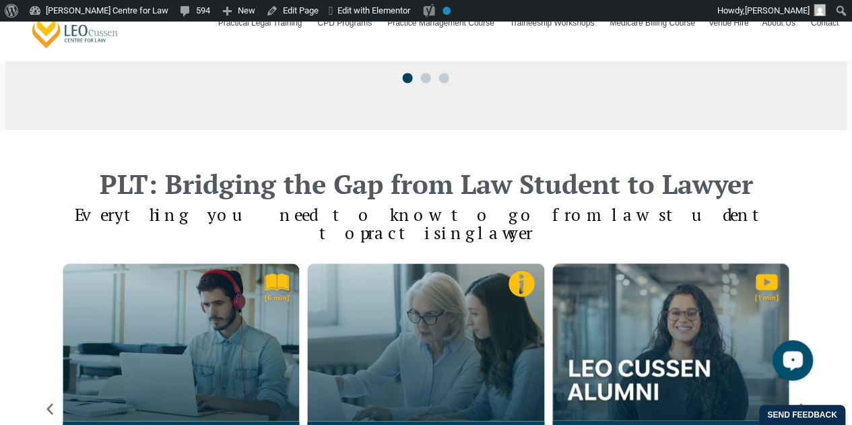
click at [221, 215] on span "Everything you need to know to go from law student to" at bounding box center [426, 223] width 703 height 41
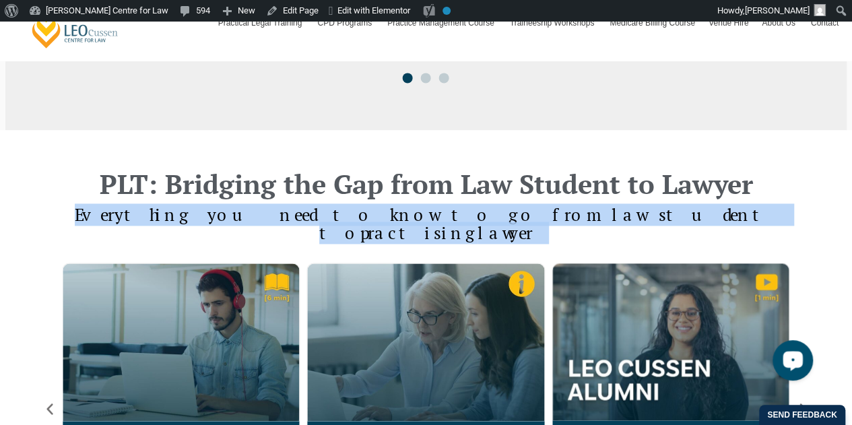
click at [221, 215] on span "Everything you need to know to go from law student to" at bounding box center [426, 223] width 703 height 41
copy div "Everything you need to know to go from law student to practising lawyer Top PLT…"
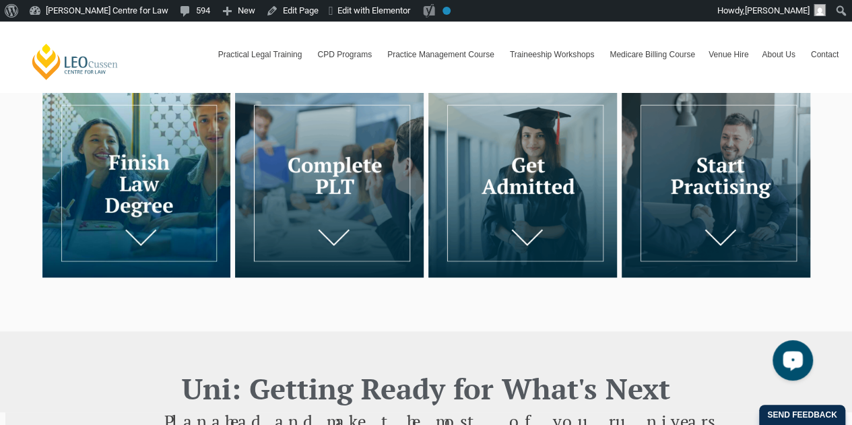
scroll to position [448, 0]
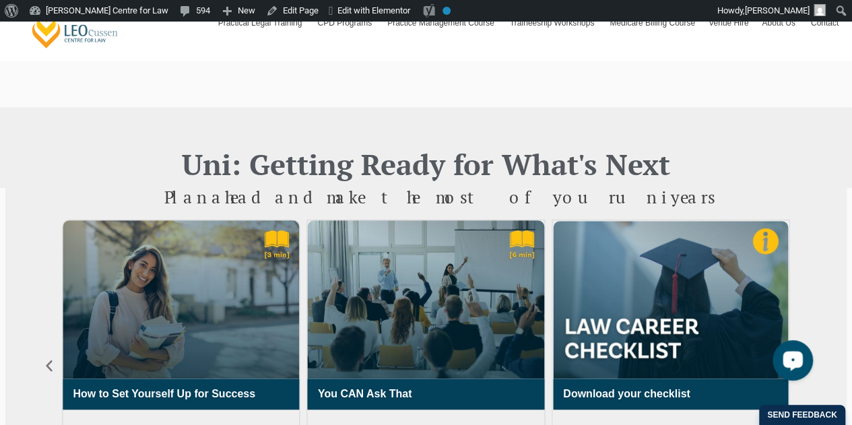
click at [378, 195] on span "ahead and make the most of your" at bounding box center [413, 197] width 404 height 22
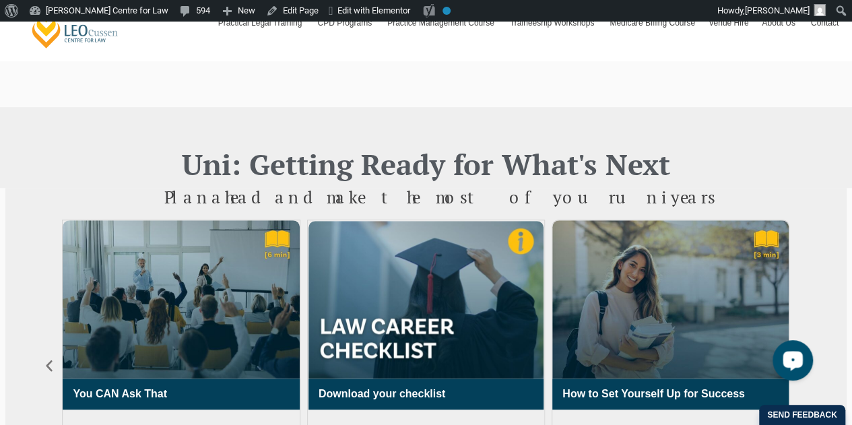
click at [518, 199] on span "ahead and make the most of your" at bounding box center [413, 197] width 404 height 22
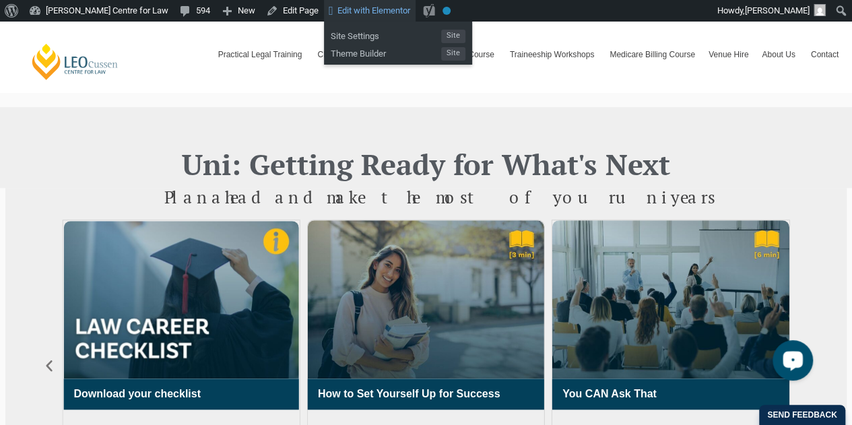
click at [337, 15] on span "Edit with Elementor" at bounding box center [373, 10] width 73 height 10
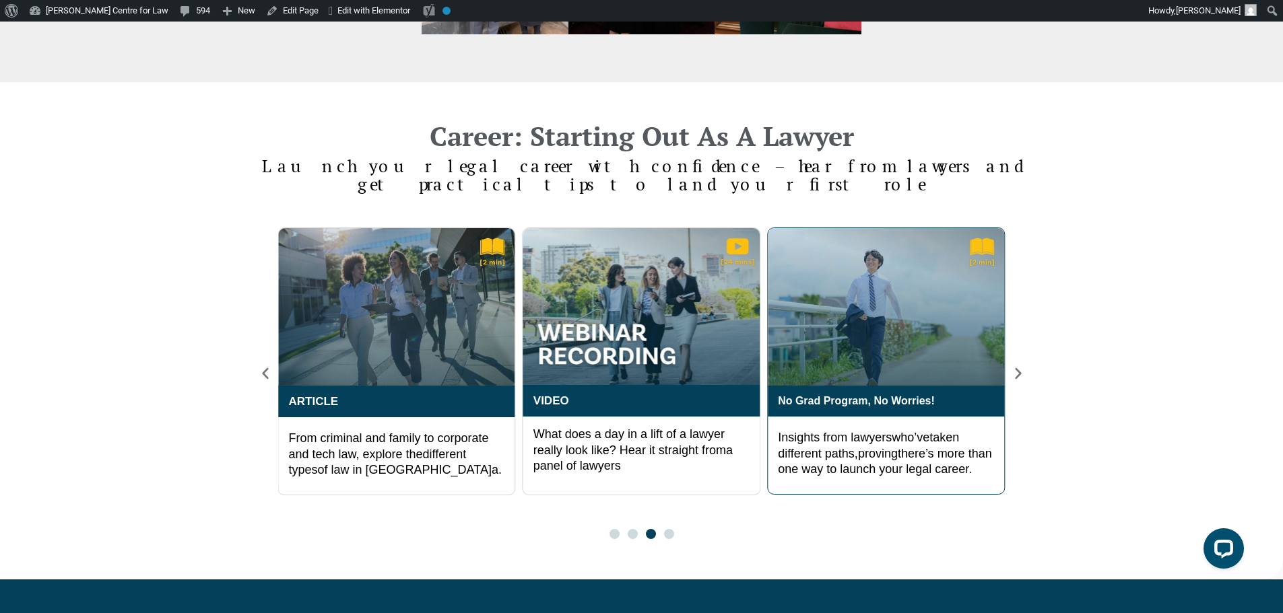
scroll to position [2244, 0]
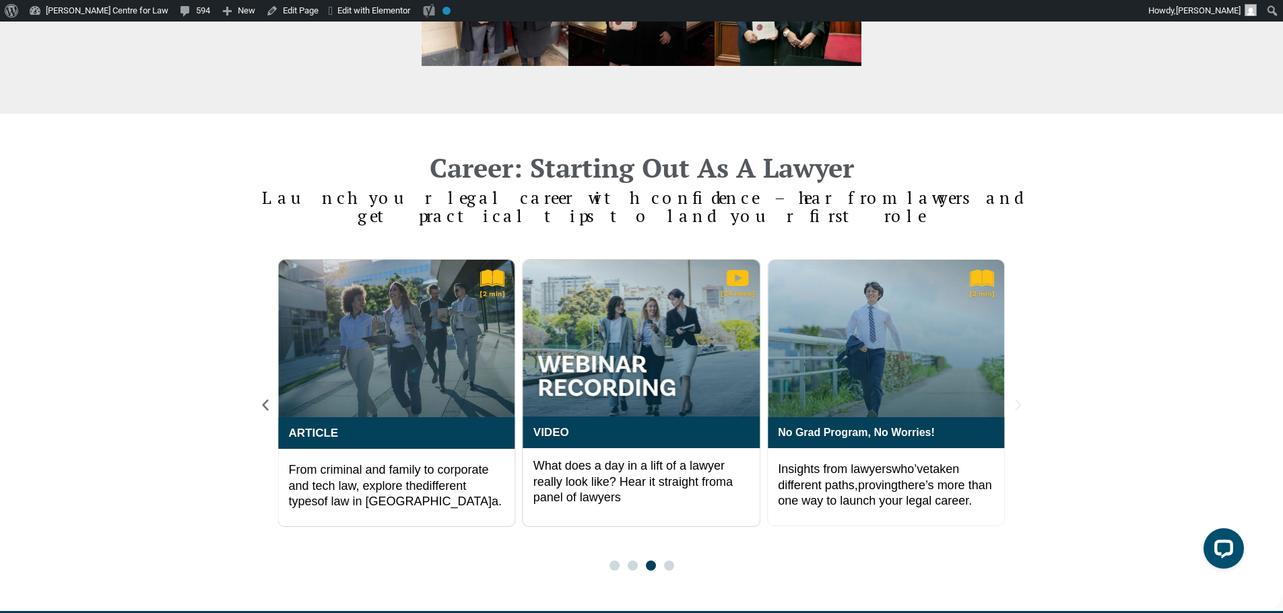
click at [1020, 399] on icon "Next slide" at bounding box center [1018, 404] width 6 height 11
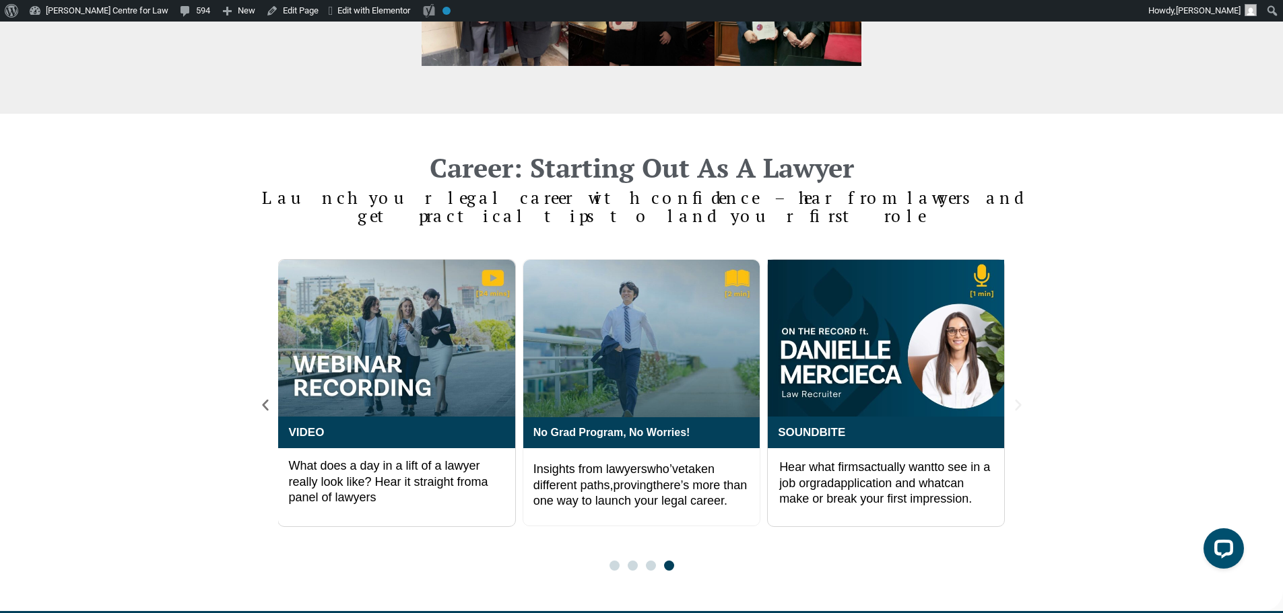
click at [1020, 399] on icon "Next slide" at bounding box center [1018, 404] width 6 height 11
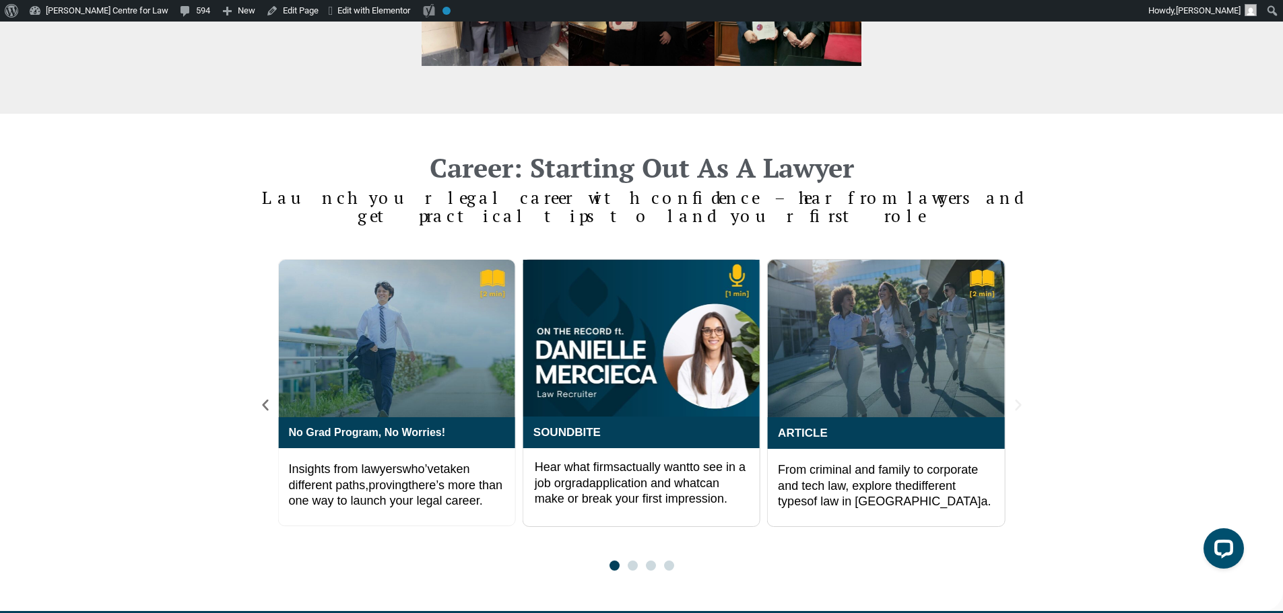
click at [1020, 399] on icon "Next slide" at bounding box center [1018, 404] width 6 height 11
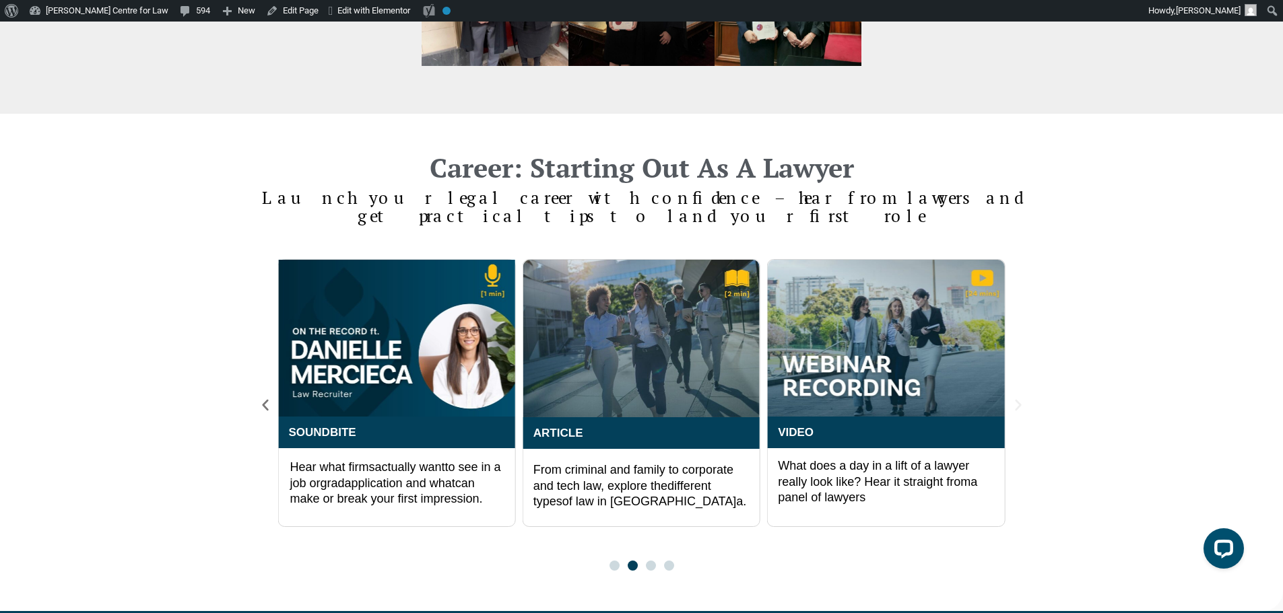
click at [1020, 399] on icon "Next slide" at bounding box center [1018, 404] width 6 height 11
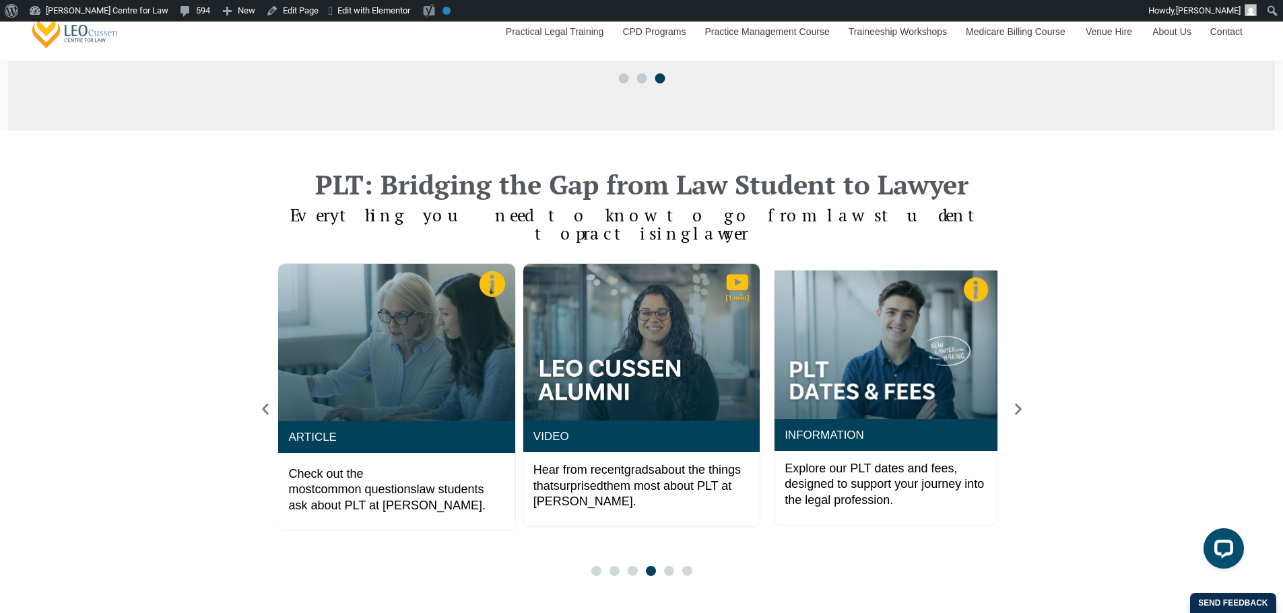
scroll to position [897, 0]
click at [341, 482] on span "common questions" at bounding box center [365, 488] width 102 height 13
